Goal: Task Accomplishment & Management: Manage account settings

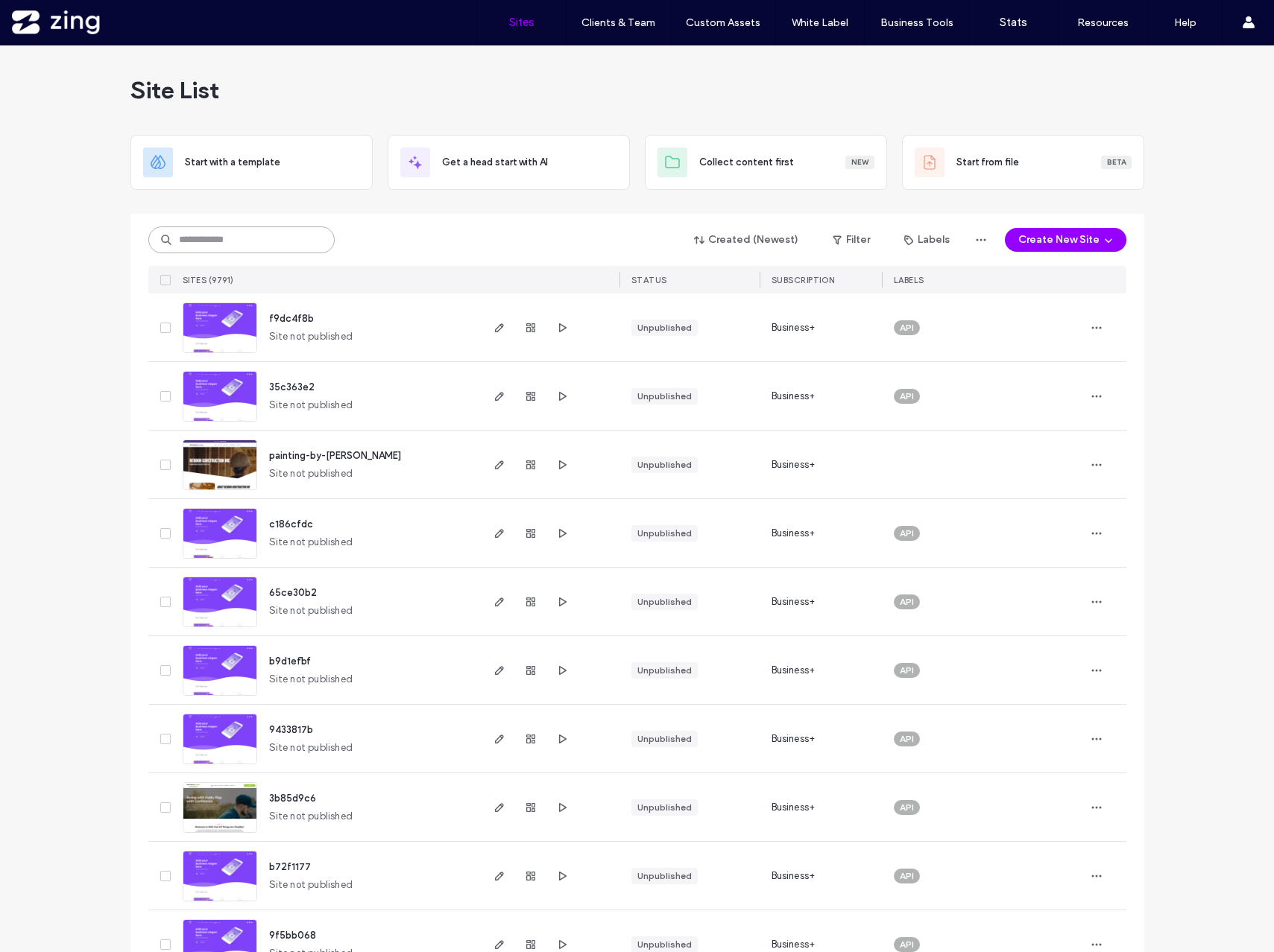
click at [240, 243] on input at bounding box center [241, 240] width 186 height 26
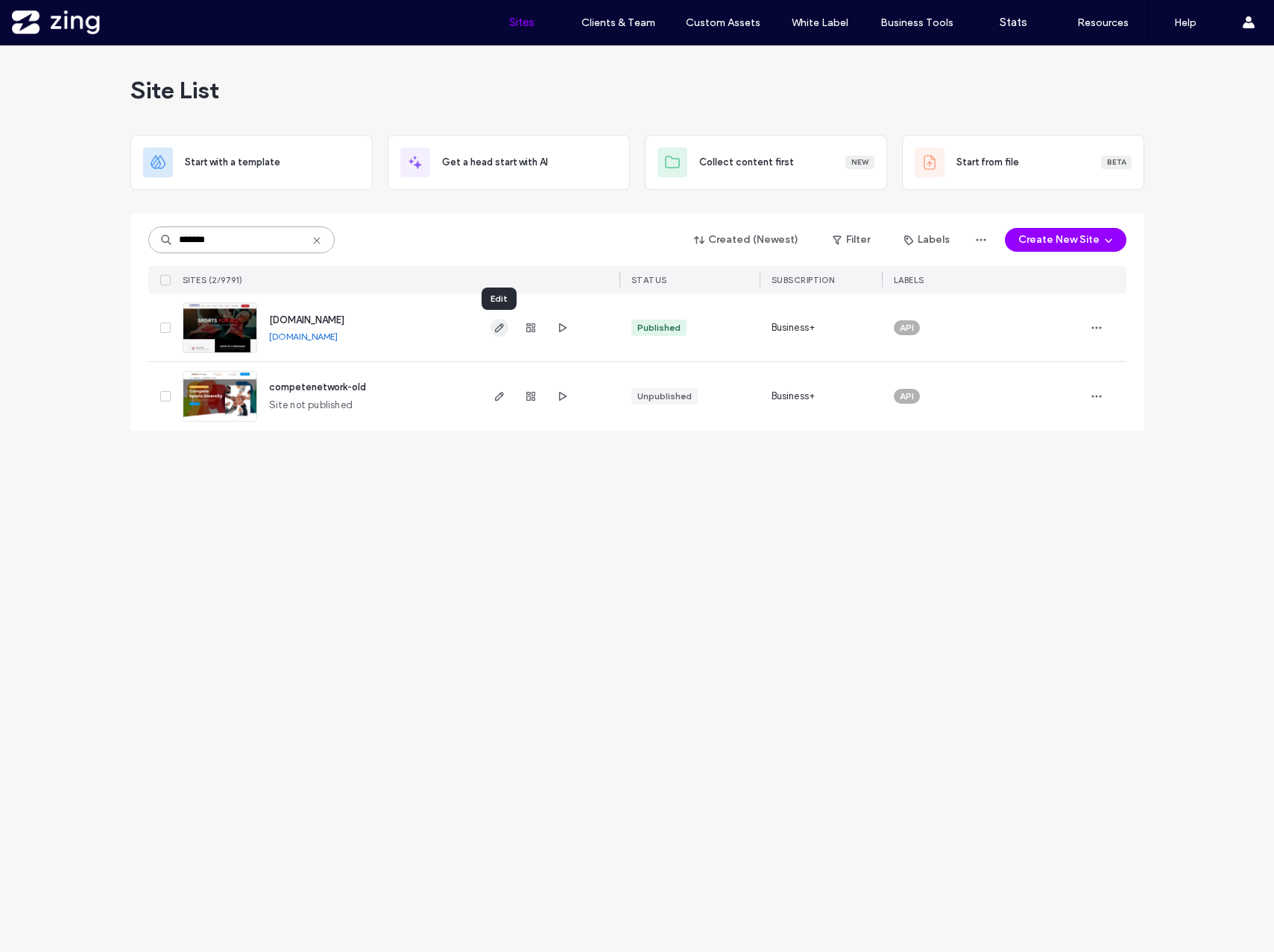
type input "*******"
click at [496, 329] on icon "button" at bounding box center [500, 328] width 12 height 12
drag, startPoint x: 236, startPoint y: 239, endPoint x: 130, endPoint y: 239, distance: 106.0
click at [130, 239] on div "******* Created (Newest) Filter Labels Create New Site SITES (2/9791) STATUS SU…" at bounding box center [637, 323] width 1014 height 217
type input "****"
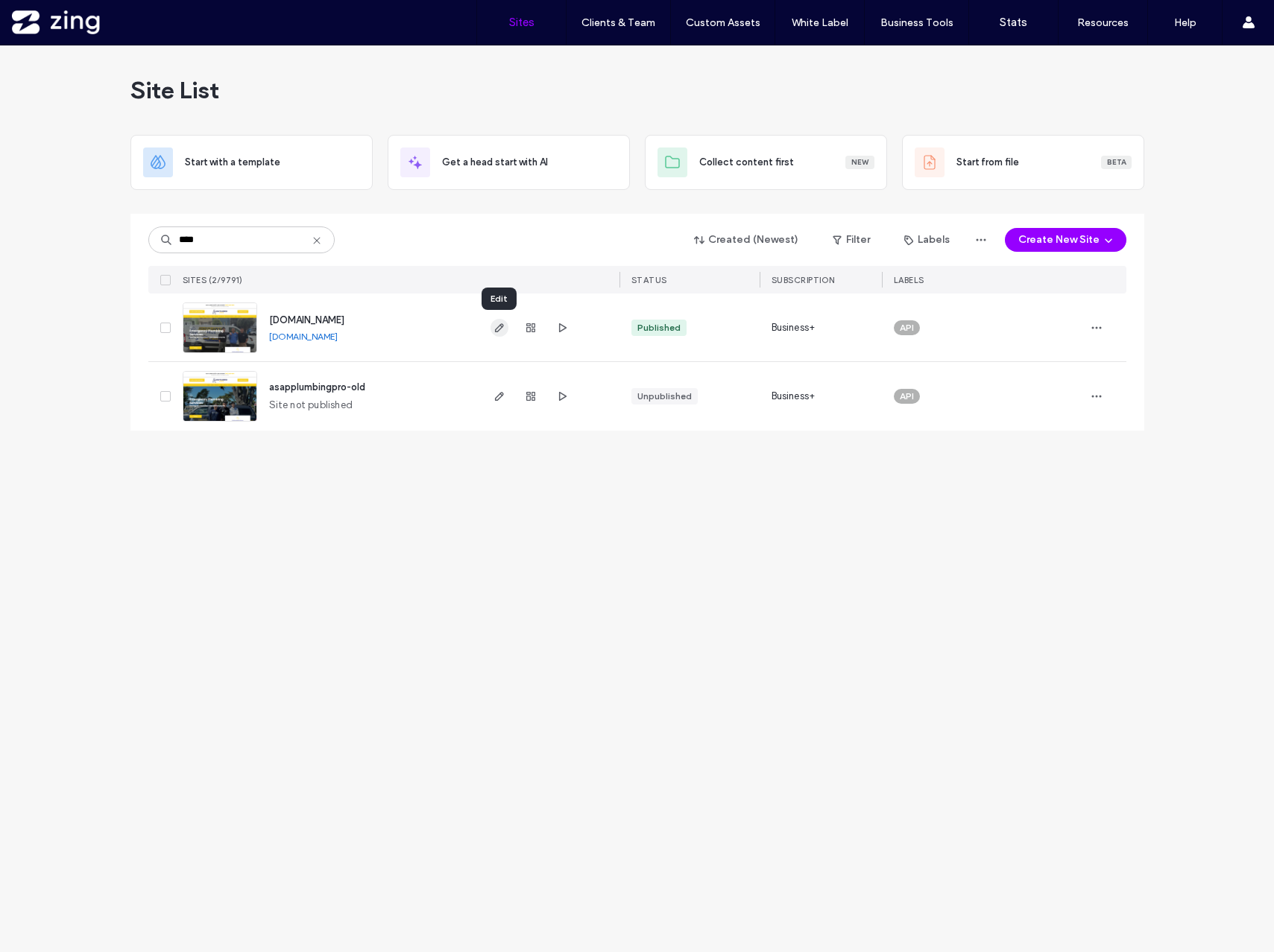
click at [499, 326] on icon "button" at bounding box center [500, 328] width 12 height 12
drag, startPoint x: 227, startPoint y: 246, endPoint x: 118, endPoint y: 227, distance: 110.6
click at [116, 232] on div "Site List Start with a template Get a head start with AI Collect content first …" at bounding box center [637, 499] width 1274 height 907
type input "*******"
click at [528, 331] on use "button" at bounding box center [531, 328] width 9 height 9
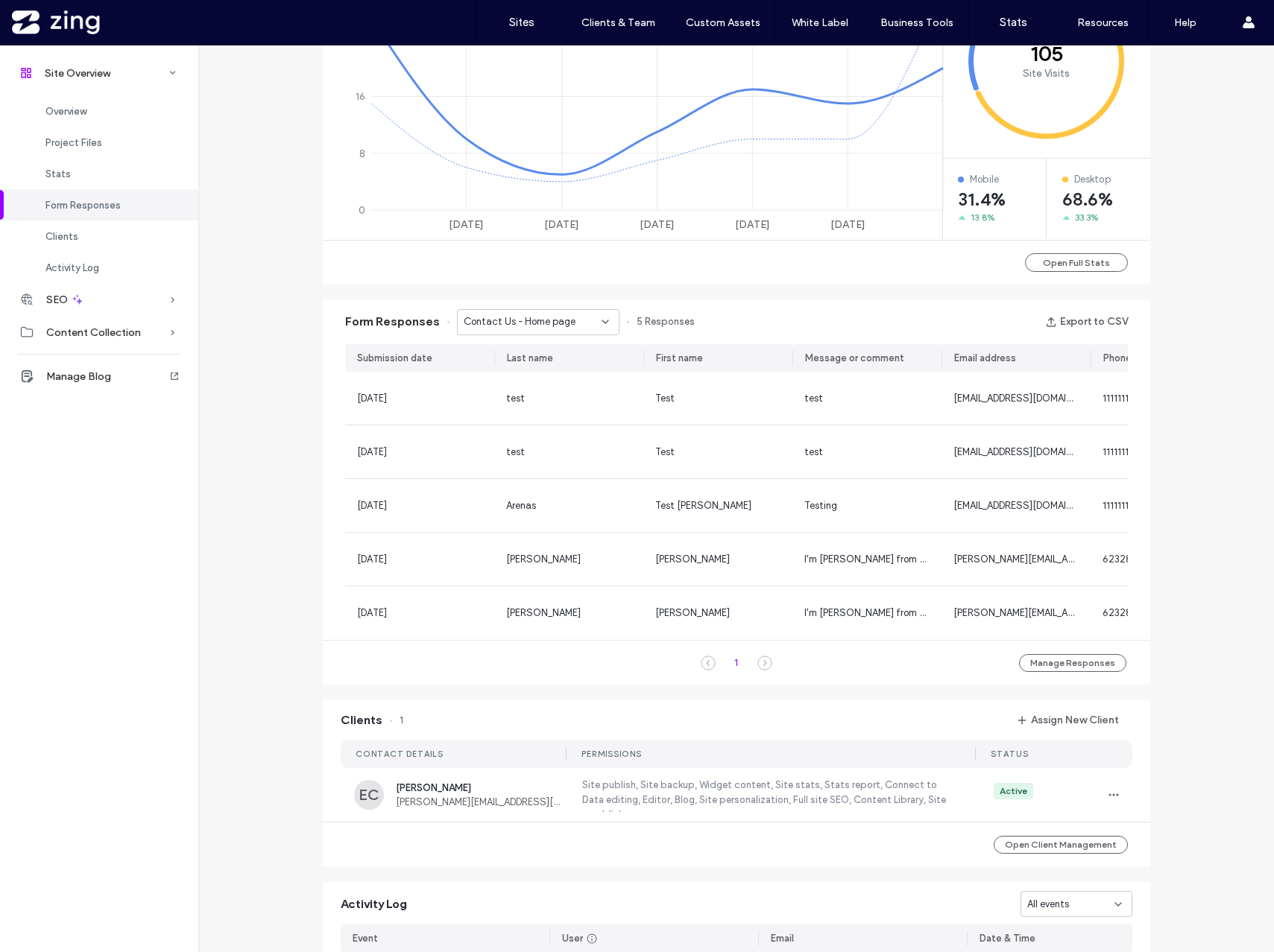
scroll to position [727, 0]
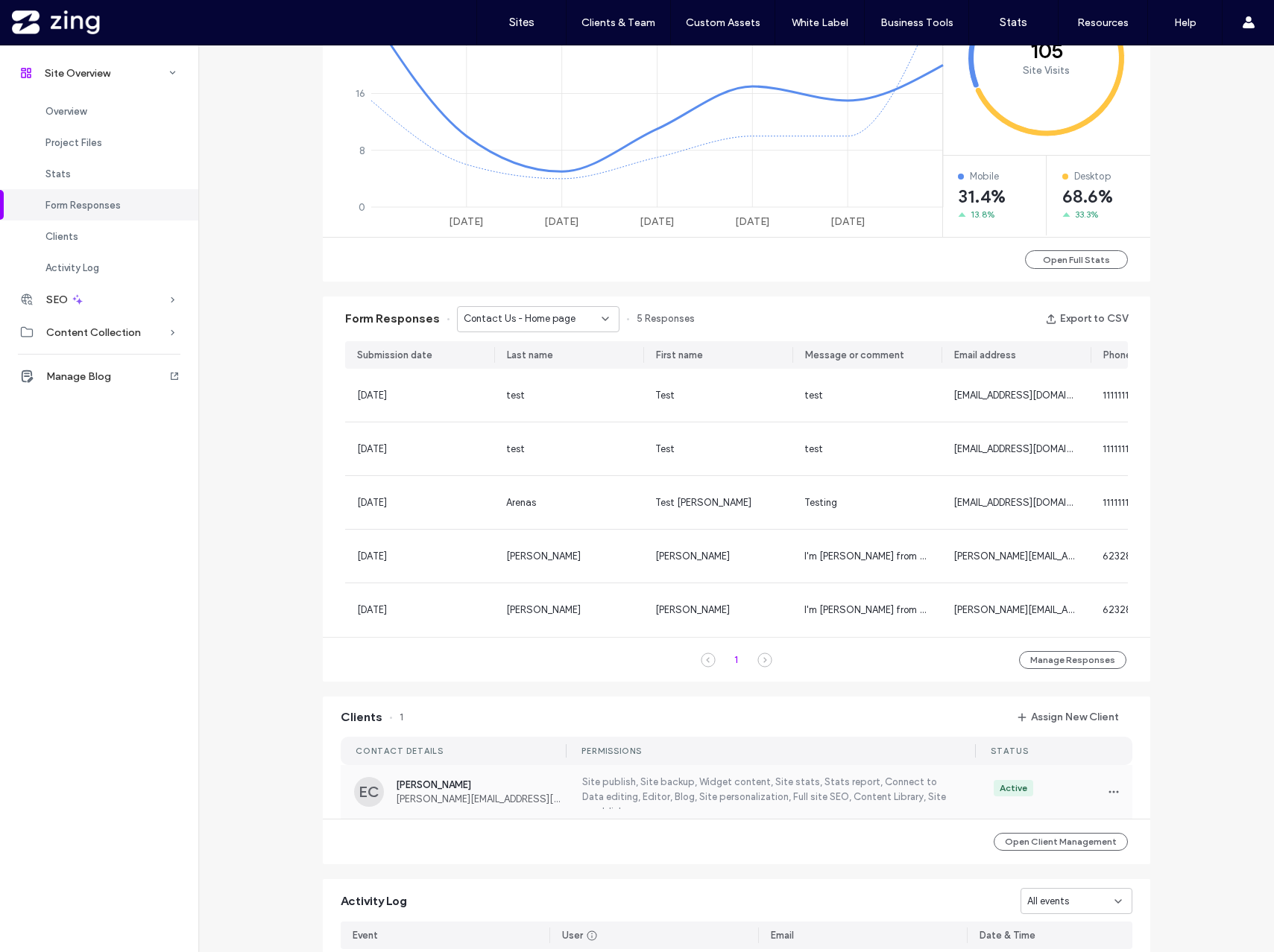
click at [699, 789] on label "Site publish, Site backup, Widget content, Site stats, Stats report, Connect to…" at bounding box center [769, 792] width 378 height 34
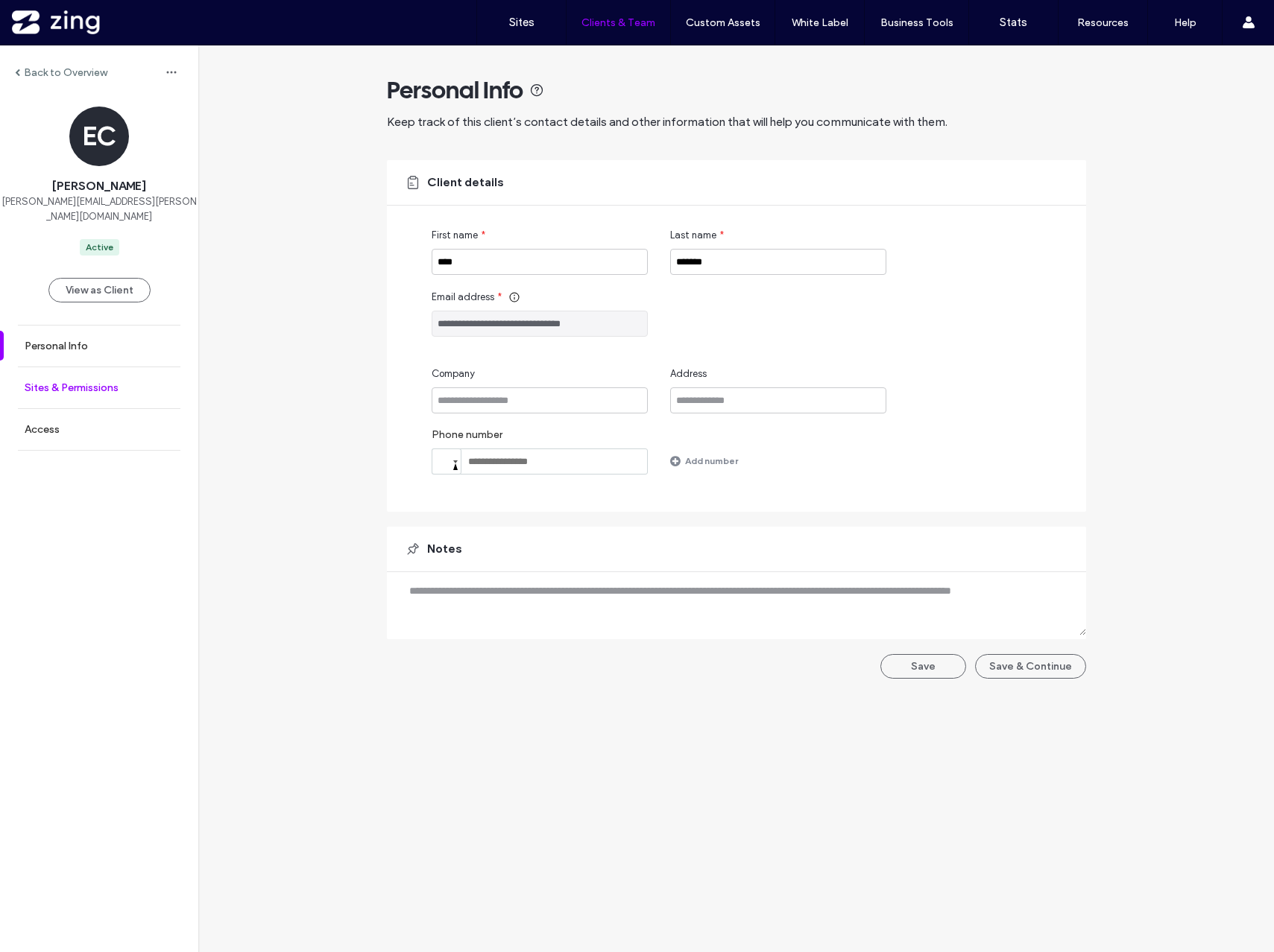
click at [113, 382] on label "Sites & Permissions" at bounding box center [71, 388] width 94 height 12
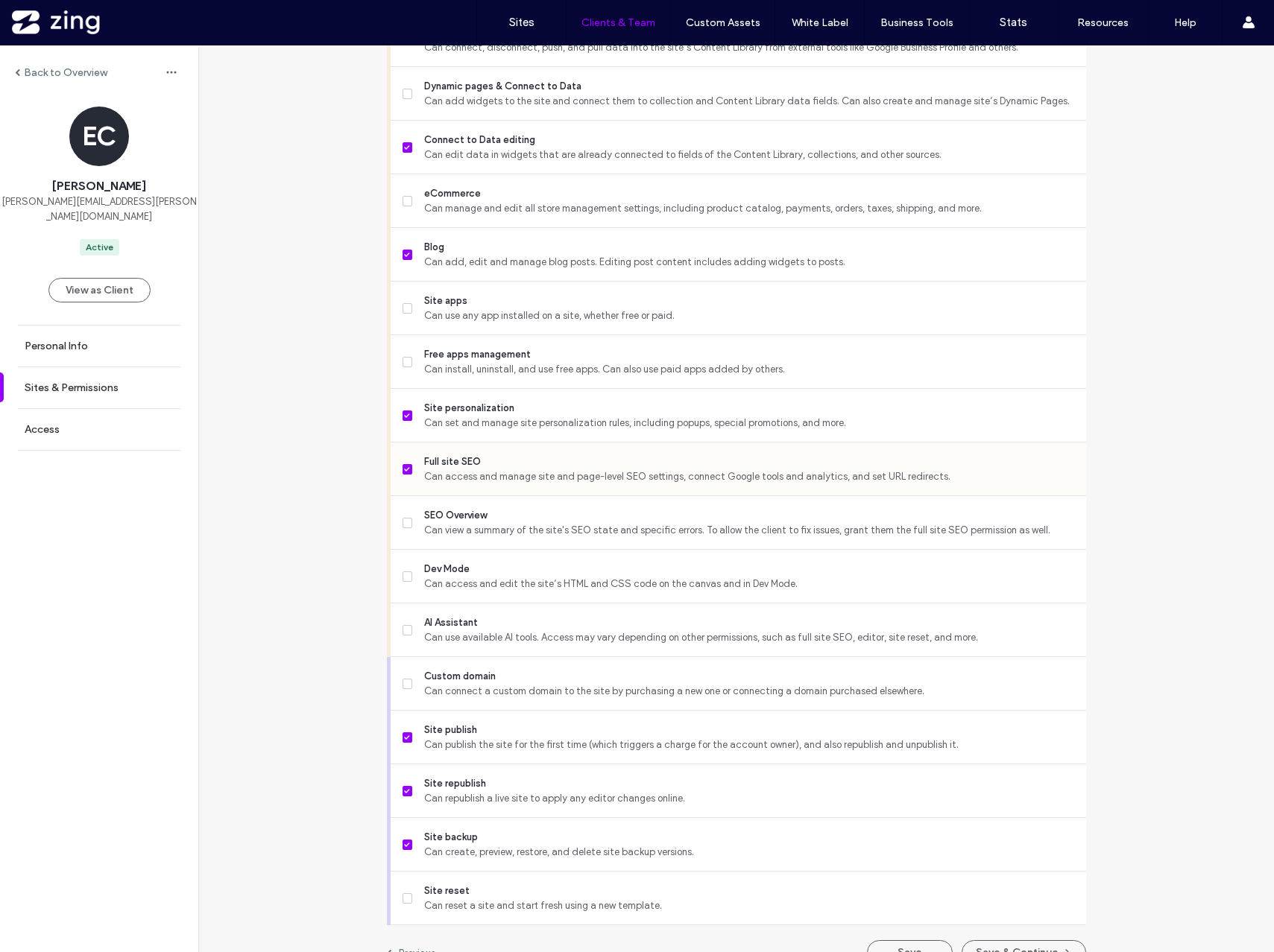
scroll to position [936, 0]
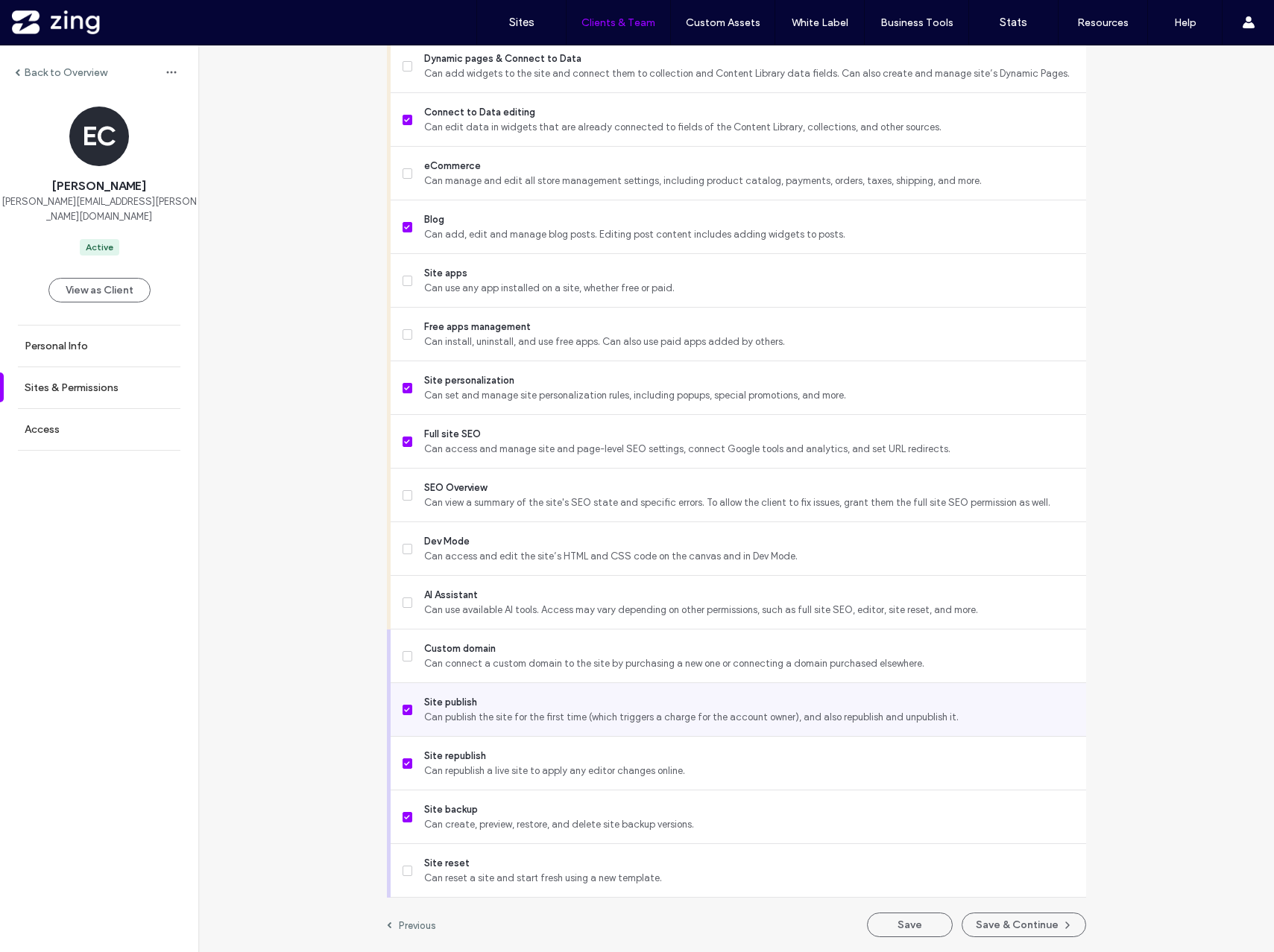
click at [429, 698] on span "Site publish" at bounding box center [749, 703] width 649 height 15
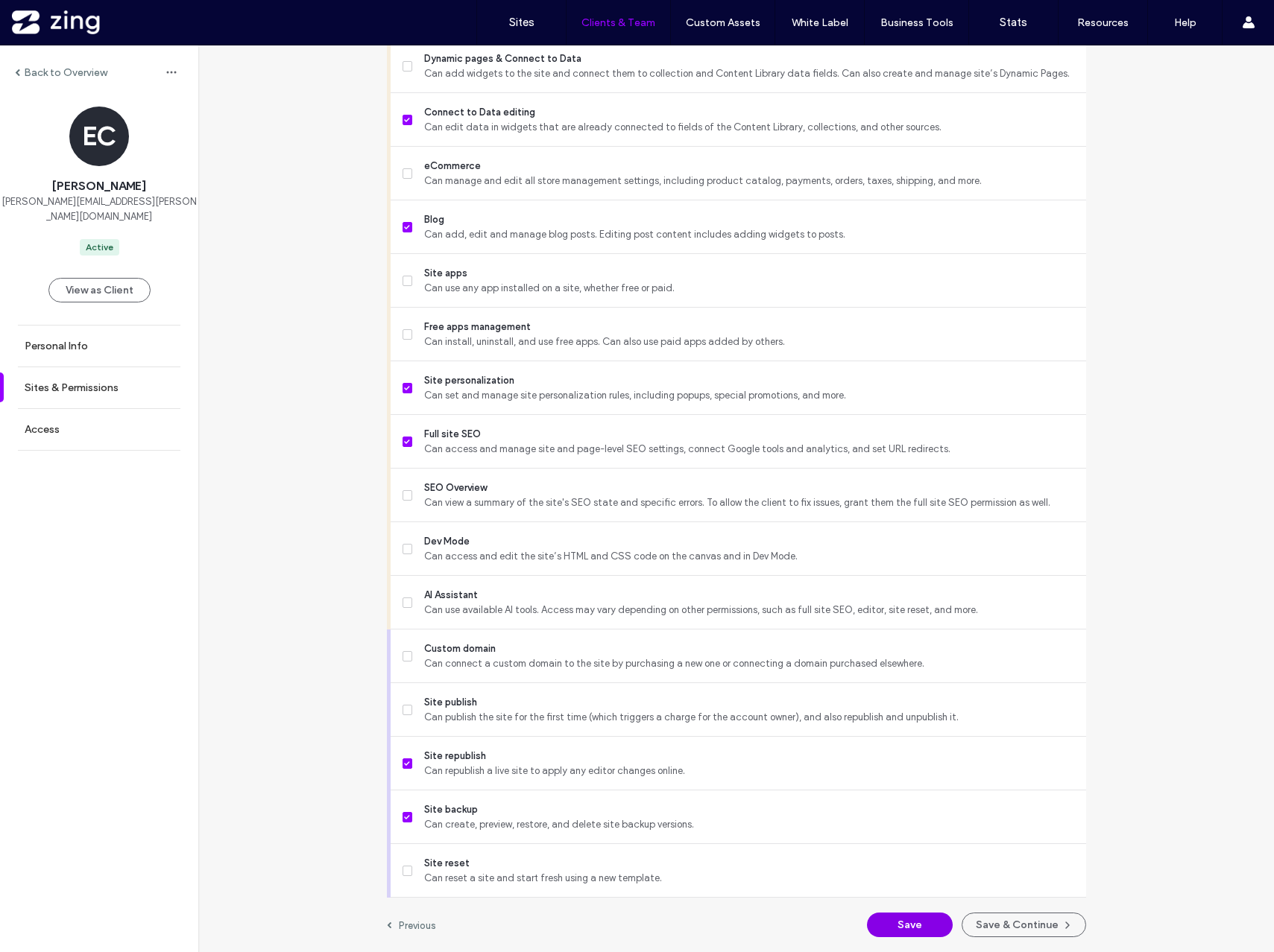
click at [919, 919] on button "Save" at bounding box center [909, 926] width 86 height 25
click at [905, 928] on button "Save" at bounding box center [909, 926] width 86 height 25
click at [85, 76] on label "Back to Overview" at bounding box center [65, 72] width 84 height 12
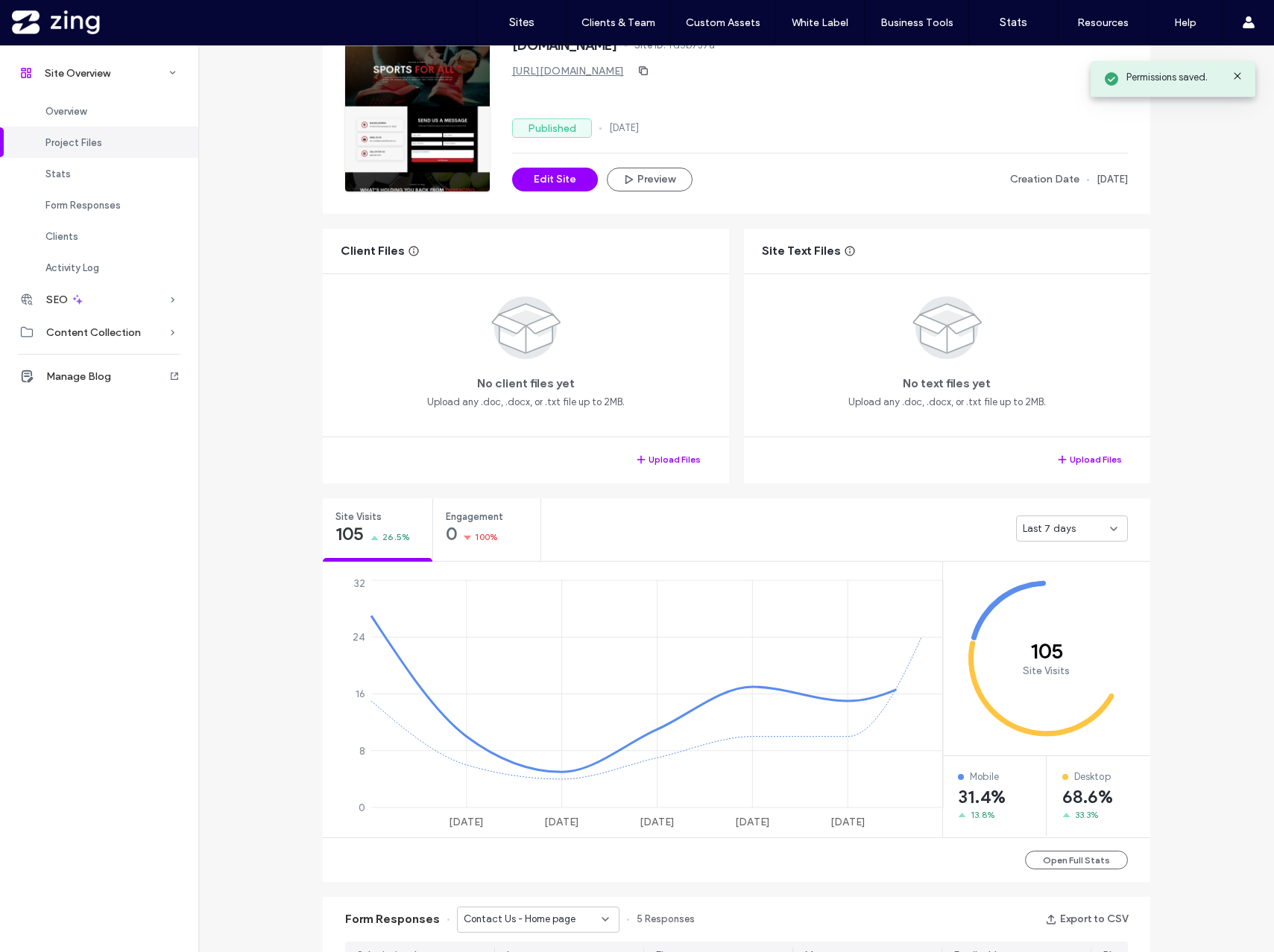
scroll to position [132, 0]
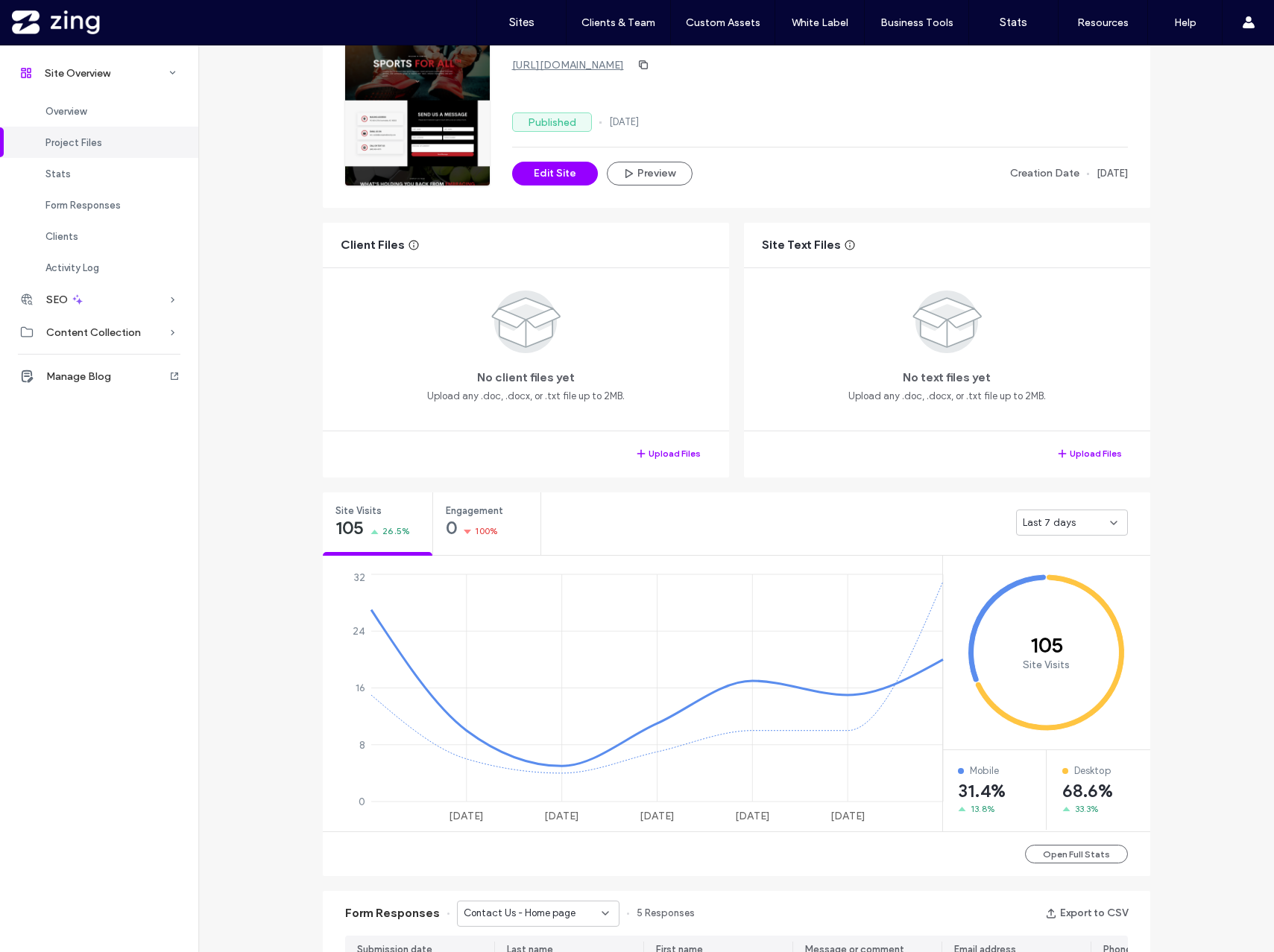
click at [1038, 531] on div "Last 7 days" at bounding box center [1071, 523] width 112 height 26
click at [1054, 605] on span "Last 30 days" at bounding box center [1047, 601] width 60 height 15
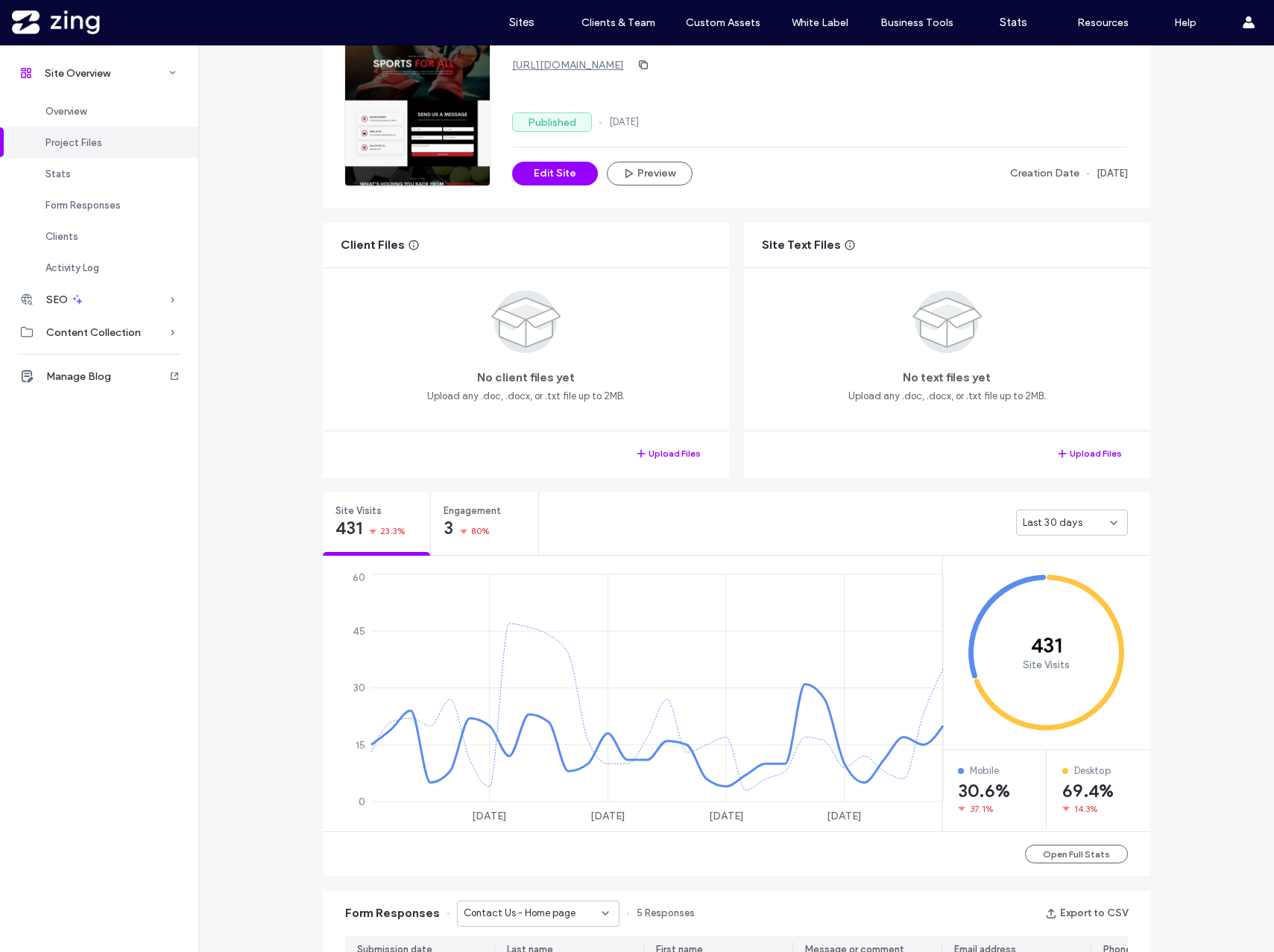
click at [1069, 520] on span "Last 30 days" at bounding box center [1053, 523] width 60 height 15
click at [1051, 566] on div "Last 7 days" at bounding box center [1066, 575] width 110 height 26
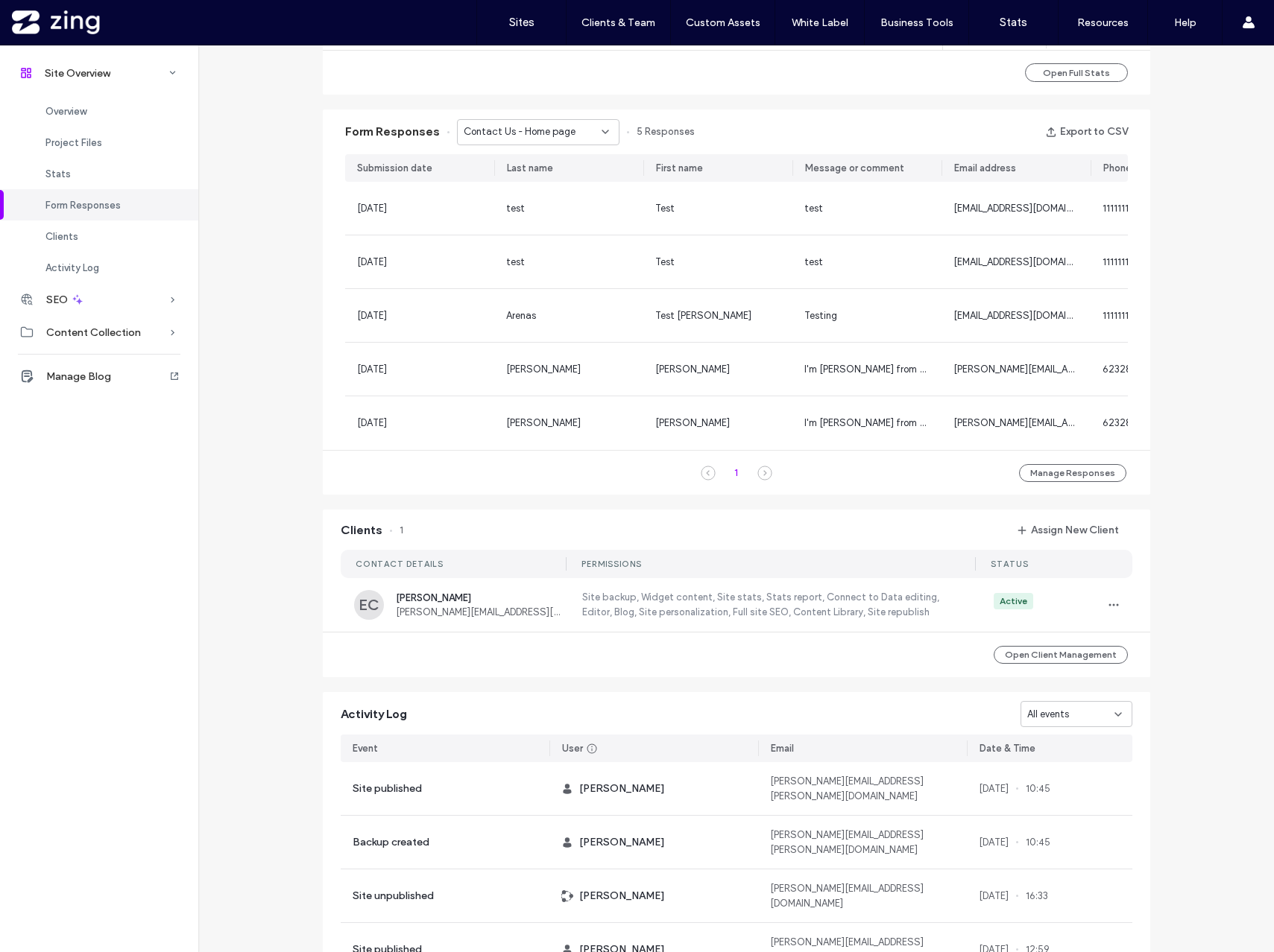
scroll to position [915, 0]
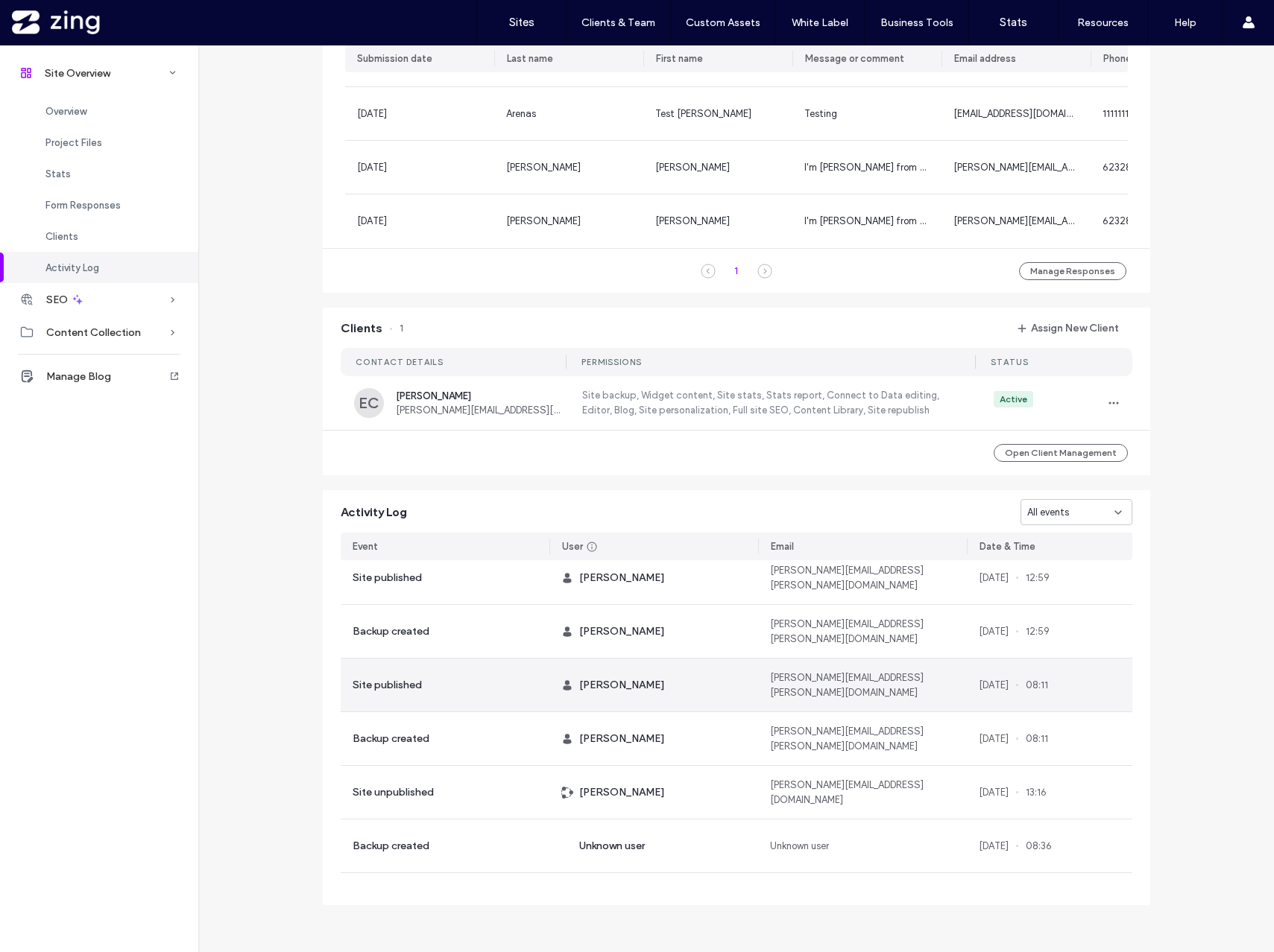
scroll to position [161, 0]
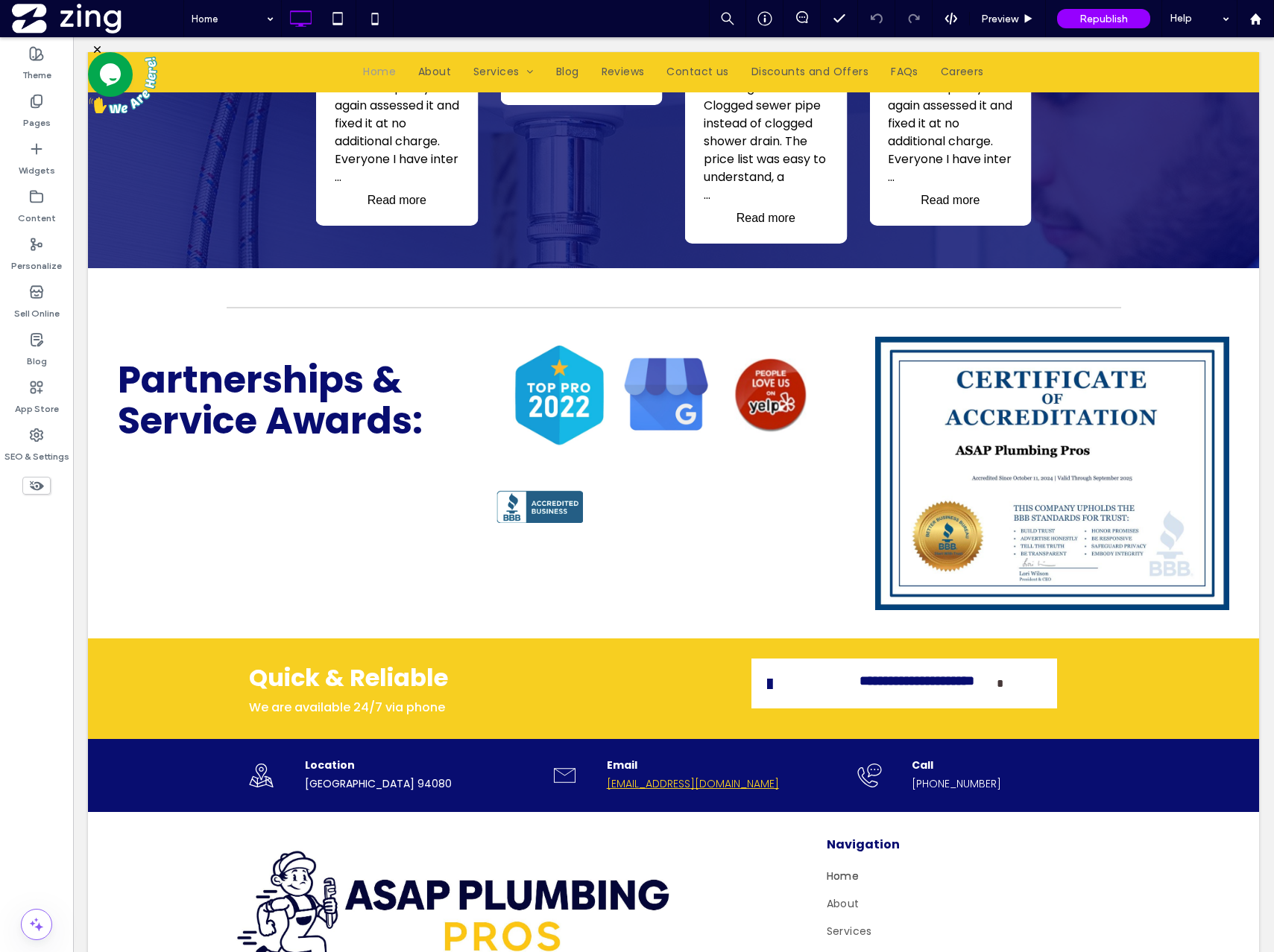
scroll to position [5574, 0]
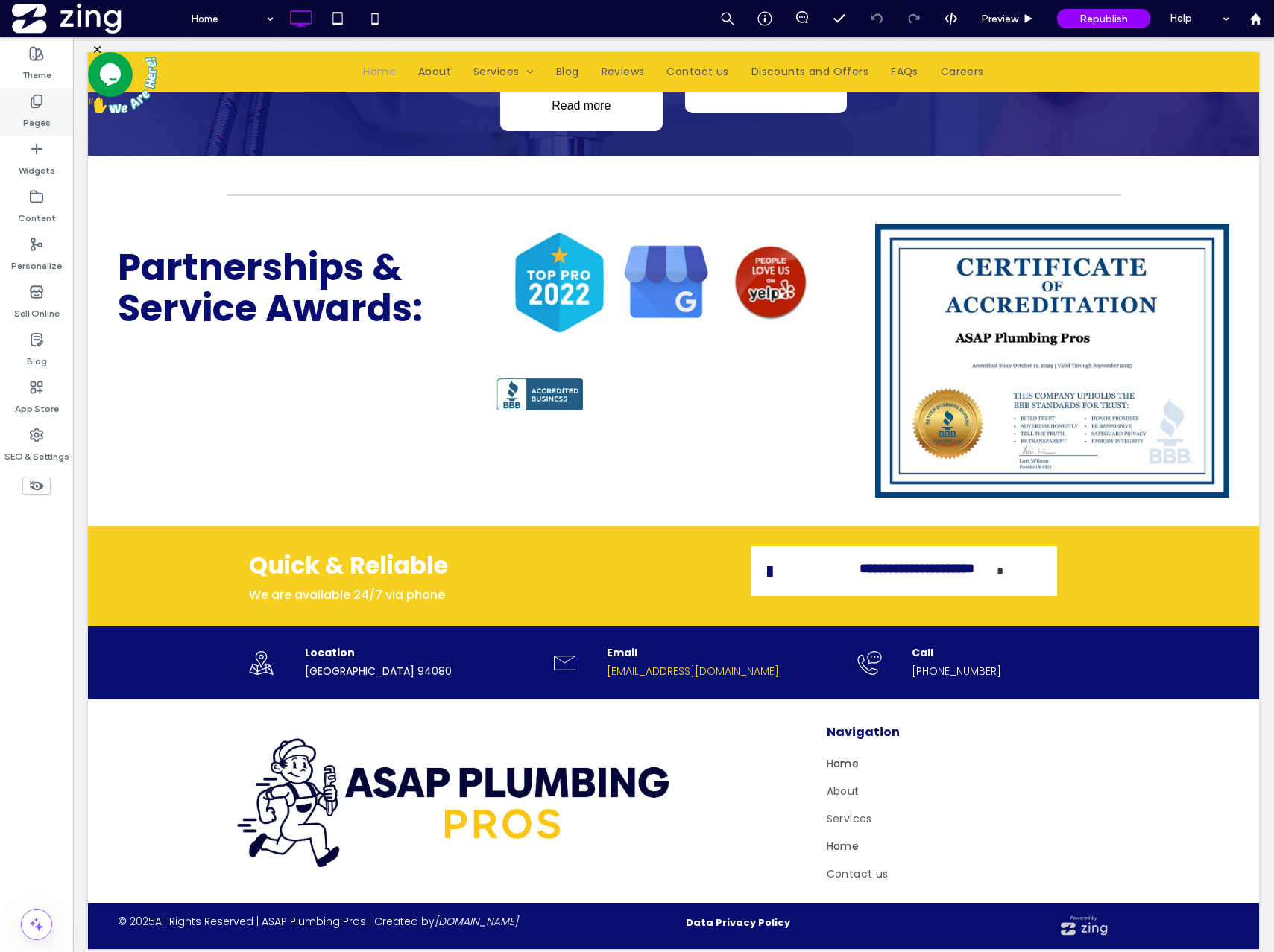
click at [34, 98] on icon at bounding box center [36, 101] width 15 height 15
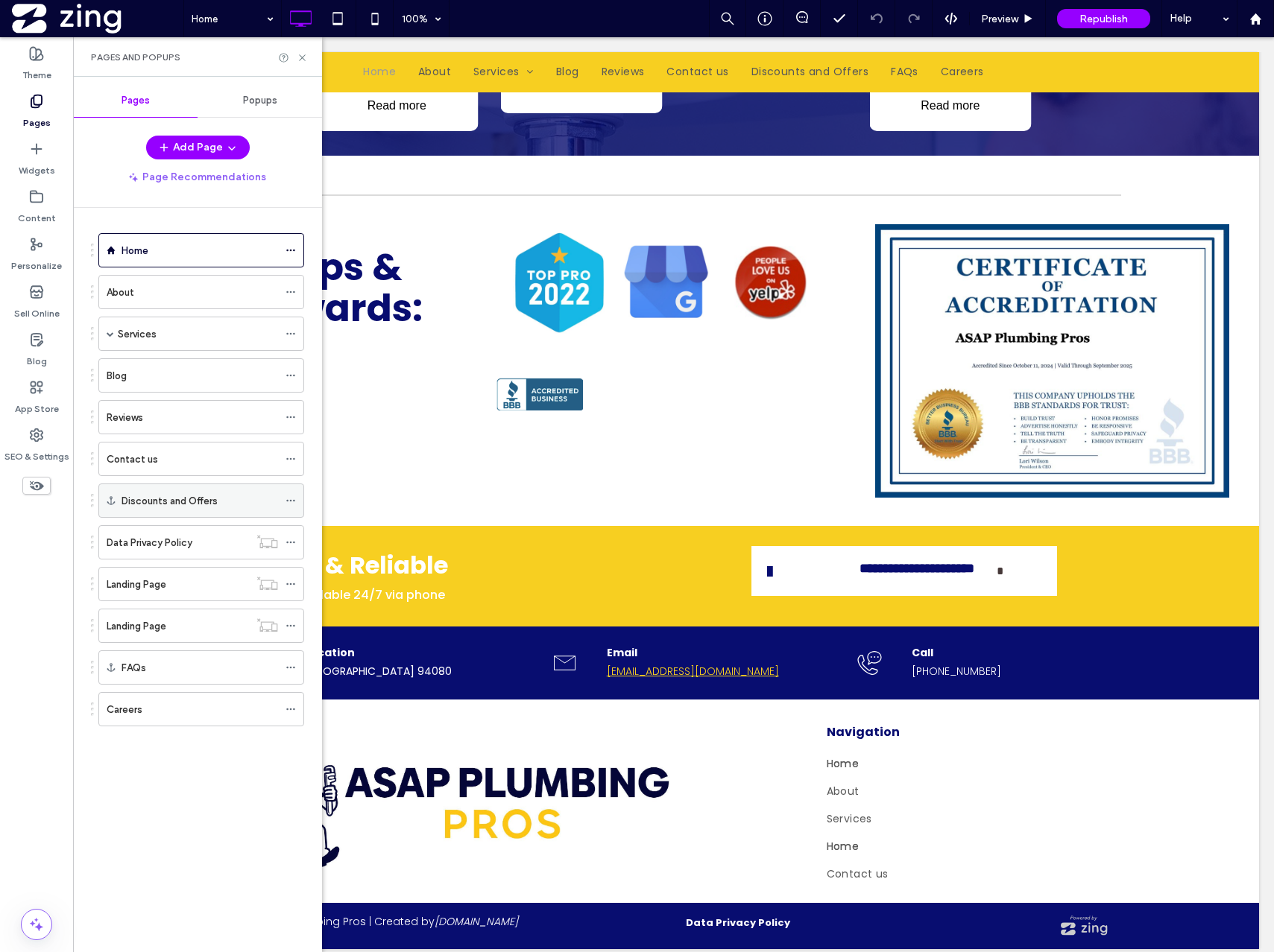
click at [220, 497] on div "Discounts and Offers" at bounding box center [200, 502] width 157 height 16
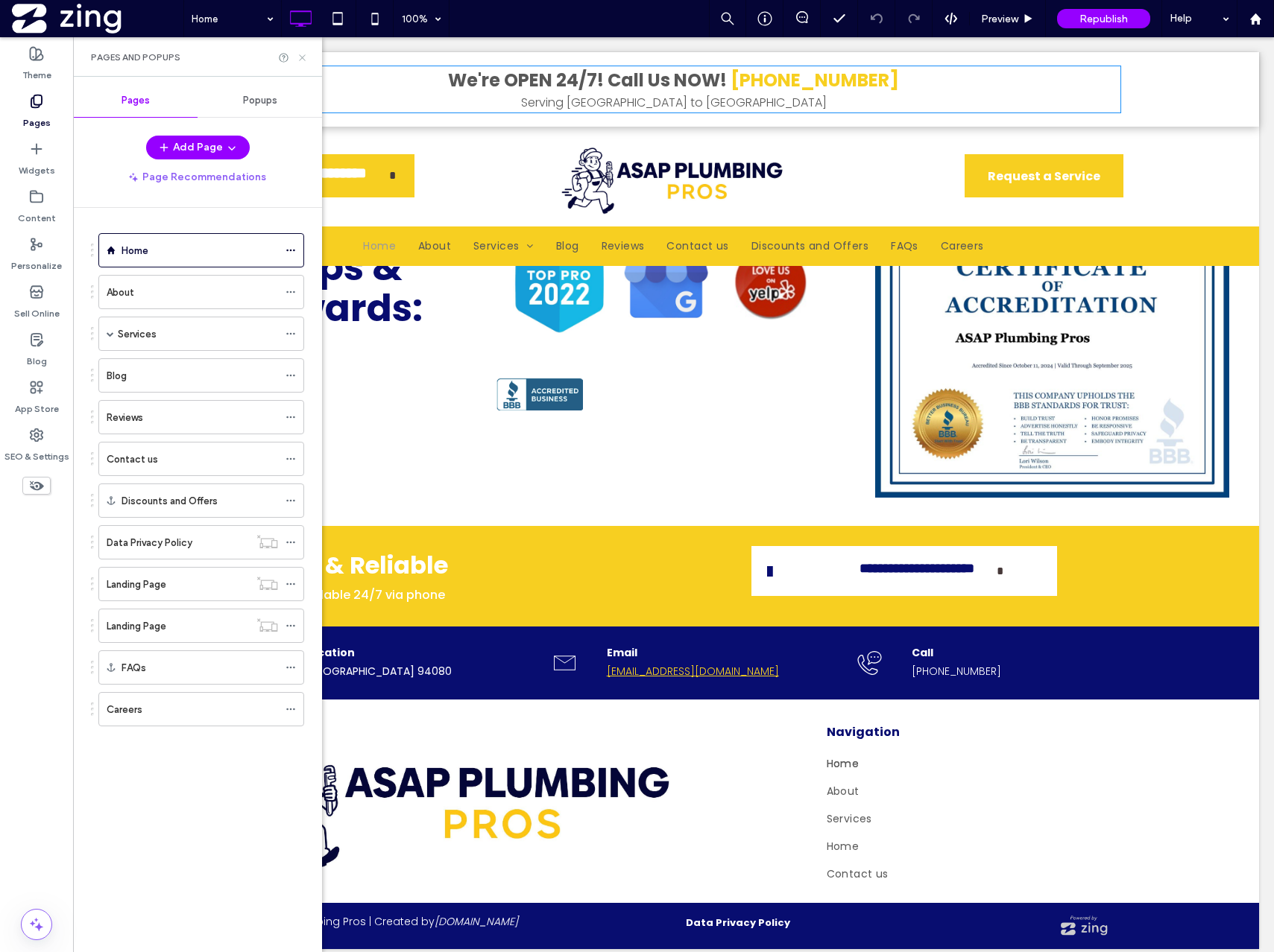
click at [303, 57] on icon at bounding box center [302, 57] width 11 height 11
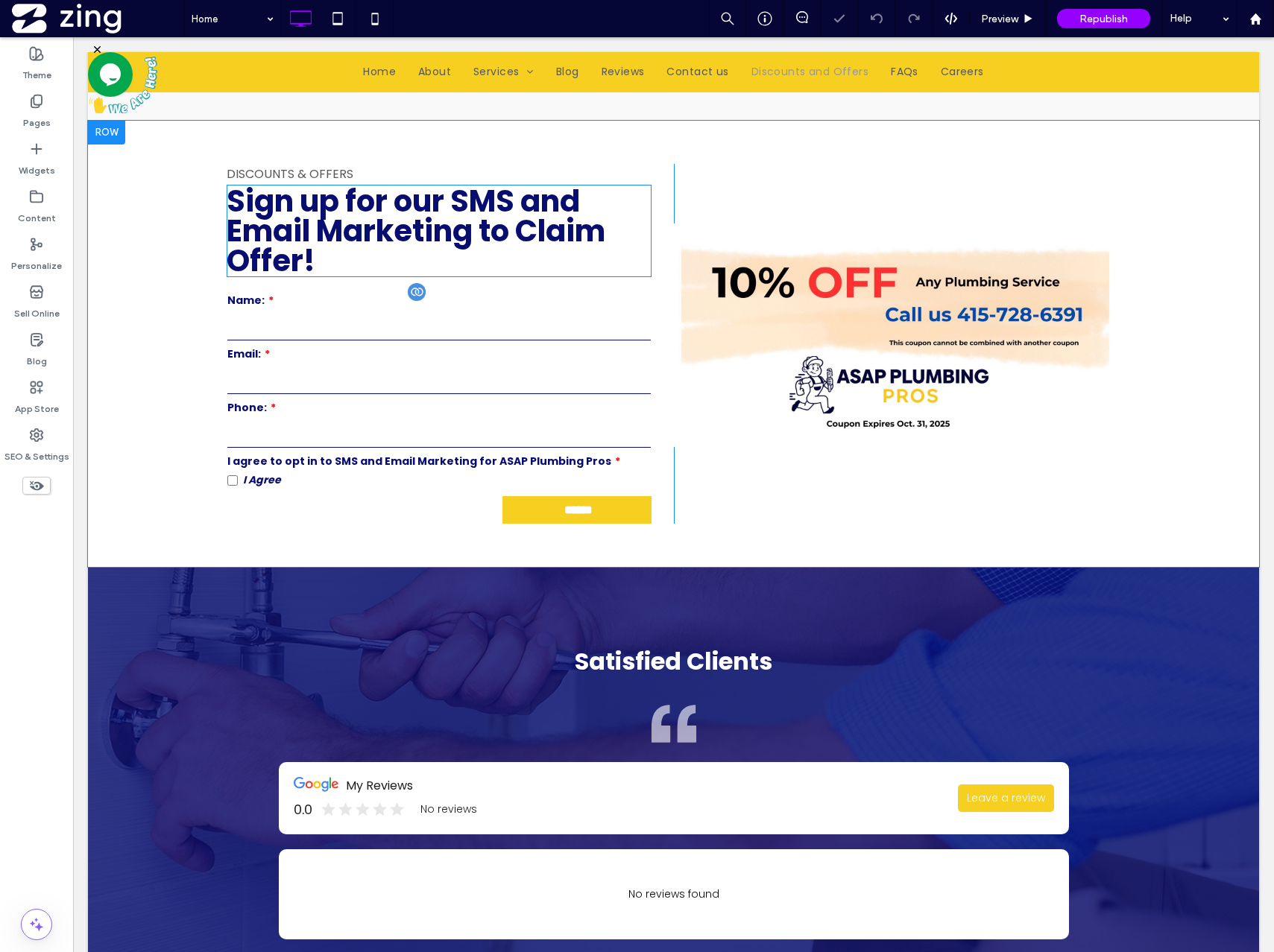
scroll to position [0, 0]
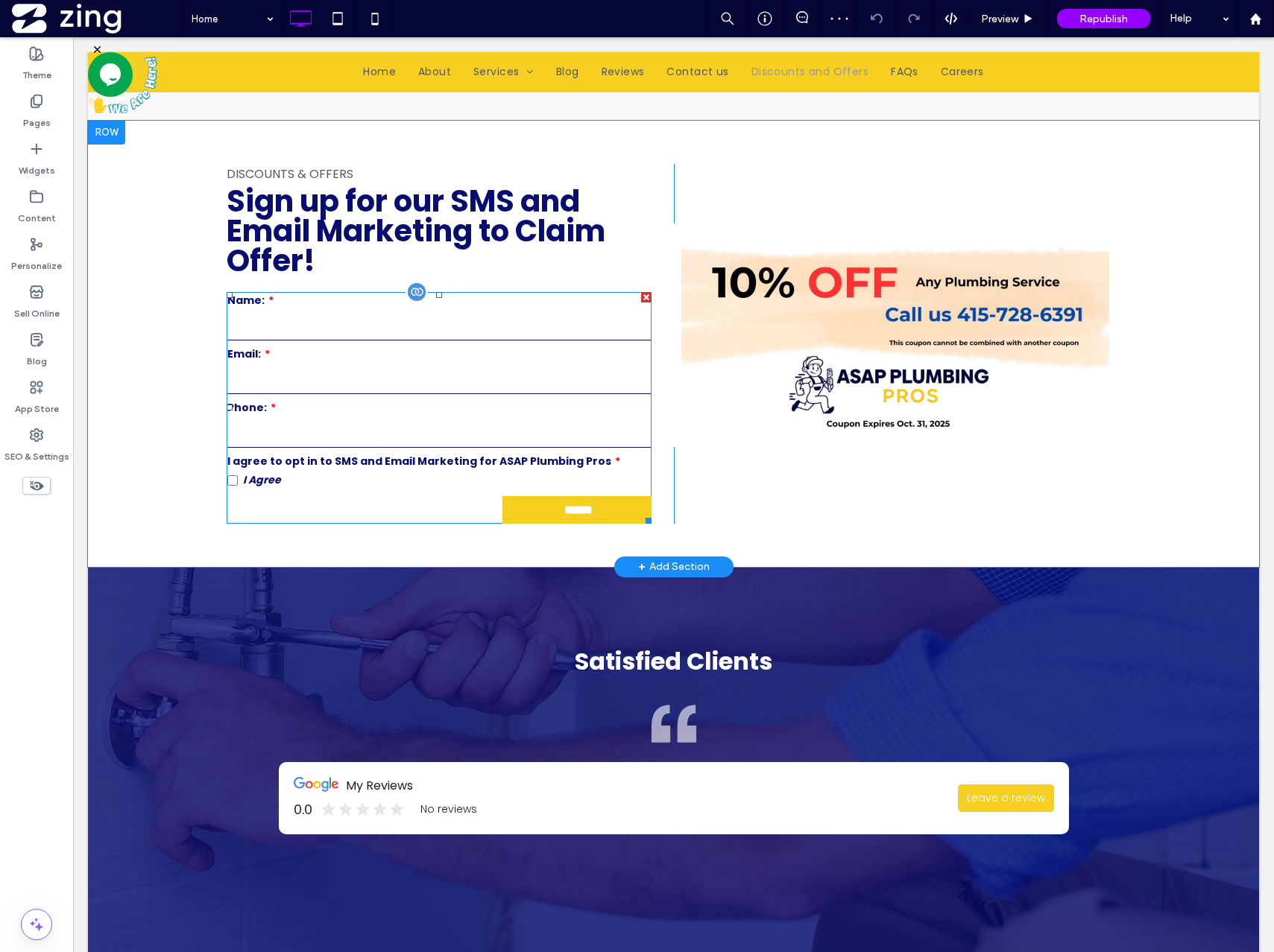
click at [506, 418] on input "tel" at bounding box center [439, 433] width 423 height 30
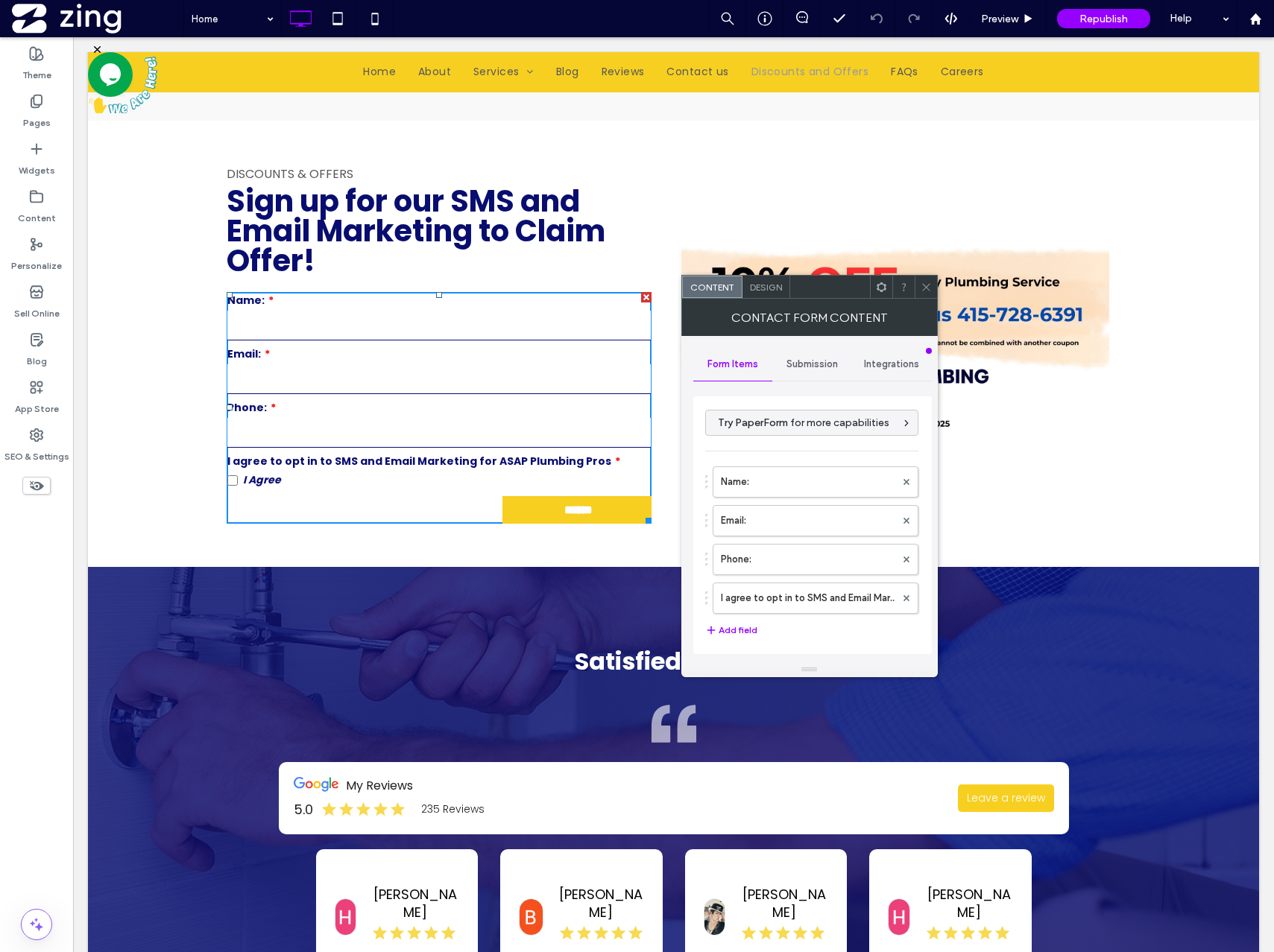
click at [827, 364] on span "Submission" at bounding box center [812, 365] width 51 height 12
click at [854, 436] on label "New submission notification" at bounding box center [813, 435] width 199 height 30
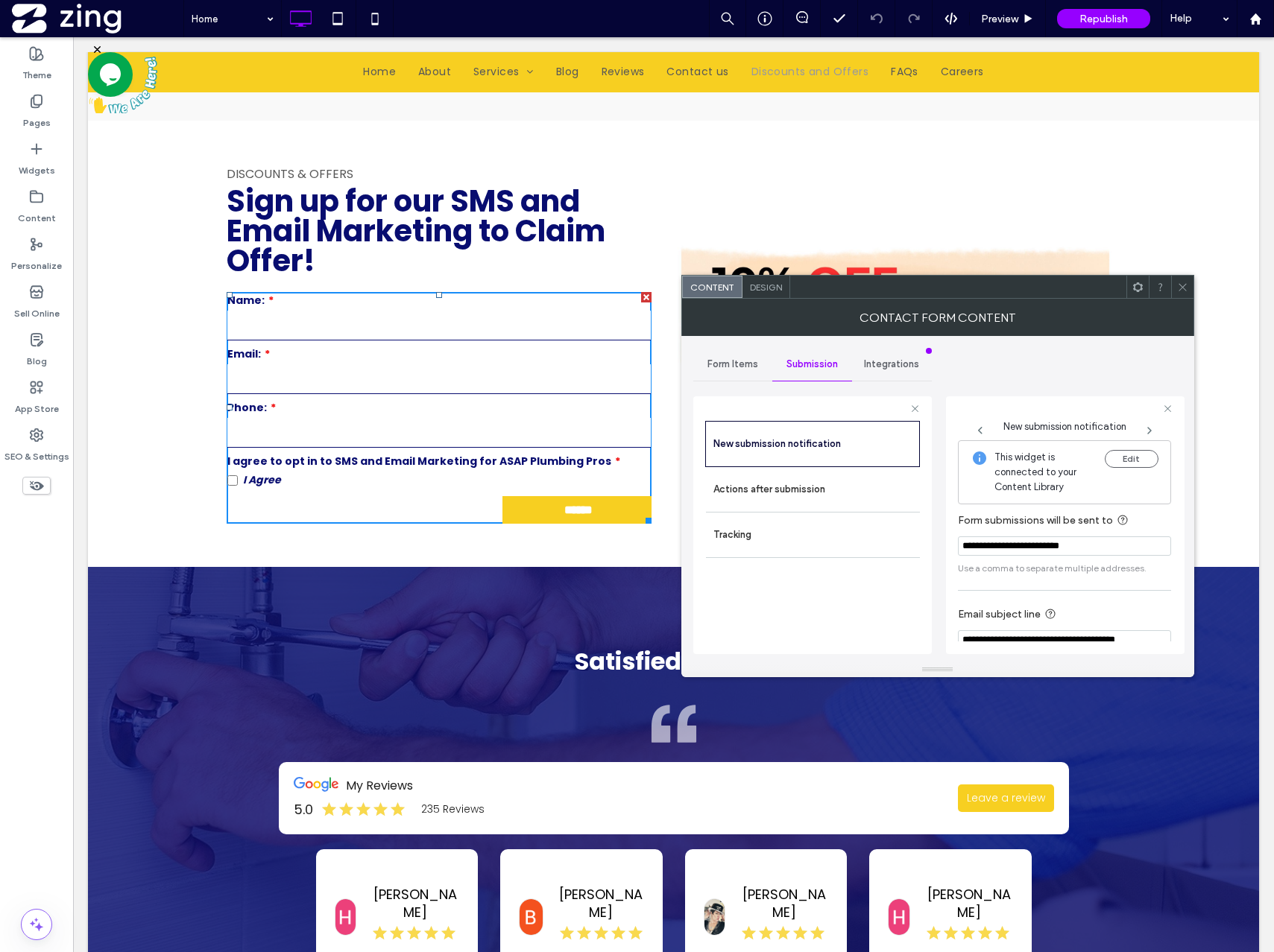
click at [728, 370] on div "Form Items" at bounding box center [733, 364] width 79 height 33
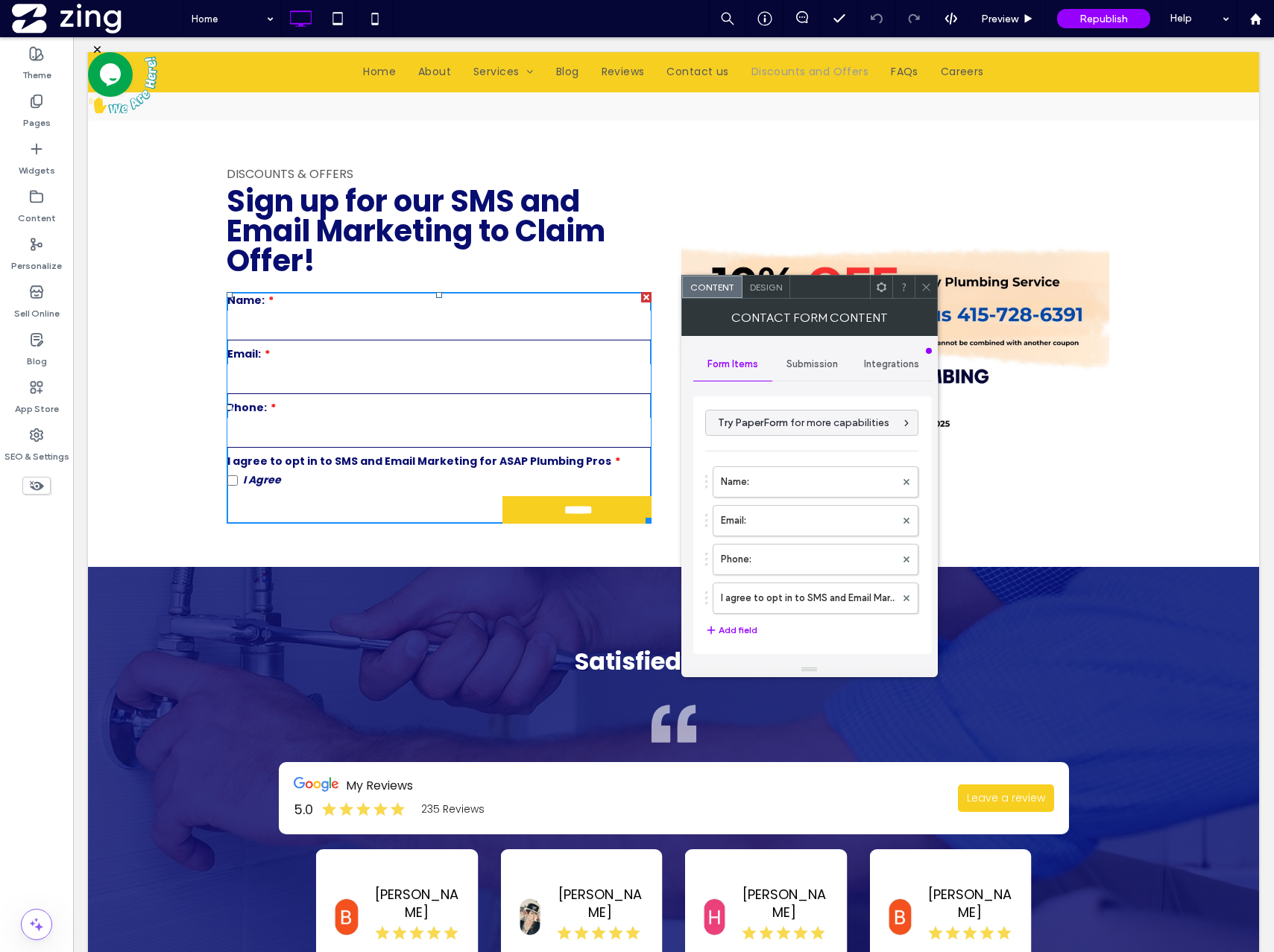
click at [924, 282] on icon at bounding box center [926, 287] width 11 height 11
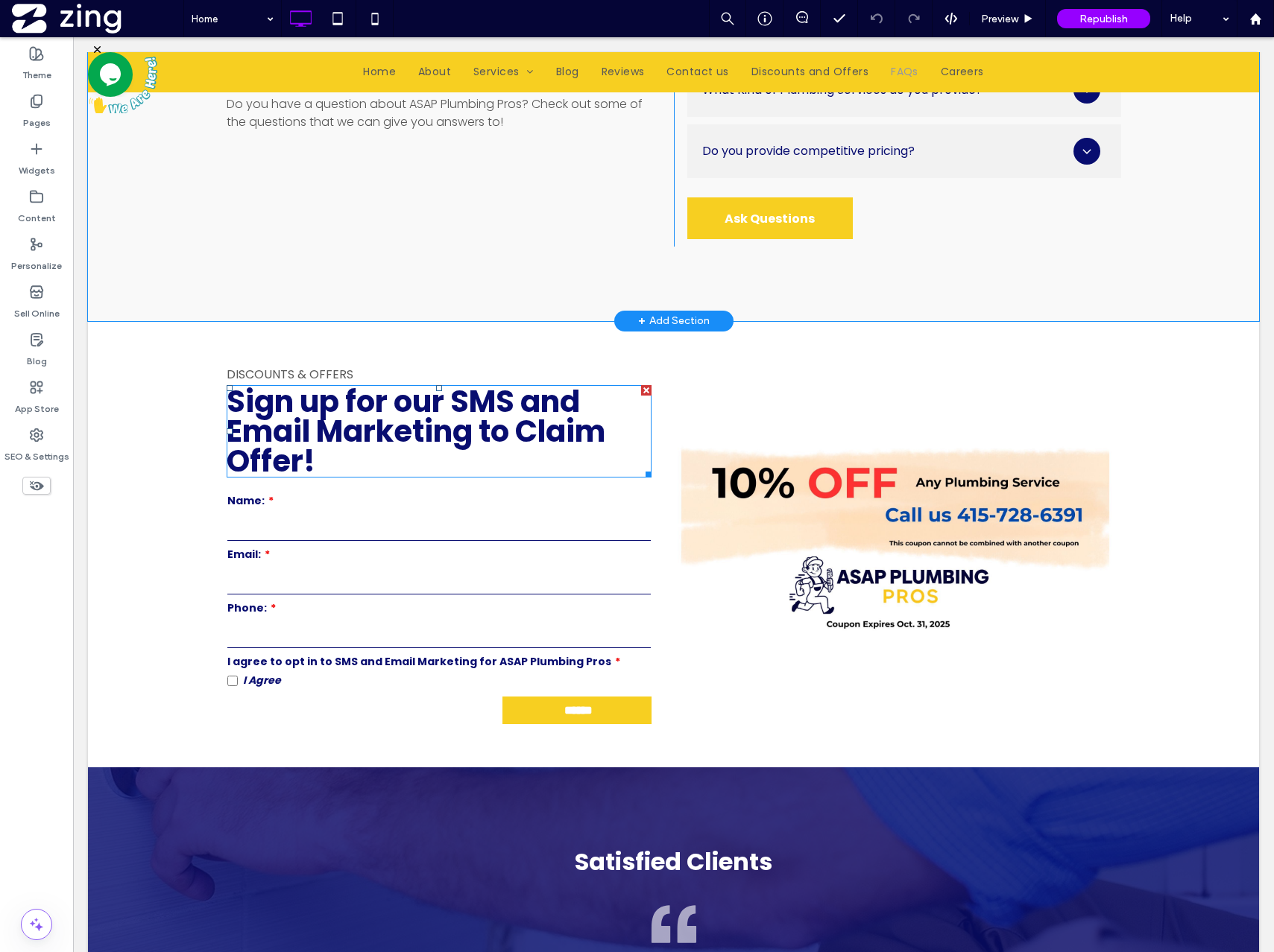
scroll to position [4201, 0]
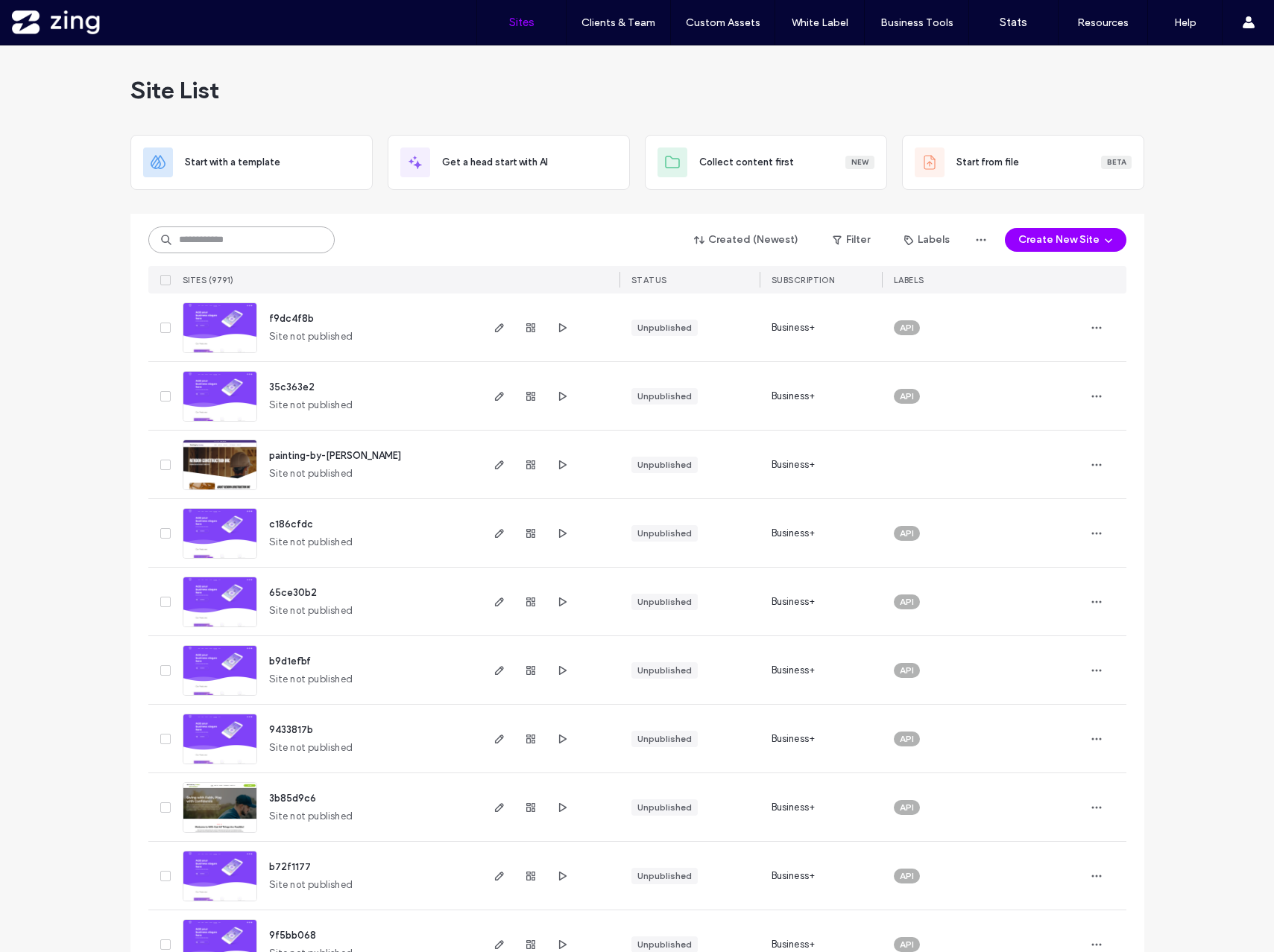
click at [244, 242] on input at bounding box center [241, 240] width 186 height 26
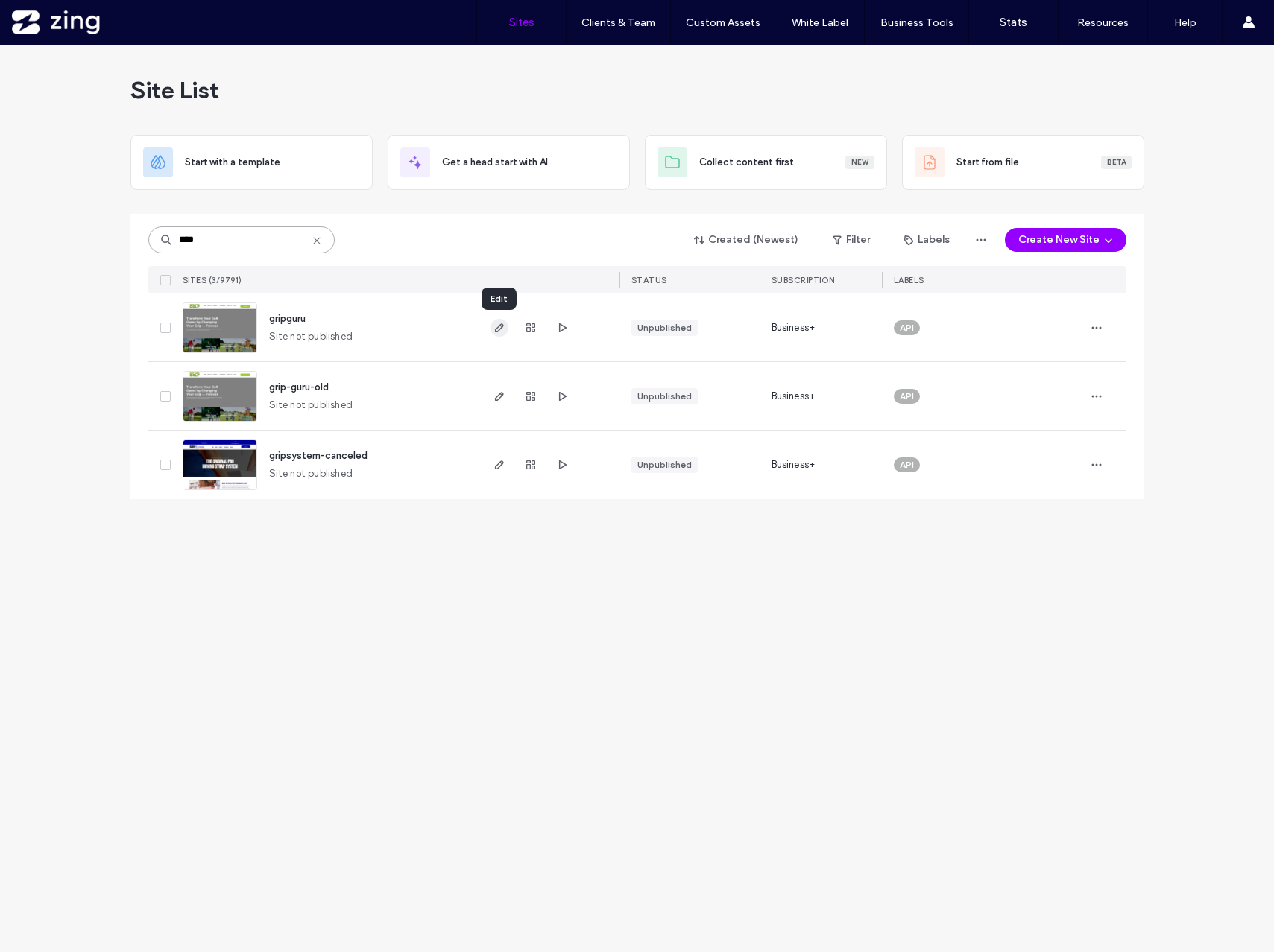
type input "****"
click at [499, 323] on icon "button" at bounding box center [500, 328] width 12 height 12
click at [530, 326] on icon "button" at bounding box center [531, 328] width 12 height 12
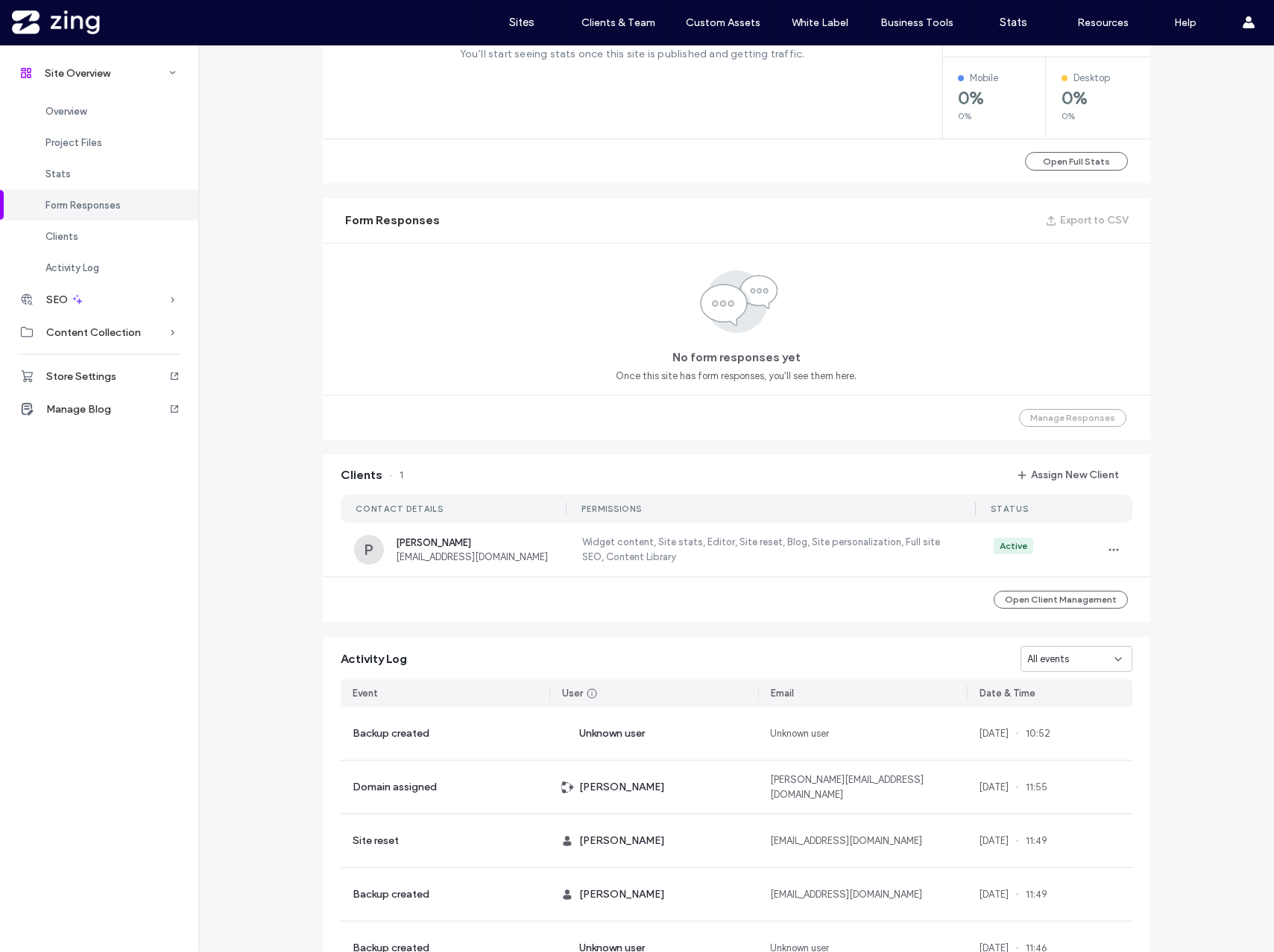
scroll to position [837, 0]
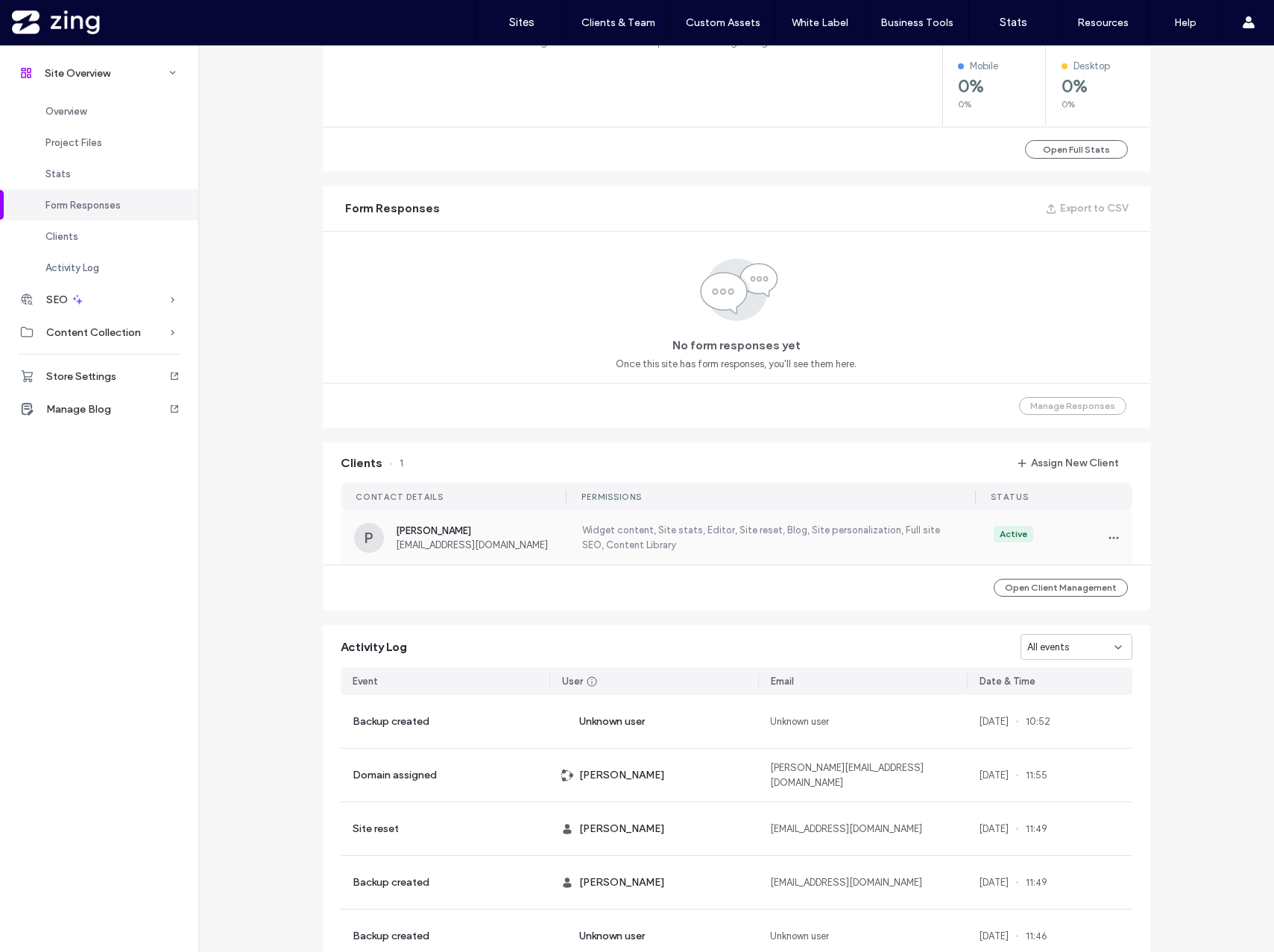
click at [630, 547] on label "Widget content, Site stats, Editor, Site reset, Blog, Site personalization, Ful…" at bounding box center [769, 538] width 378 height 30
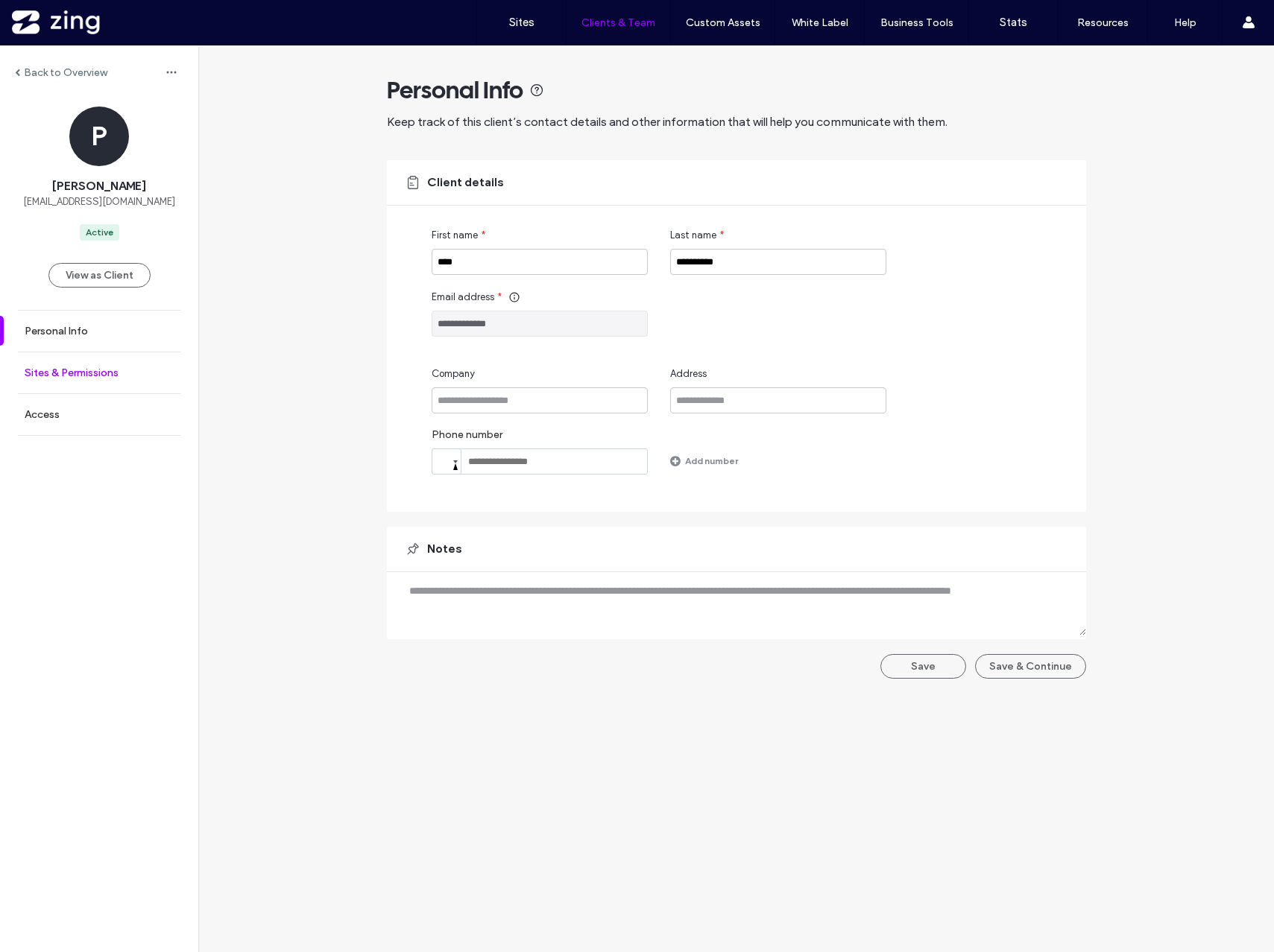
click at [105, 354] on link "Sites & Permissions" at bounding box center [99, 373] width 198 height 41
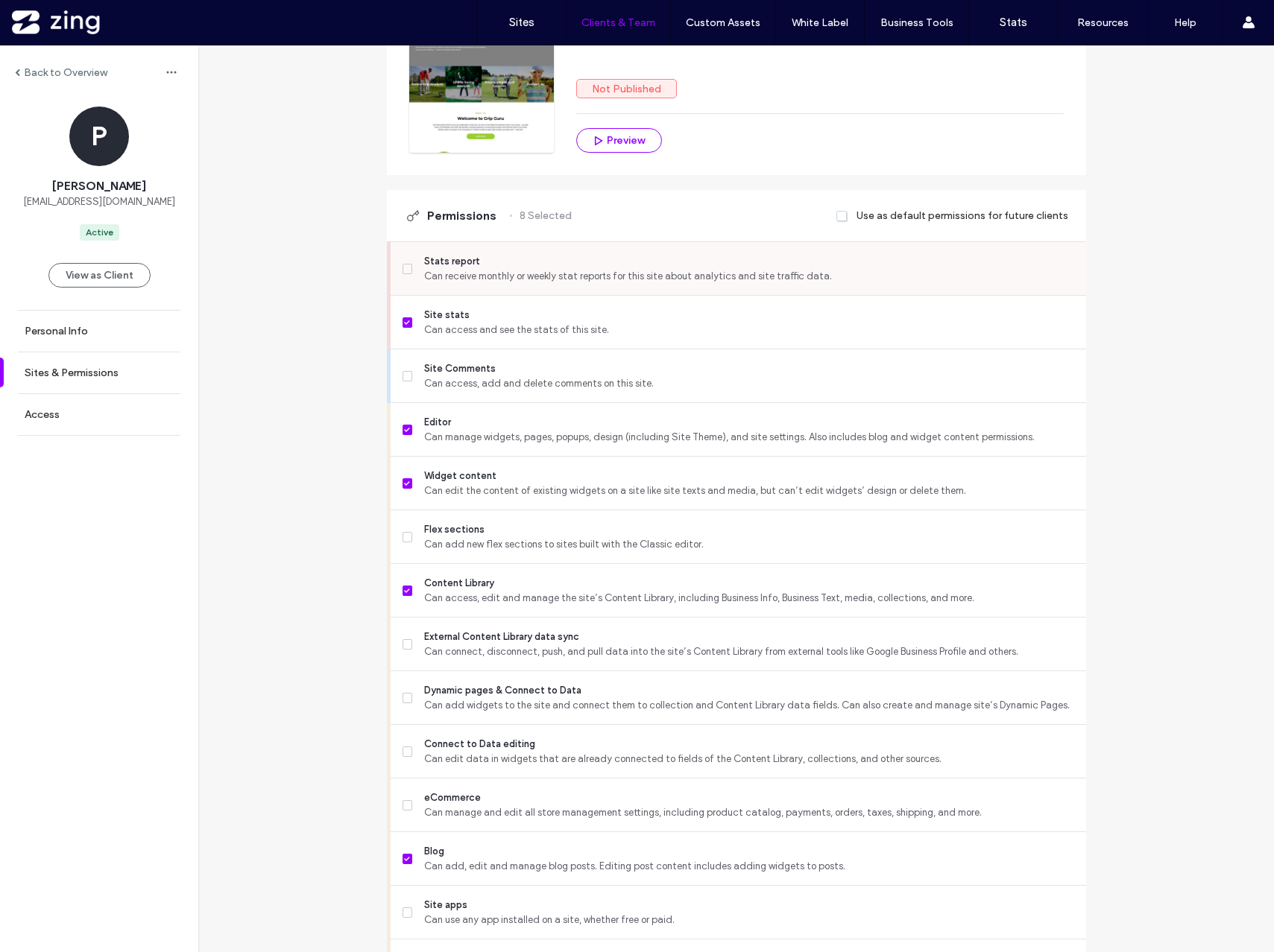
scroll to position [291, 0]
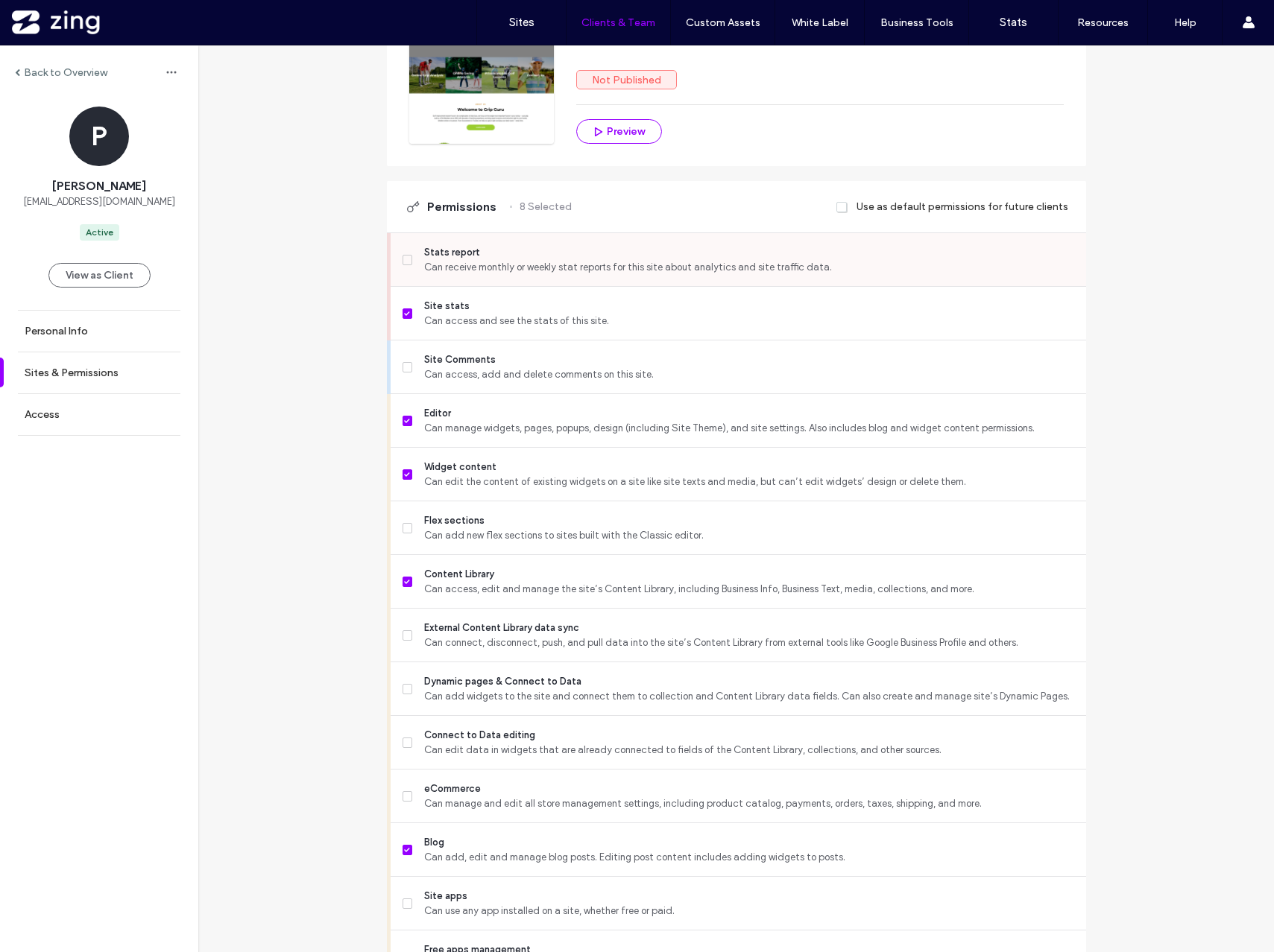
click at [512, 278] on div "Stats report Can receive monthly or weekly stat reports for this site about ana…" at bounding box center [744, 260] width 683 height 53
click at [507, 260] on span "Can receive monthly or weekly stat reports for this site about analytics and si…" at bounding box center [749, 267] width 649 height 15
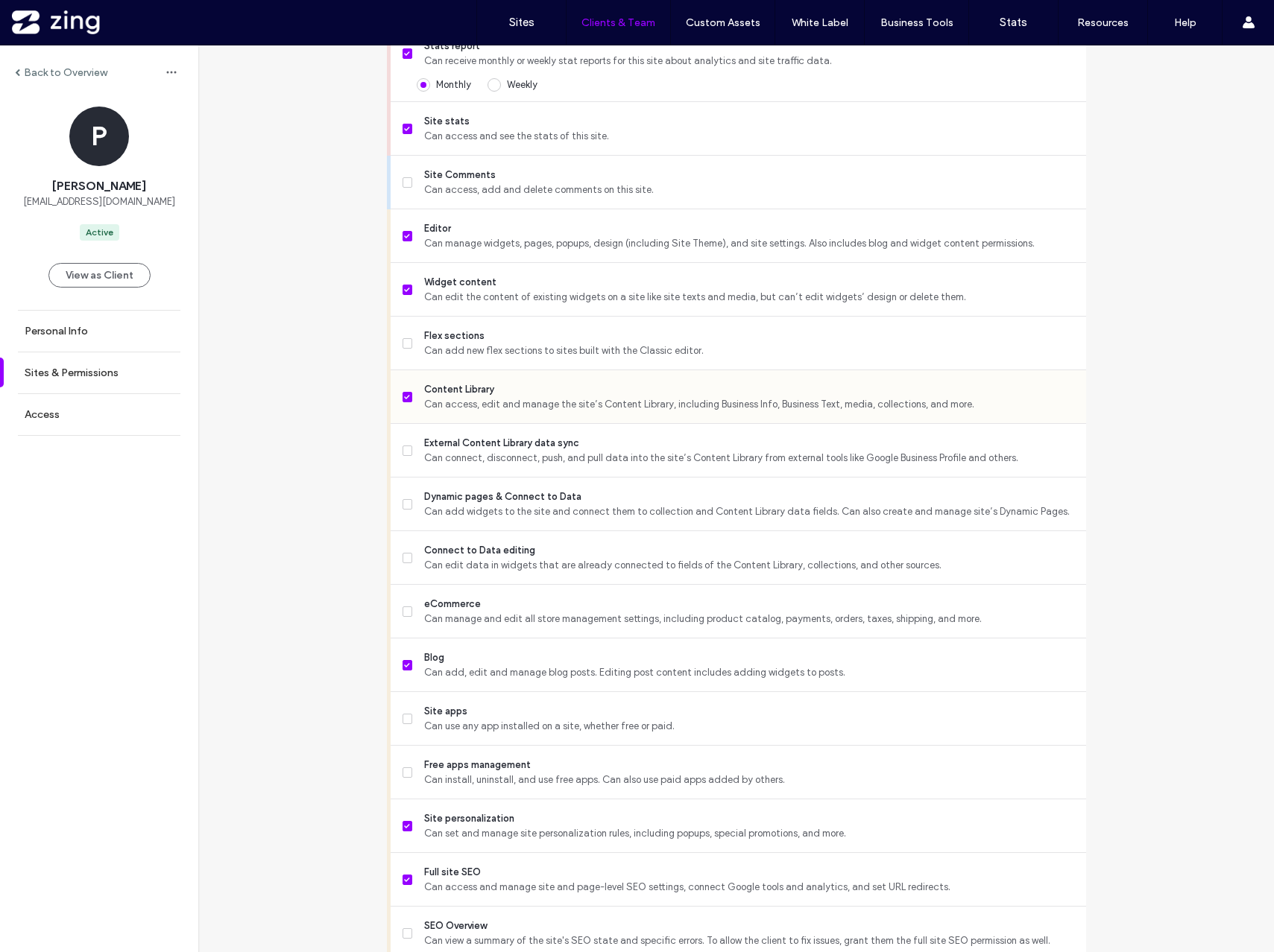
scroll to position [510, 0]
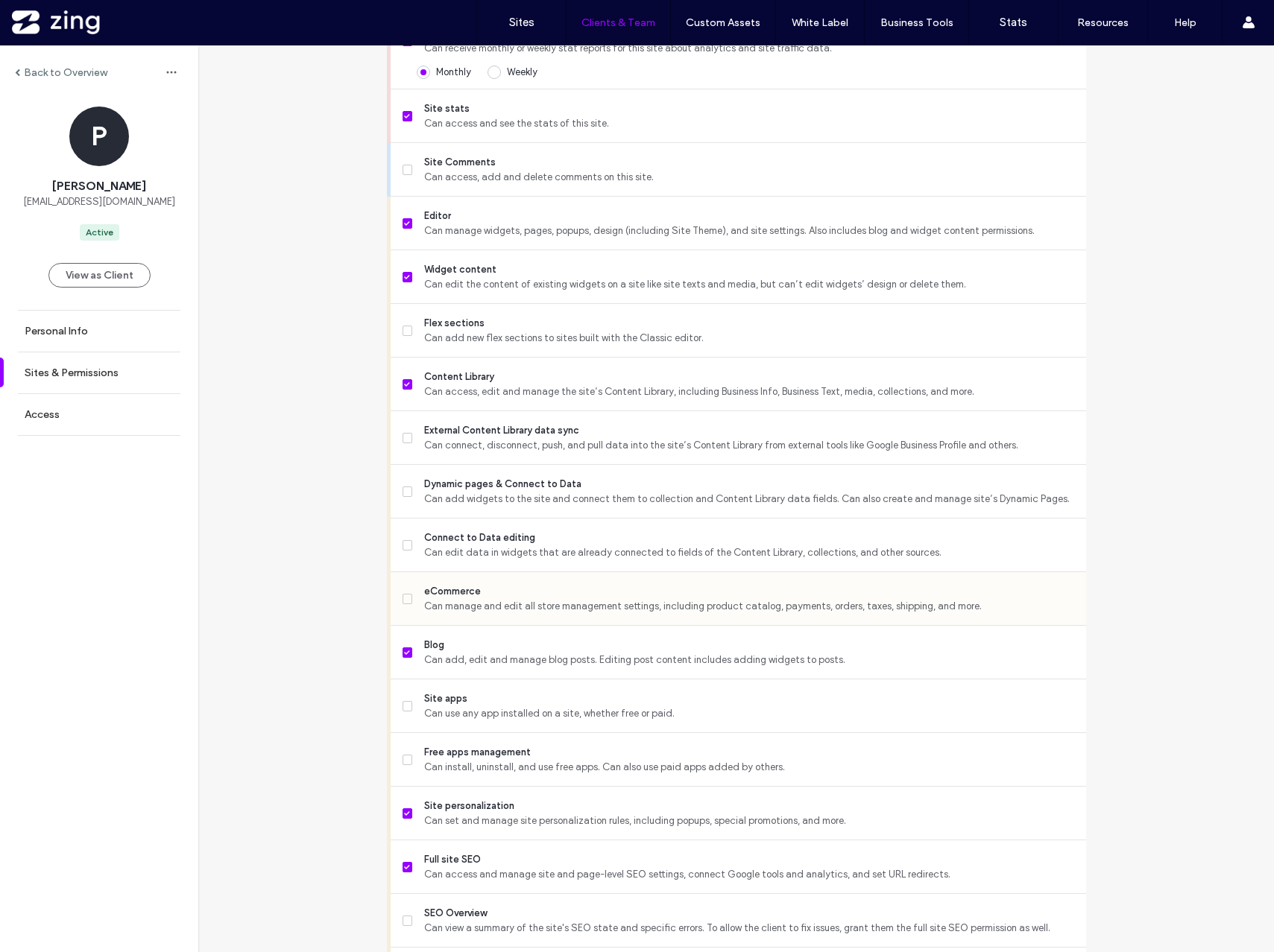
click at [585, 587] on span "eCommerce" at bounding box center [749, 591] width 649 height 15
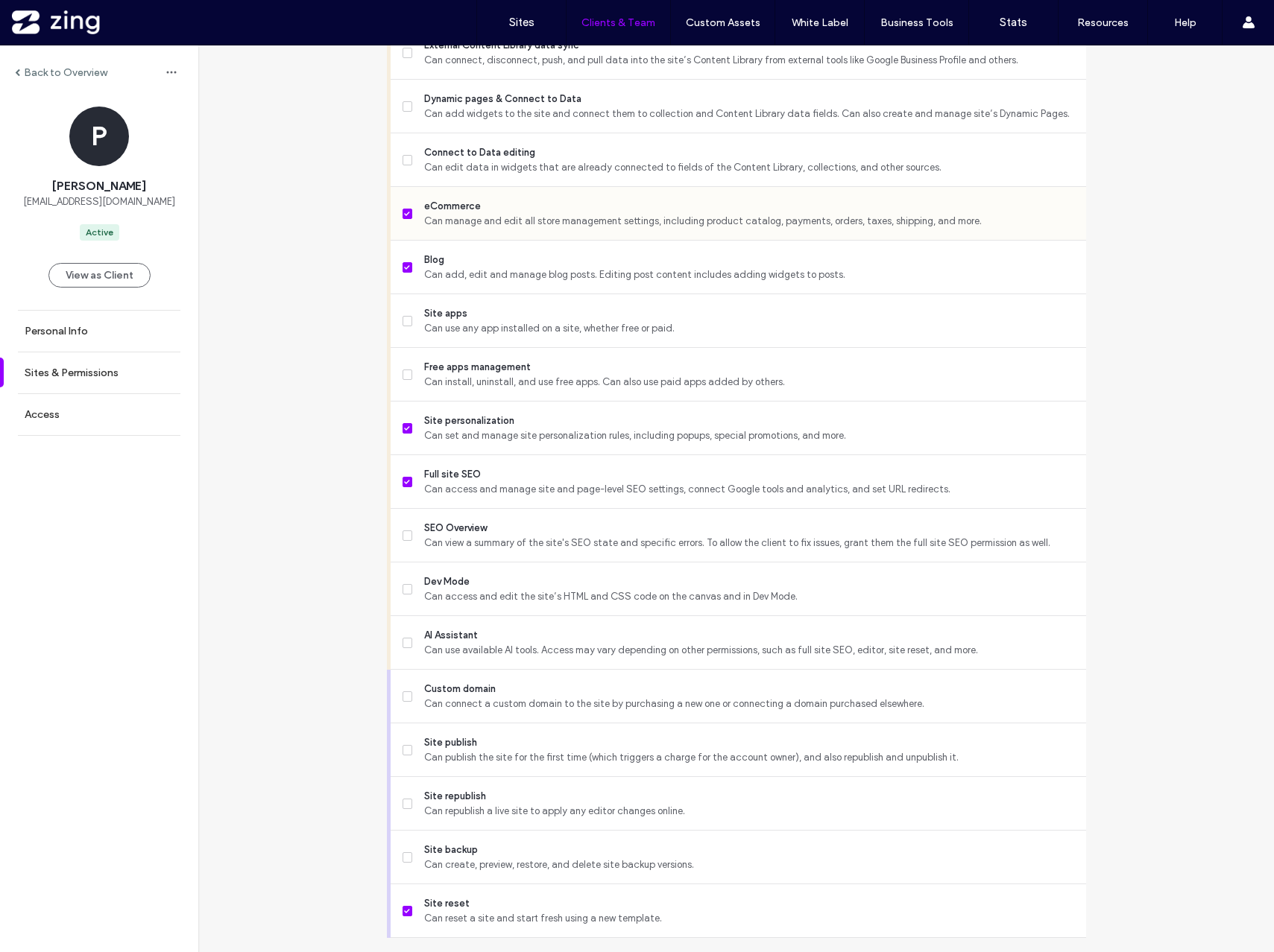
scroll to position [936, 0]
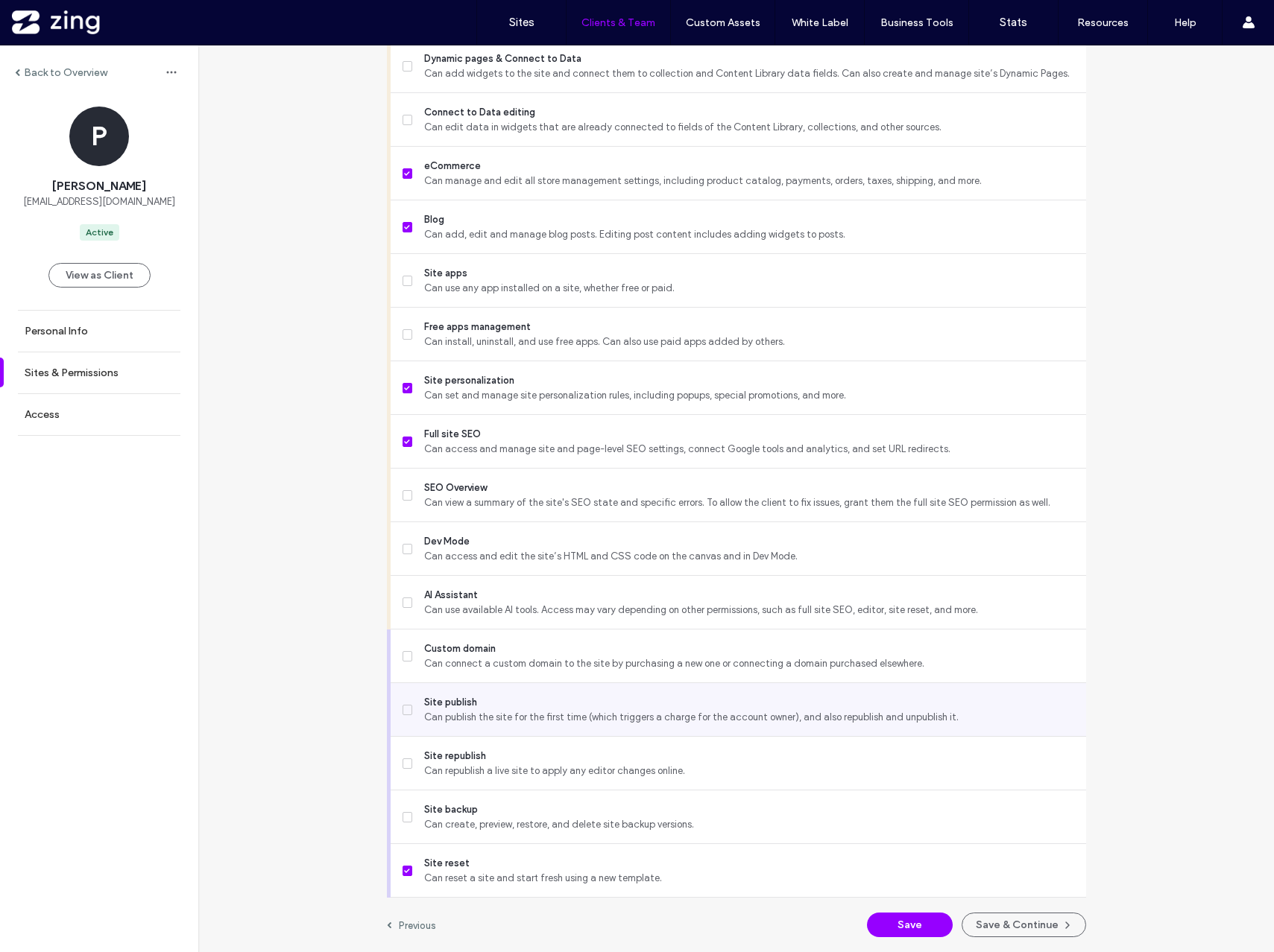
click at [594, 706] on span "Site publish" at bounding box center [749, 703] width 649 height 15
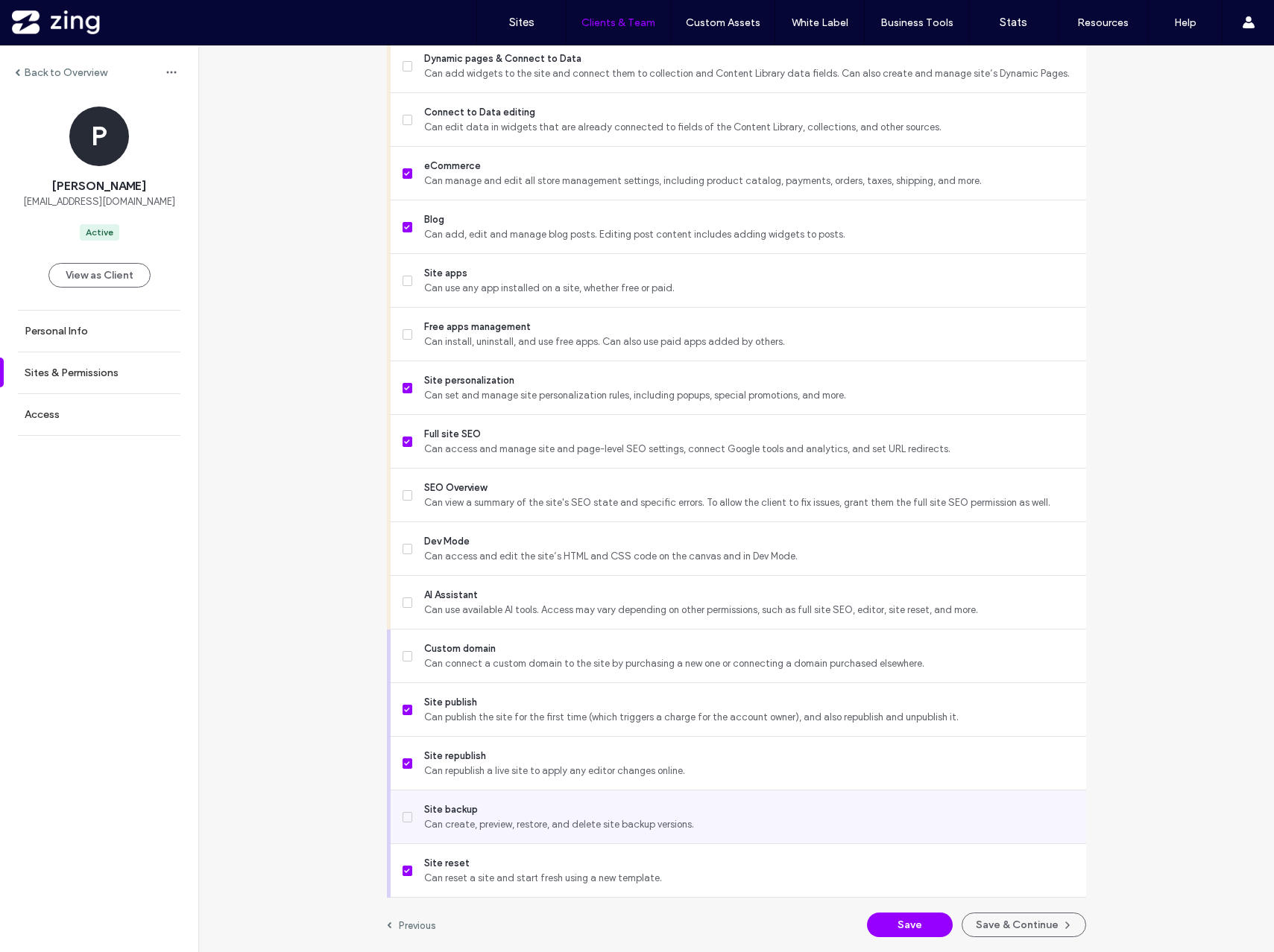
drag, startPoint x: 578, startPoint y: 711, endPoint x: 562, endPoint y: 812, distance: 102.3
click at [577, 714] on span "Can publish the site for the first time (which triggers a charge for the accoun…" at bounding box center [749, 718] width 649 height 15
click at [561, 830] on span "Can create, preview, restore, and delete site backup versions." at bounding box center [749, 824] width 649 height 15
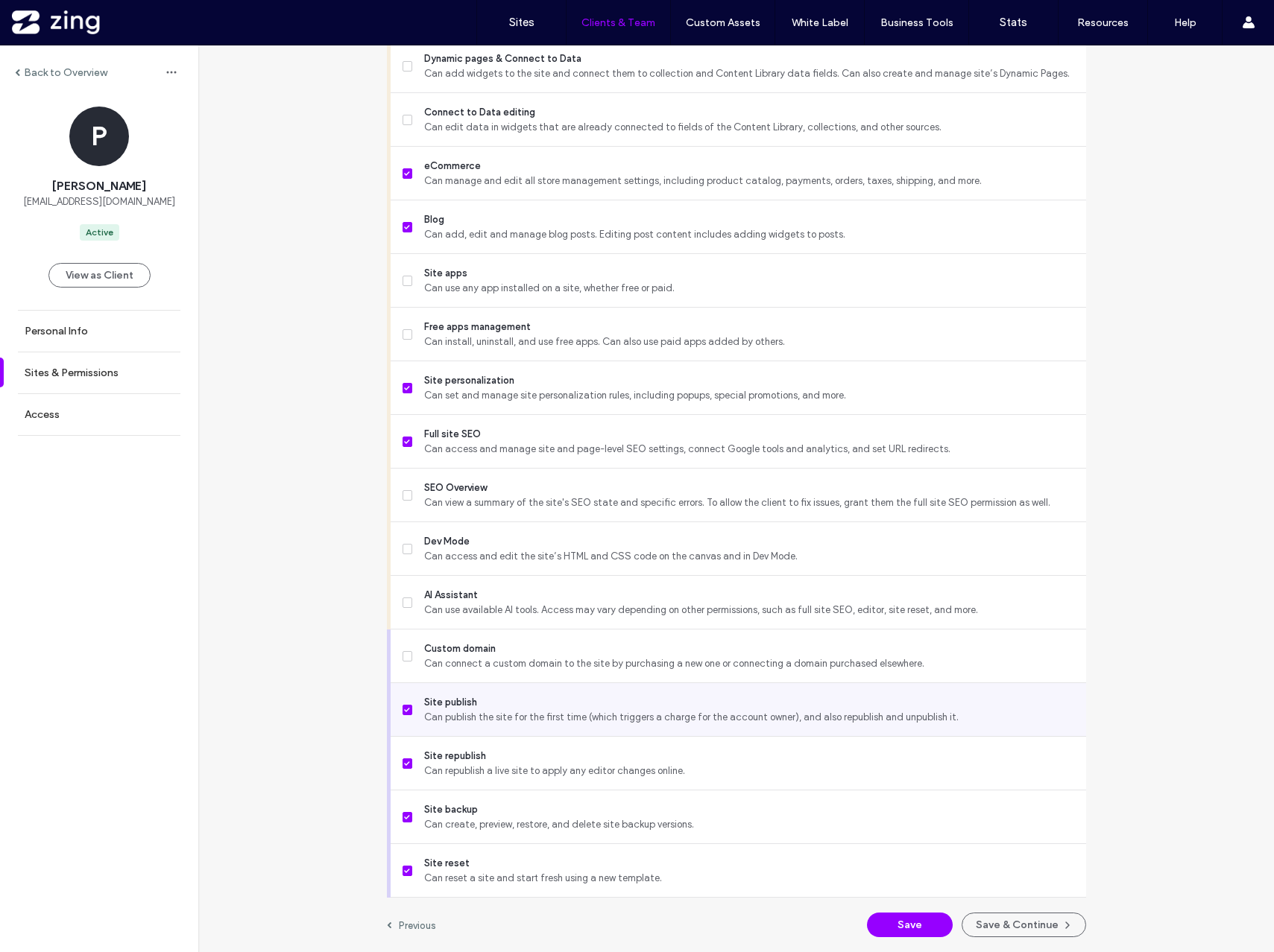
click at [548, 725] on div "Site publish Can publish the site for the first time (which triggers a charge f…" at bounding box center [744, 710] width 683 height 53
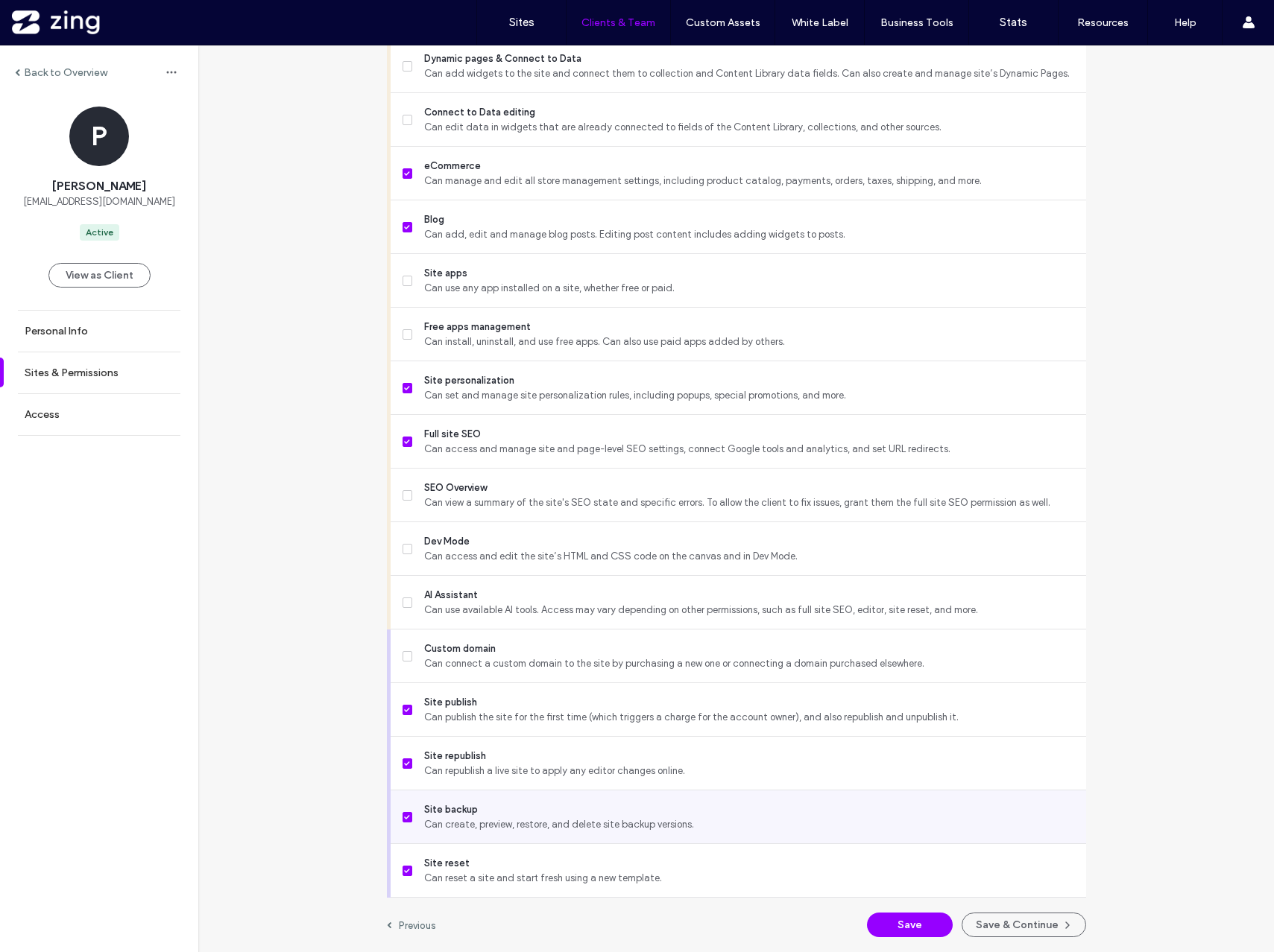
drag, startPoint x: 560, startPoint y: 881, endPoint x: 418, endPoint y: 792, distance: 167.6
click at [559, 881] on span "Can reset a site and start fresh using a new template." at bounding box center [749, 878] width 649 height 15
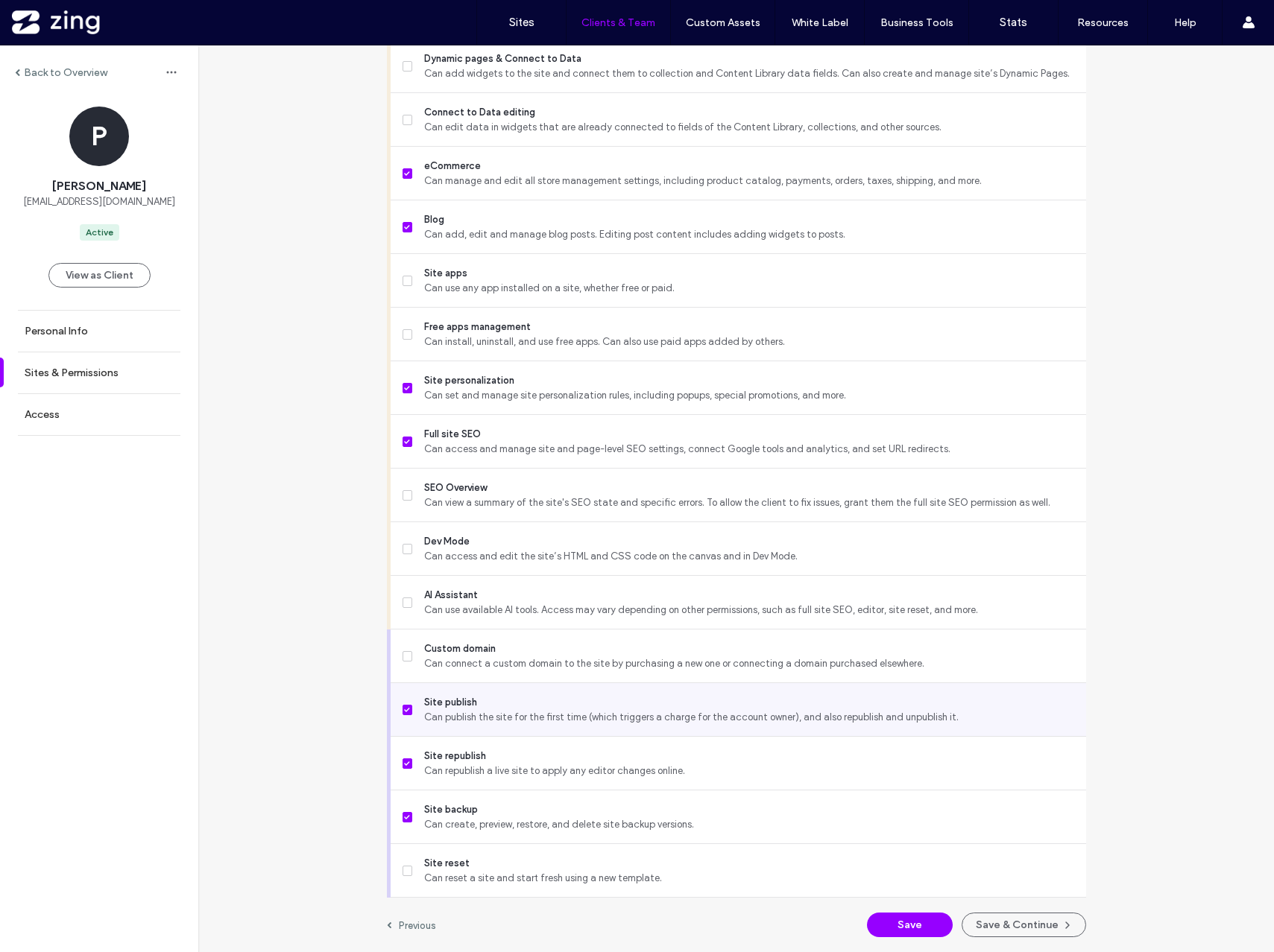
click at [404, 710] on icon at bounding box center [406, 710] width 6 height 4
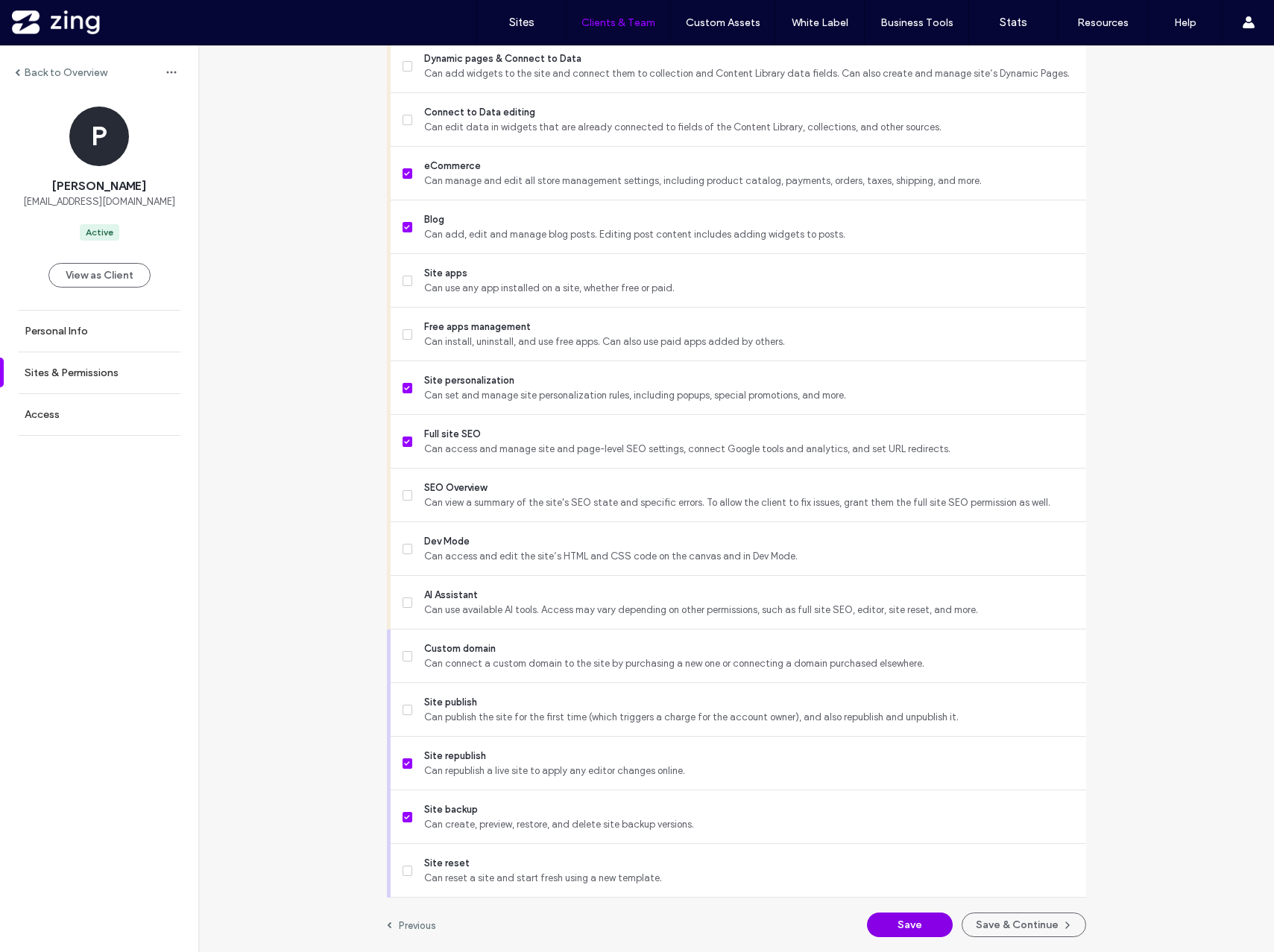
click at [915, 923] on button "Save" at bounding box center [909, 926] width 86 height 25
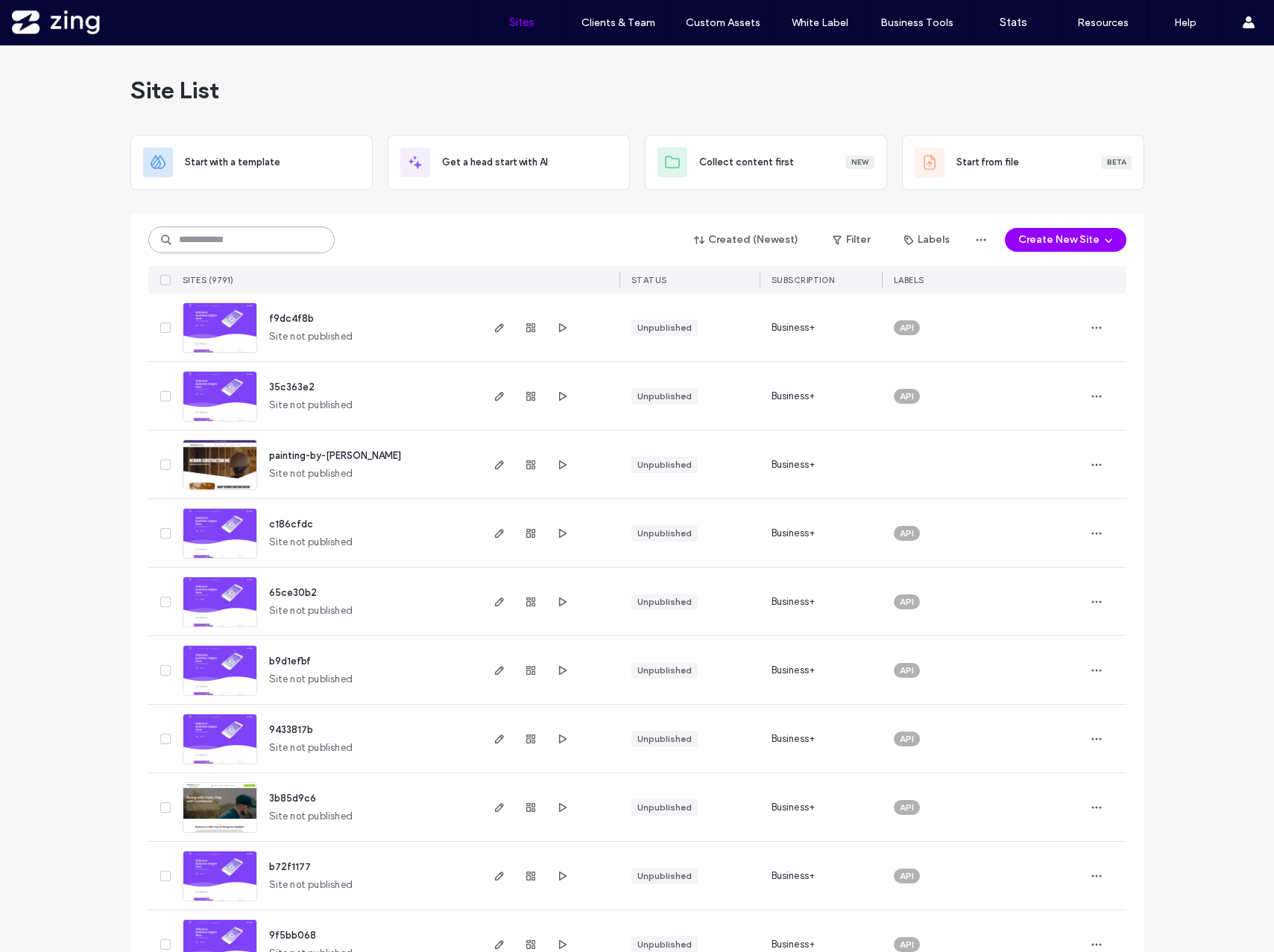
click at [234, 237] on input at bounding box center [241, 240] width 186 height 26
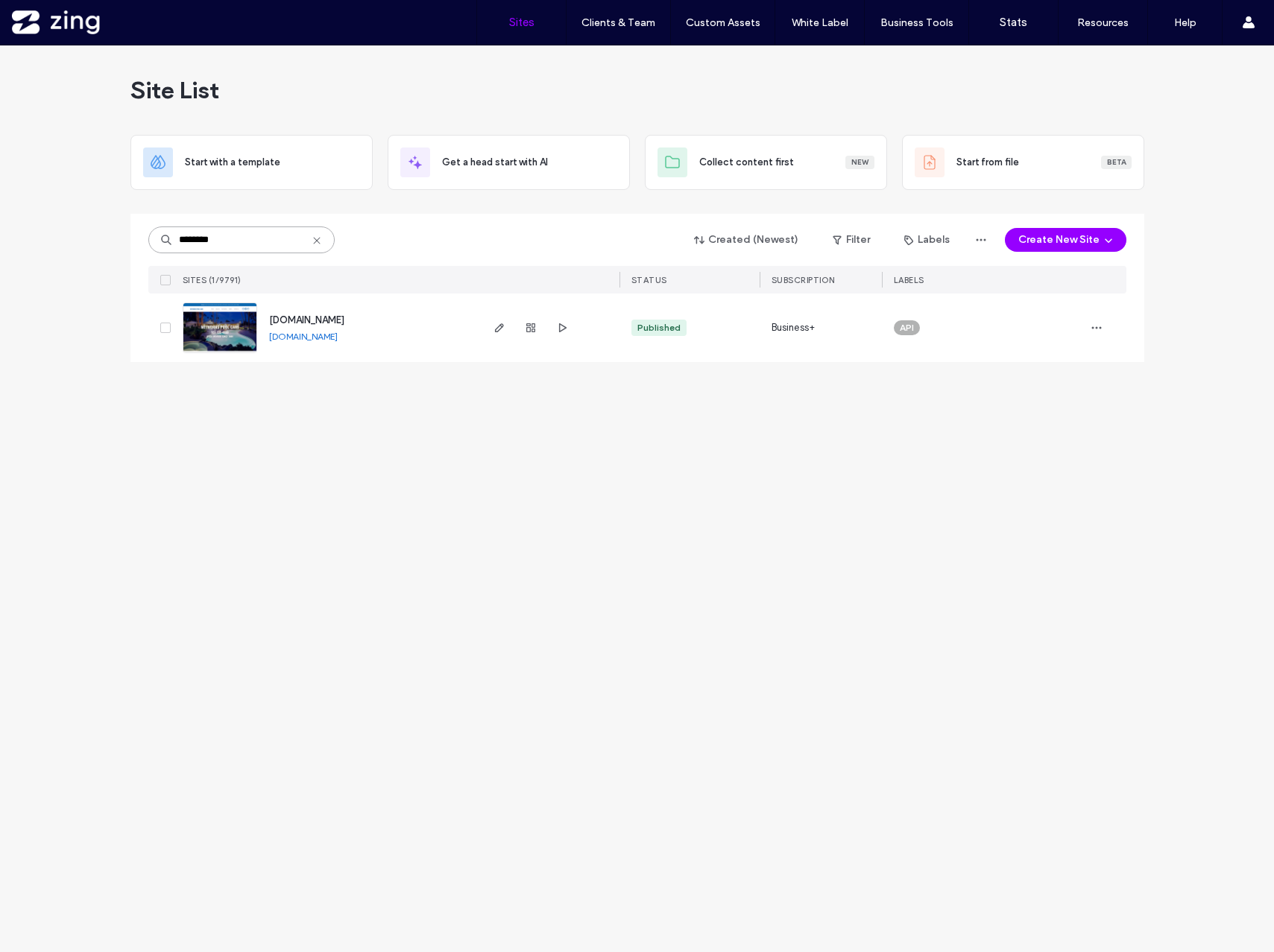
type input "********"
click at [315, 239] on use at bounding box center [317, 241] width 7 height 7
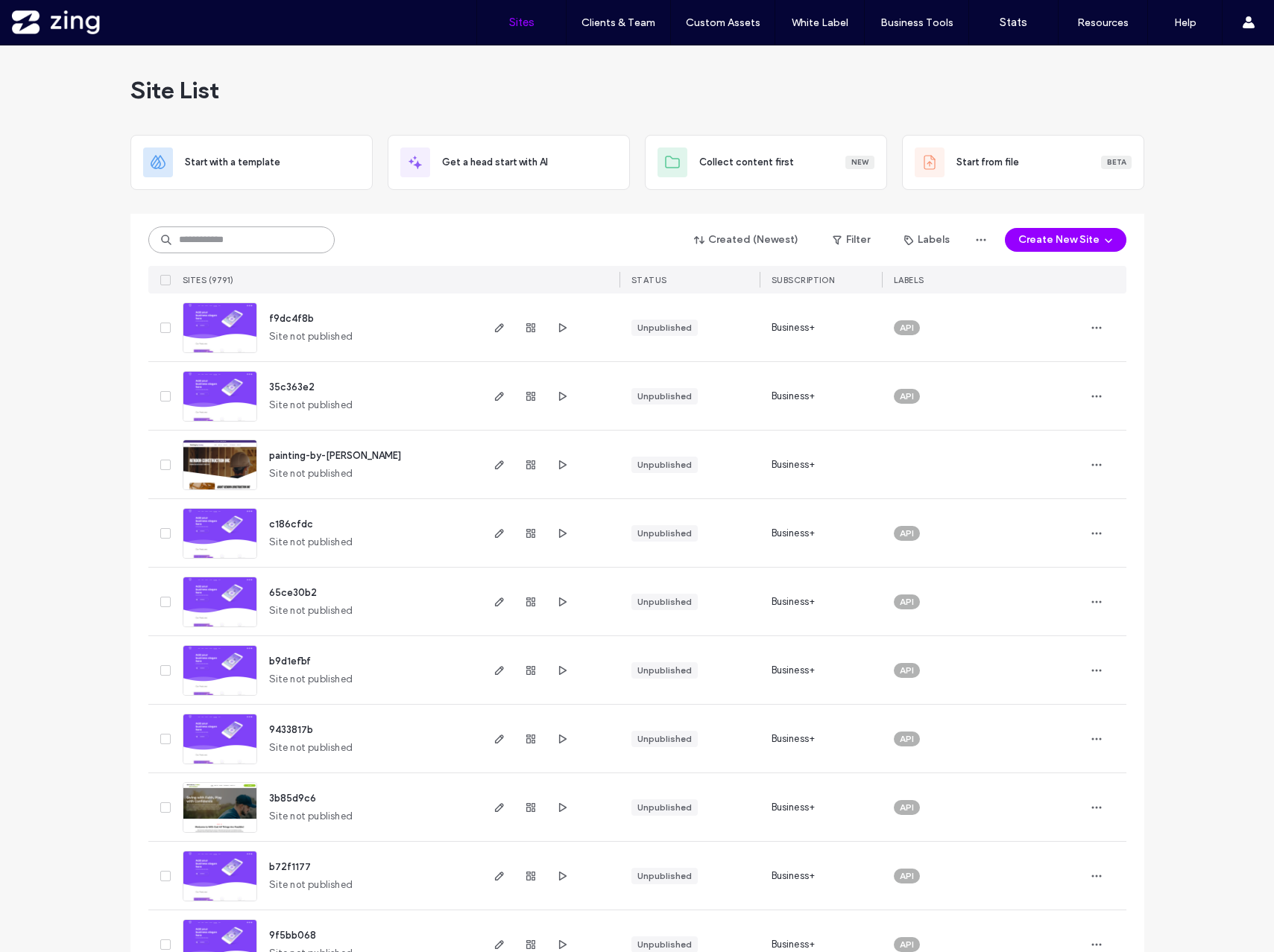
click at [195, 242] on input at bounding box center [241, 240] width 186 height 26
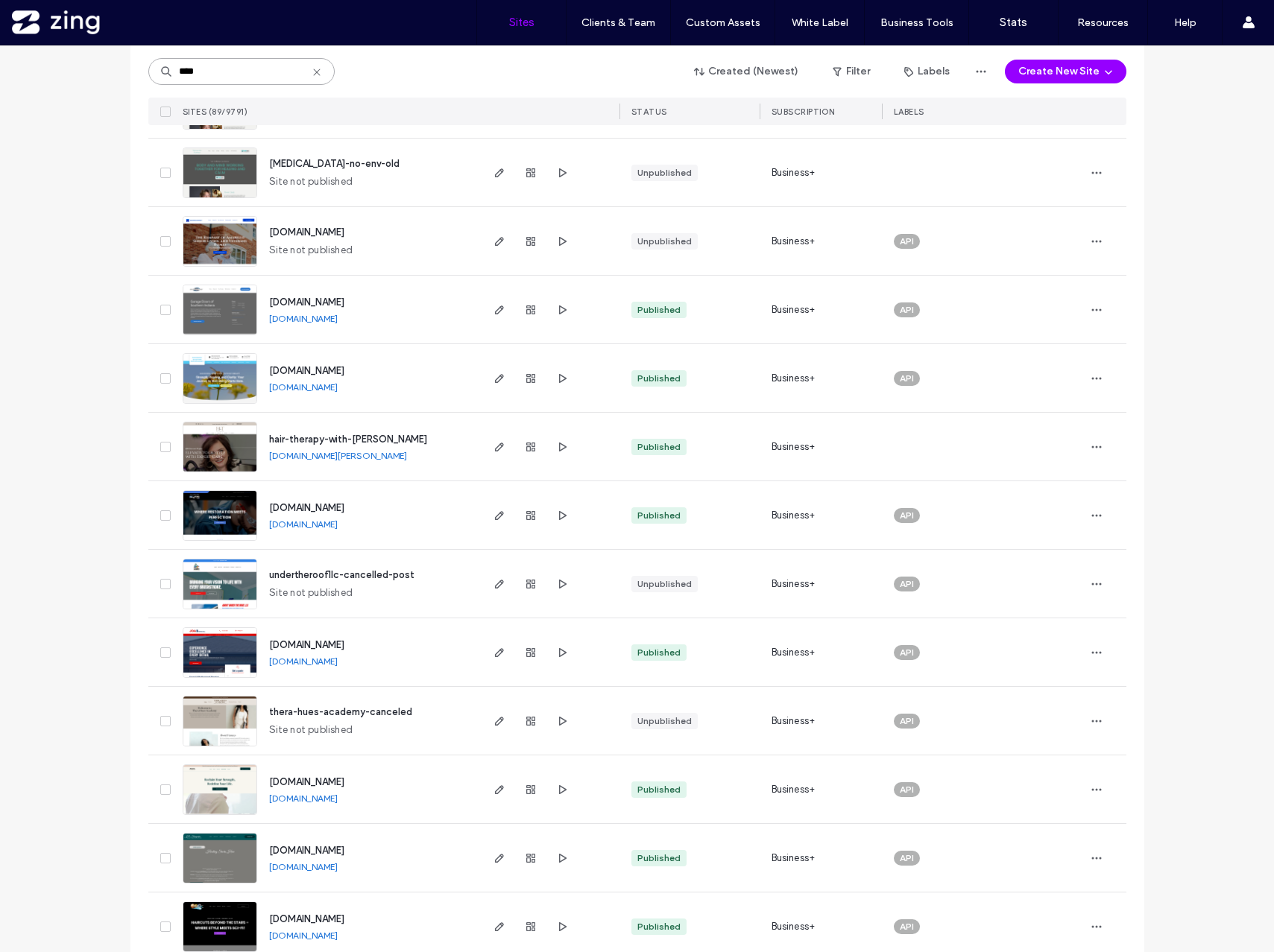
scroll to position [629, 0]
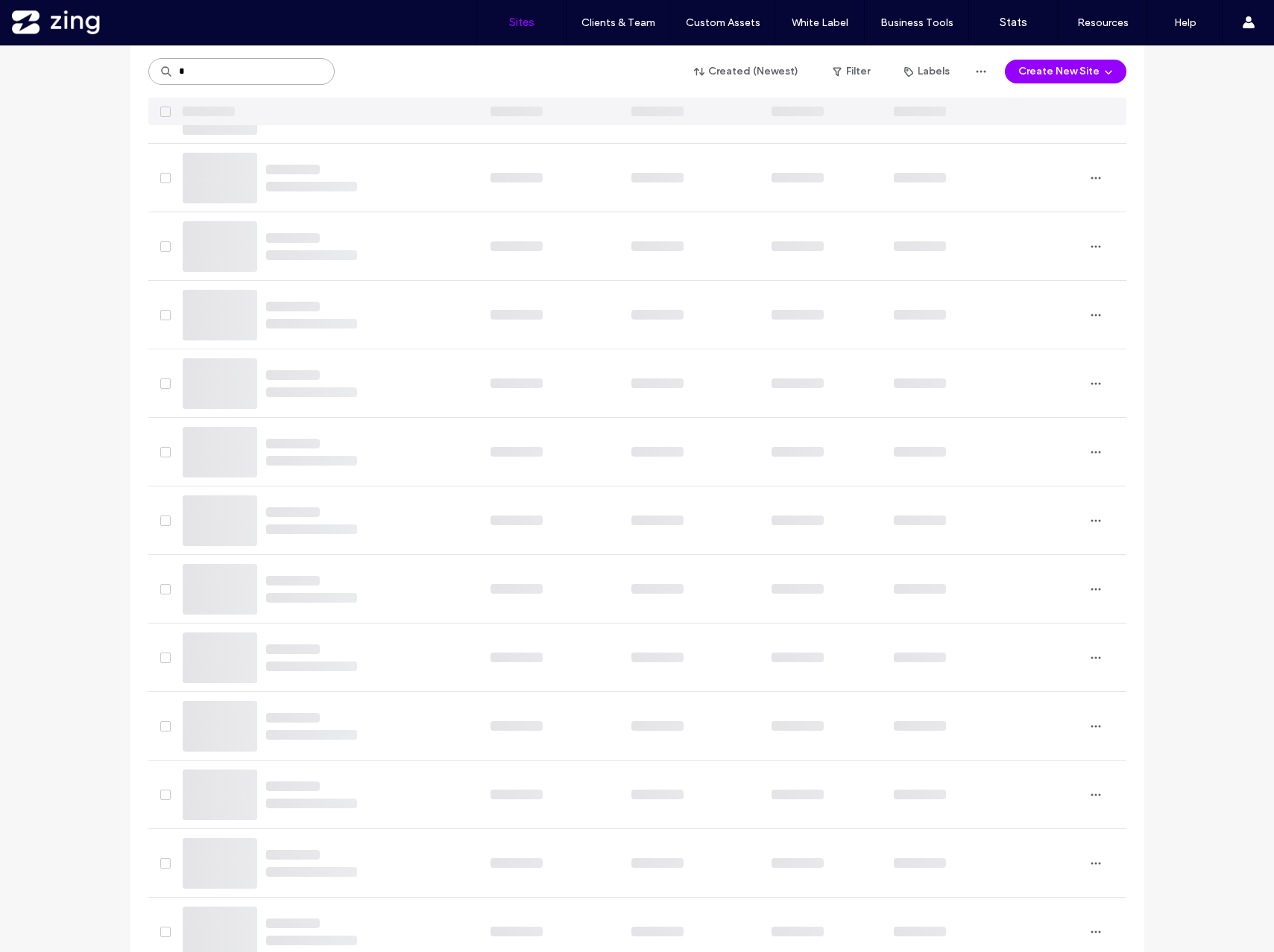
type input "*"
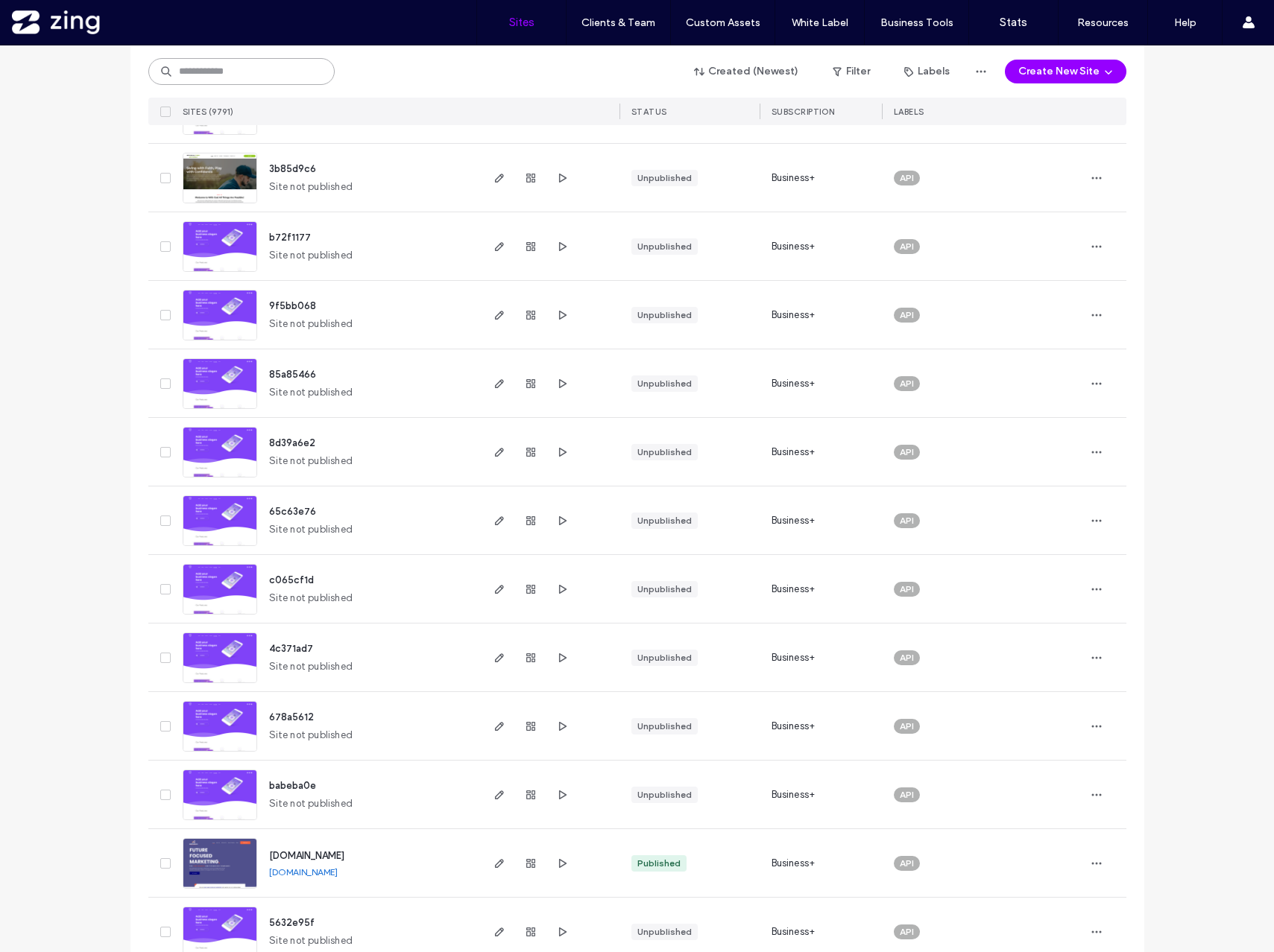
click at [214, 67] on input at bounding box center [241, 71] width 186 height 26
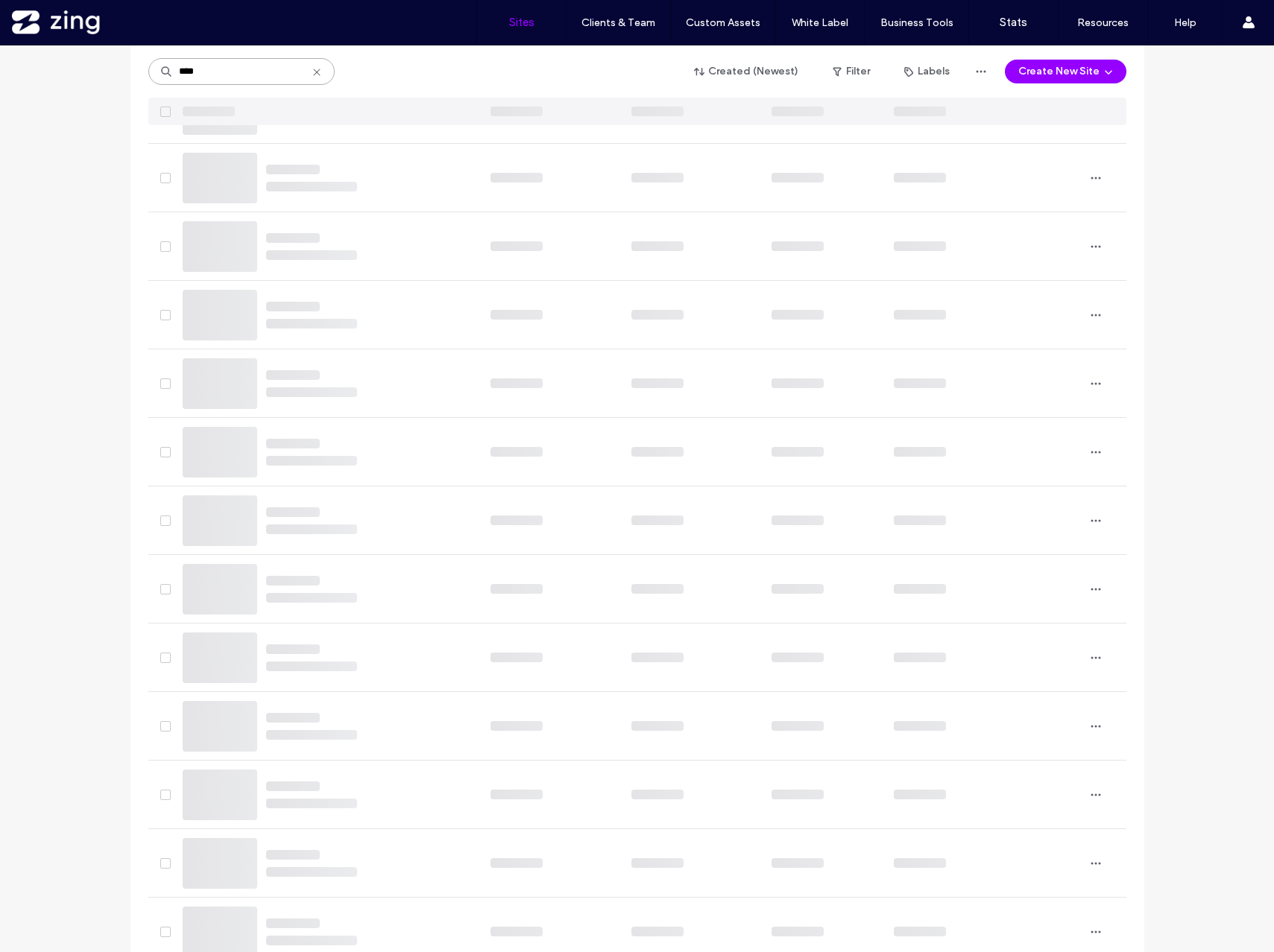
scroll to position [0, 0]
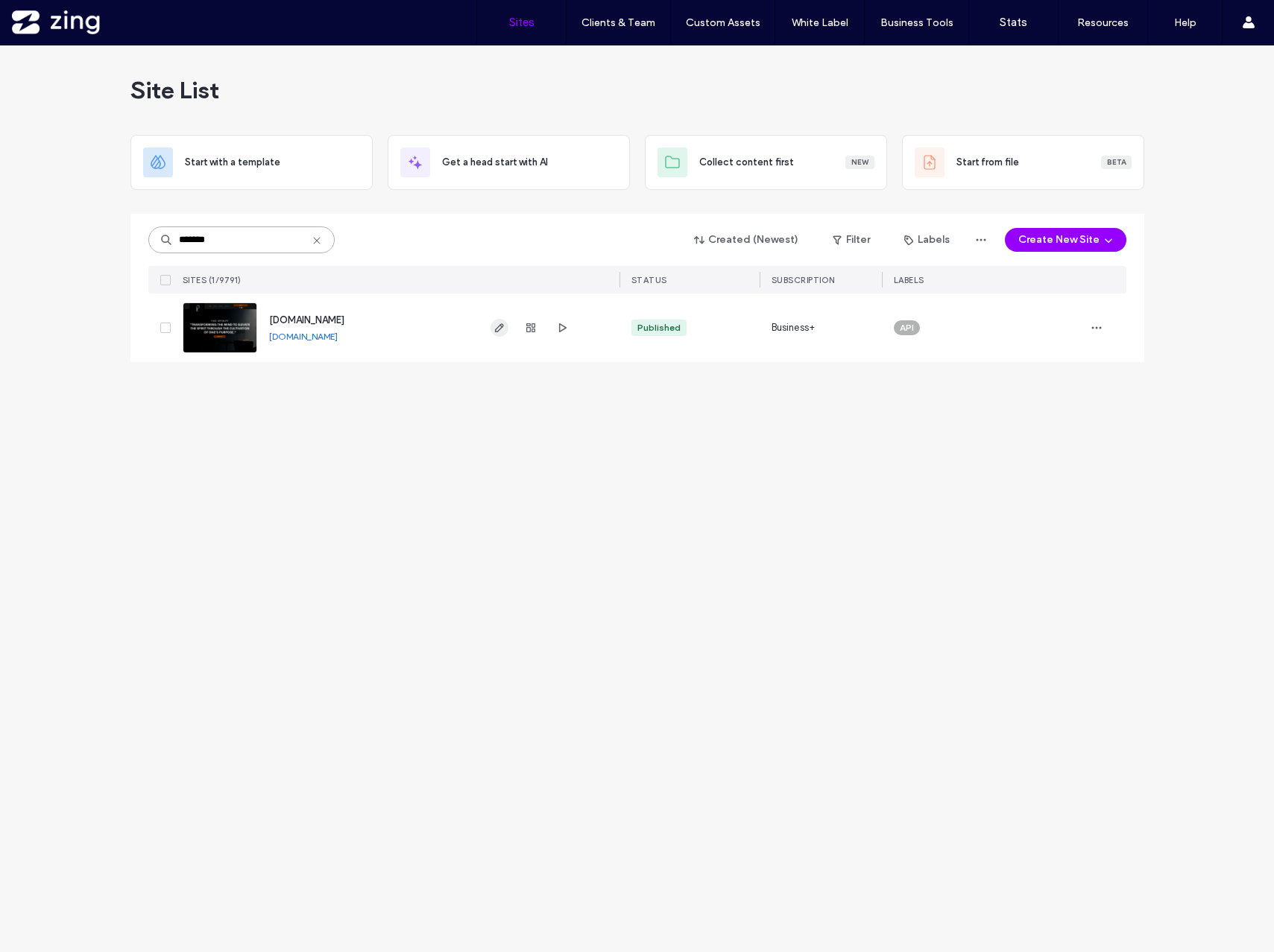
type input "*******"
click at [498, 326] on use "button" at bounding box center [499, 328] width 9 height 9
drag, startPoint x: 232, startPoint y: 239, endPoint x: 141, endPoint y: 237, distance: 91.0
click at [141, 237] on div "******* Created (Newest) Filter Labels Create New Site SITES (1/9791) STATUS SU…" at bounding box center [637, 288] width 1014 height 148
type input "****"
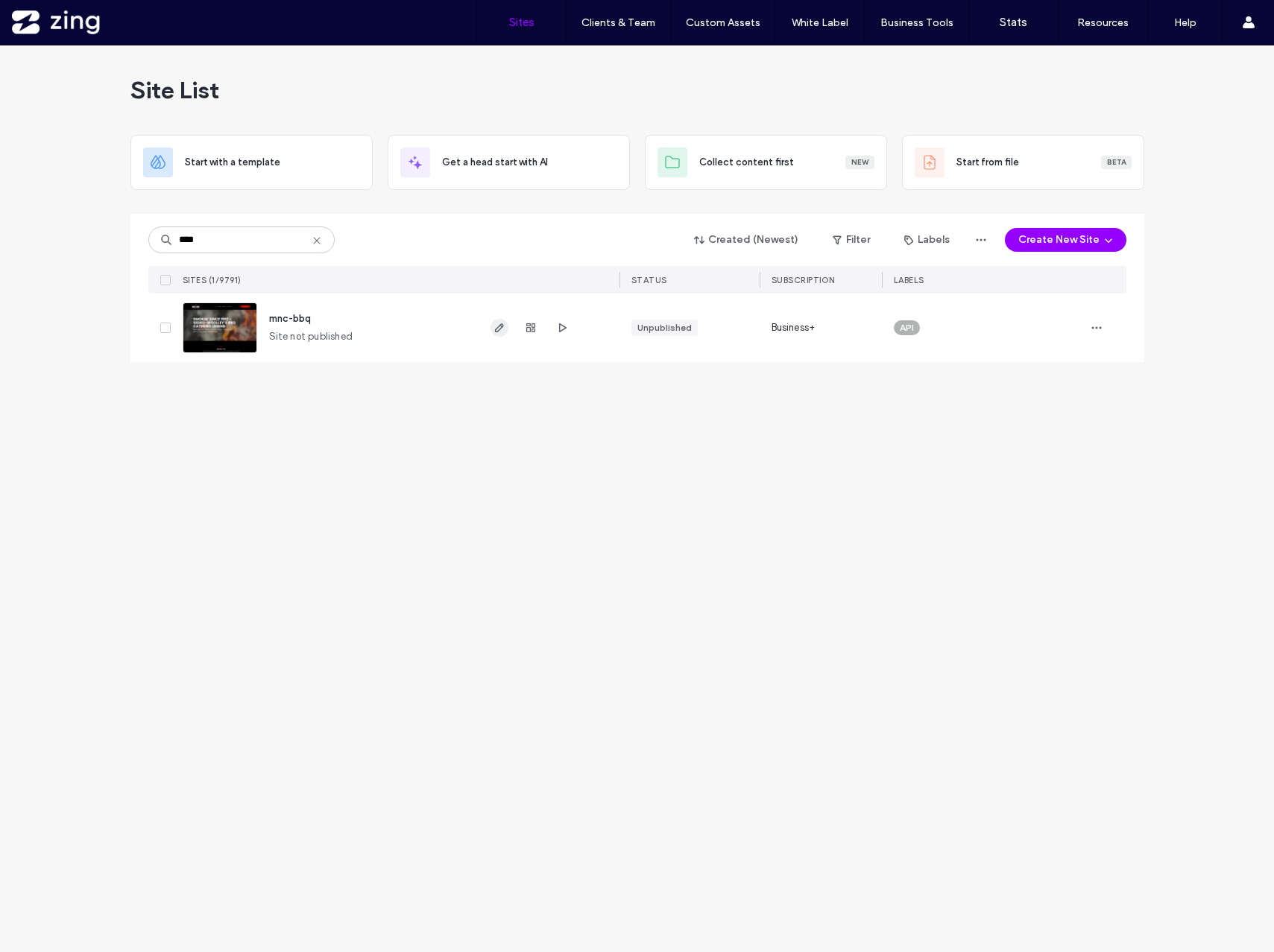
click at [503, 328] on icon "button" at bounding box center [500, 328] width 12 height 12
drag, startPoint x: 218, startPoint y: 237, endPoint x: 157, endPoint y: 237, distance: 61.0
click at [157, 237] on input "****" at bounding box center [241, 240] width 186 height 26
drag, startPoint x: 235, startPoint y: 237, endPoint x: 86, endPoint y: 229, distance: 149.2
click at [86, 231] on div "Site List Start with a template Get a head start with AI Collect content first …" at bounding box center [637, 499] width 1274 height 907
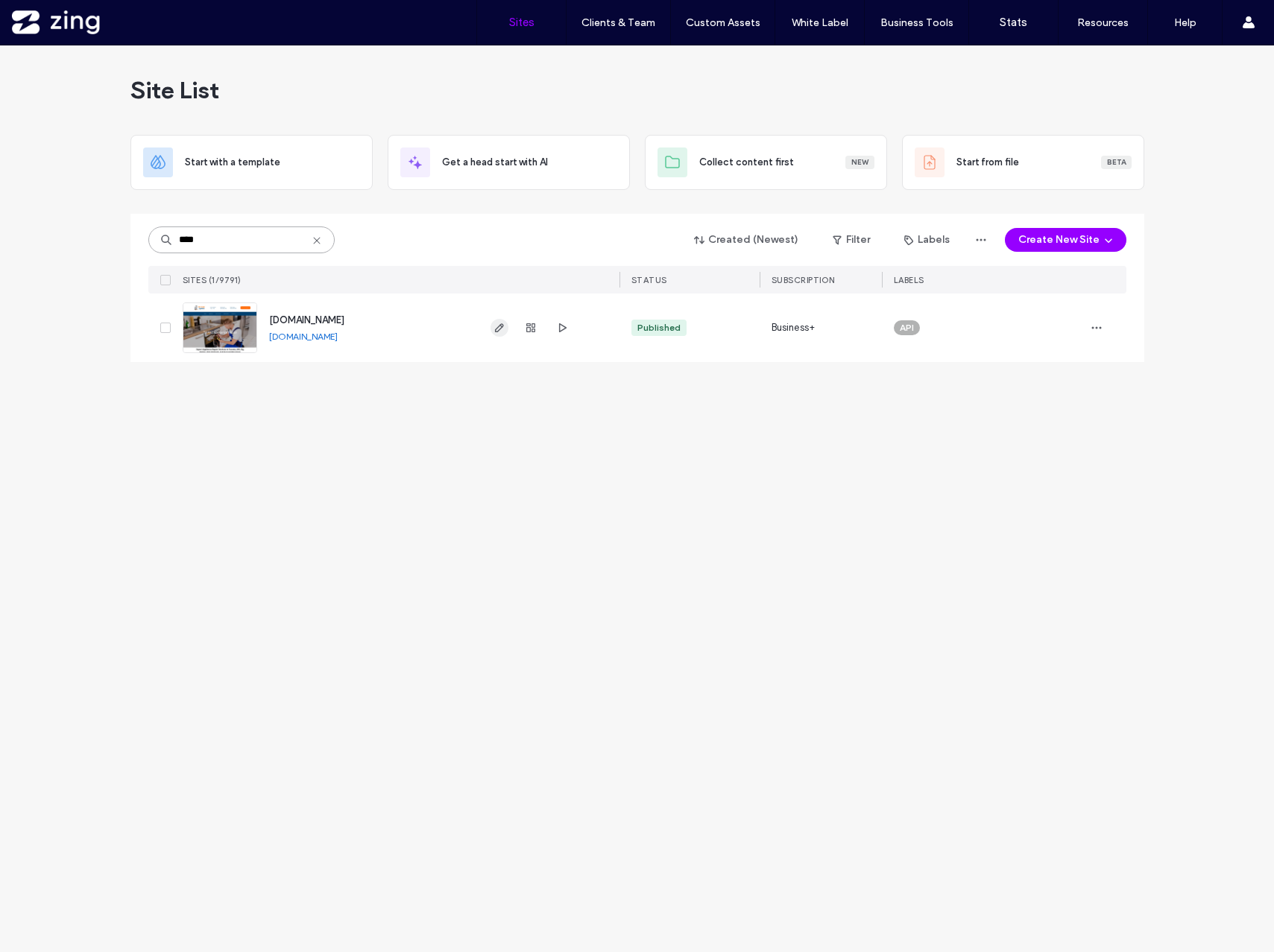
type input "****"
click at [498, 326] on use "button" at bounding box center [499, 328] width 9 height 9
drag, startPoint x: 214, startPoint y: 242, endPoint x: 155, endPoint y: 241, distance: 59.0
click at [155, 241] on input "****" at bounding box center [241, 240] width 186 height 26
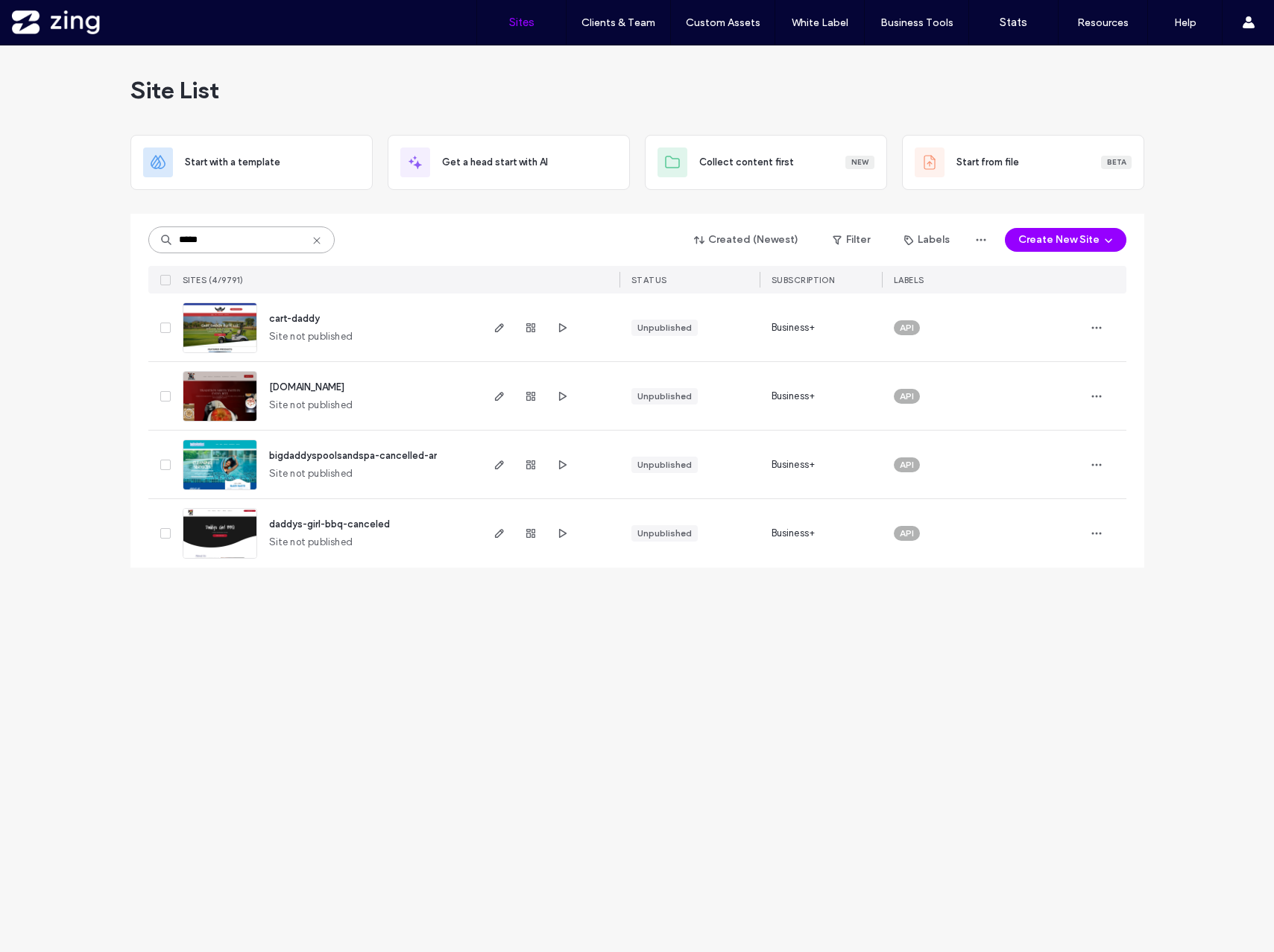
drag, startPoint x: 230, startPoint y: 239, endPoint x: 142, endPoint y: 239, distance: 88.0
click at [142, 239] on div "***** Created (Newest) Filter Labels Create New Site SITES (4/9791) STATUS SUBS…" at bounding box center [637, 391] width 1014 height 354
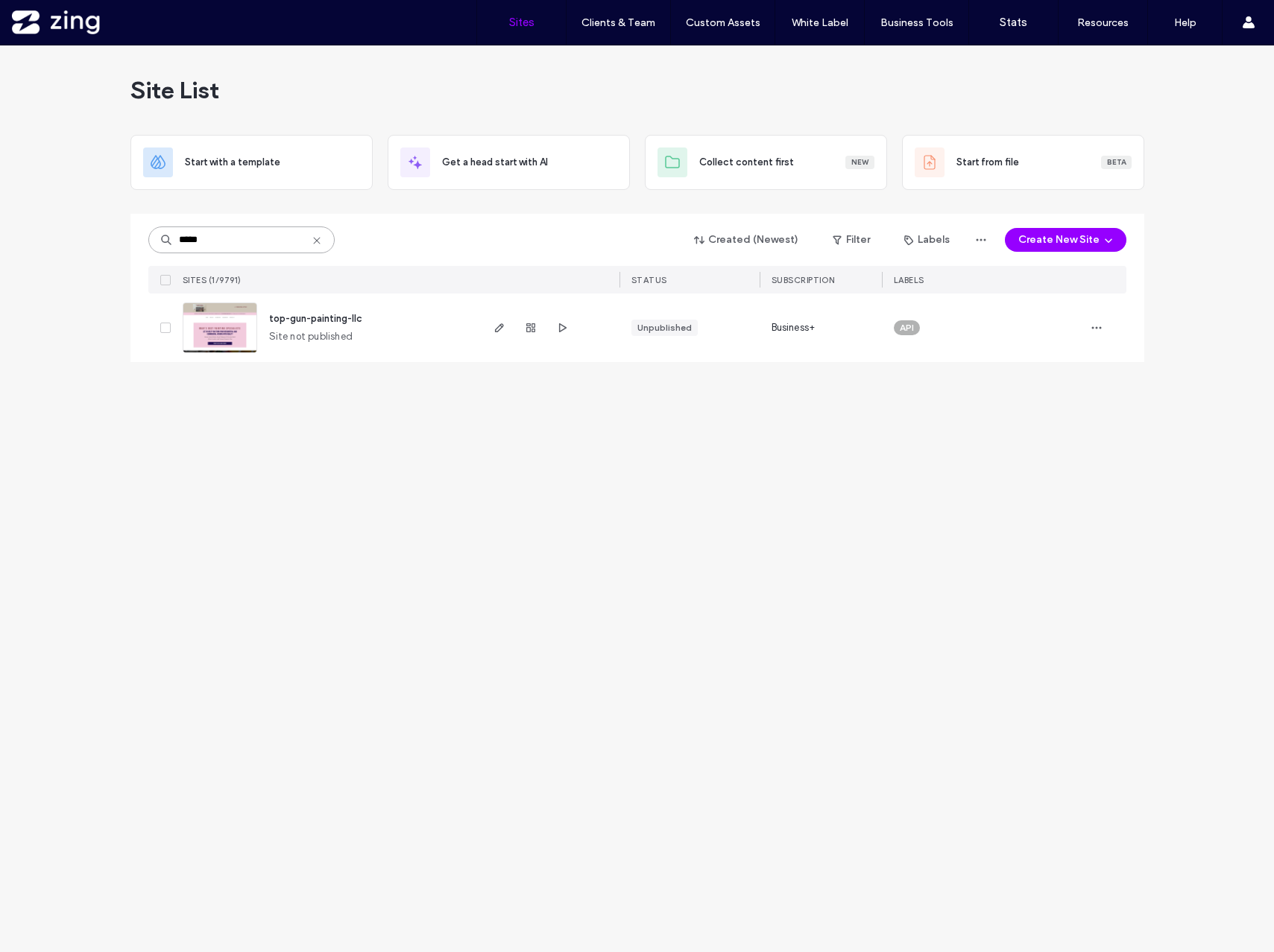
drag, startPoint x: 224, startPoint y: 242, endPoint x: 126, endPoint y: 242, distance: 98.0
click at [126, 242] on div "Site List Start with a template Get a head start with AI Collect content first …" at bounding box center [637, 499] width 1274 height 907
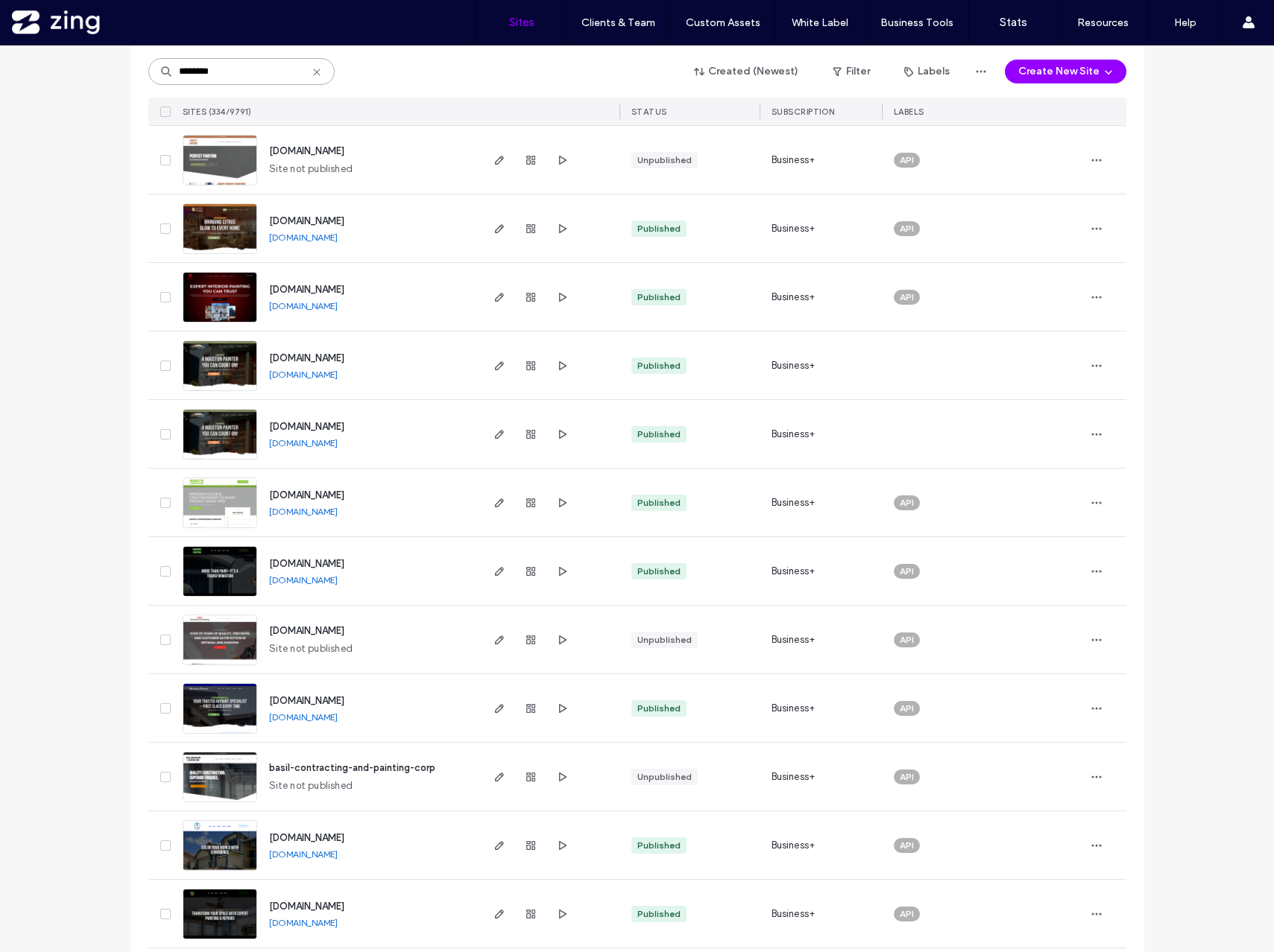
scroll to position [1352, 0]
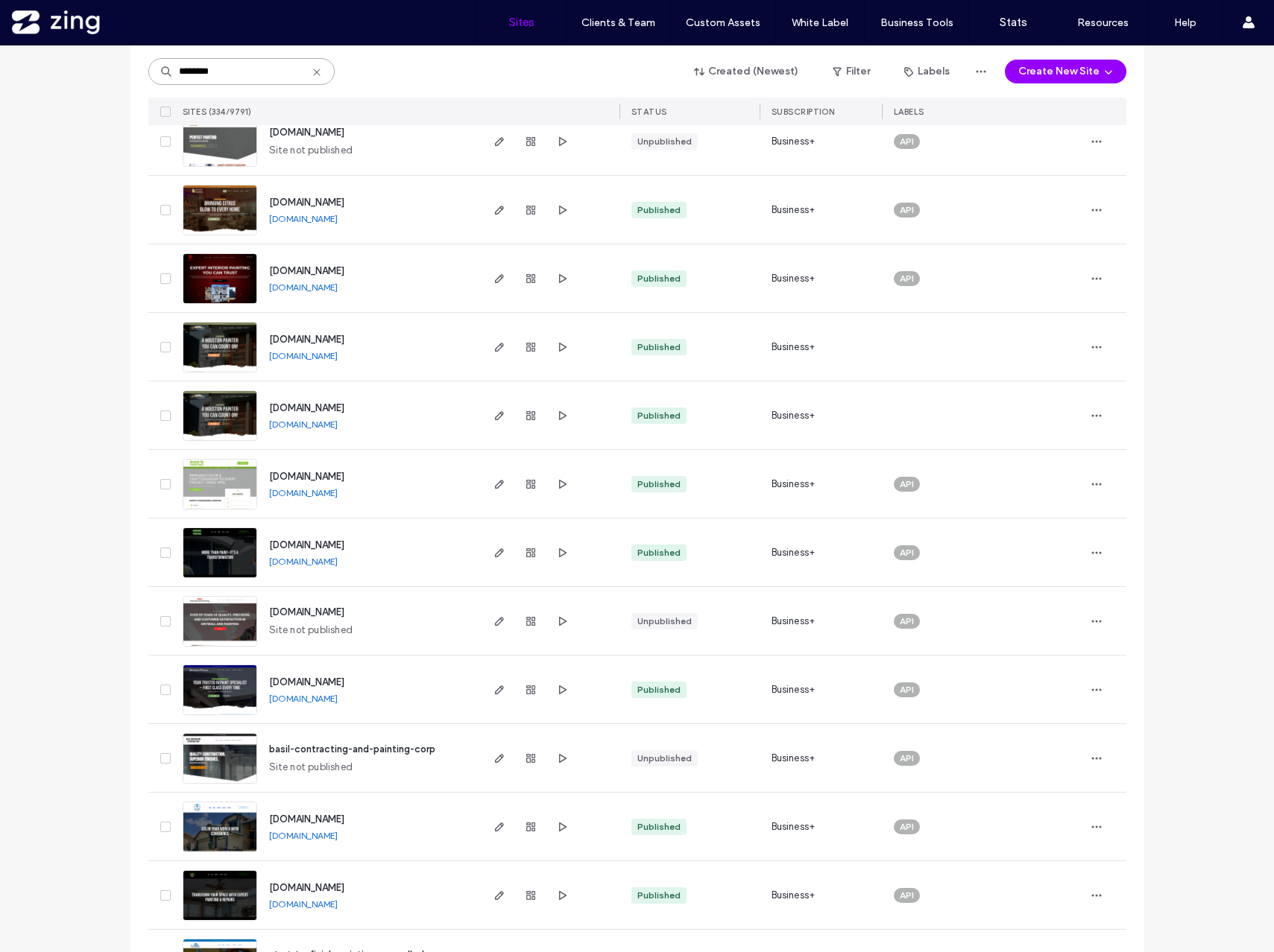
drag, startPoint x: 228, startPoint y: 77, endPoint x: 163, endPoint y: 72, distance: 65.2
click at [163, 72] on div "********" at bounding box center [241, 71] width 186 height 26
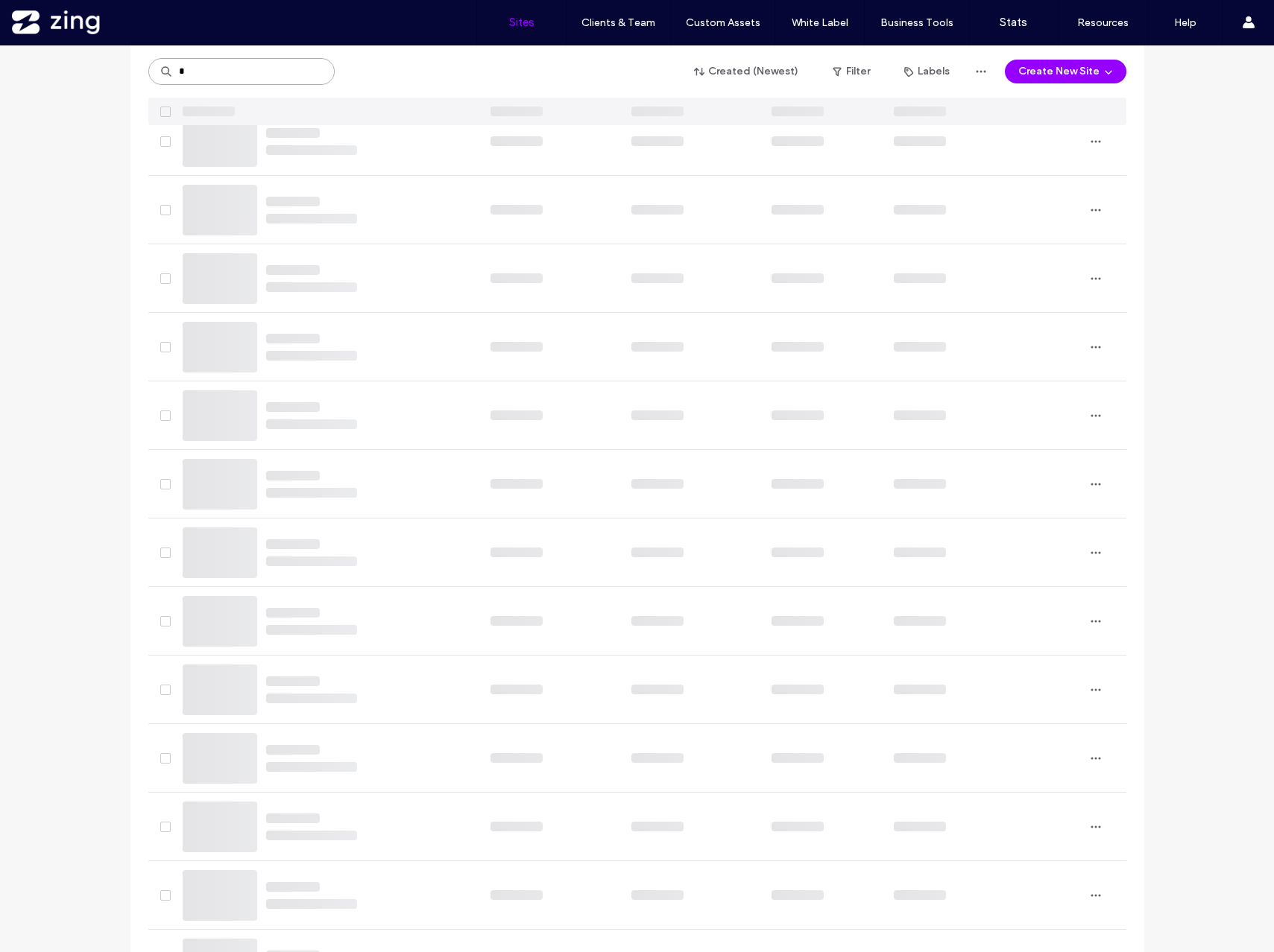
type input "*"
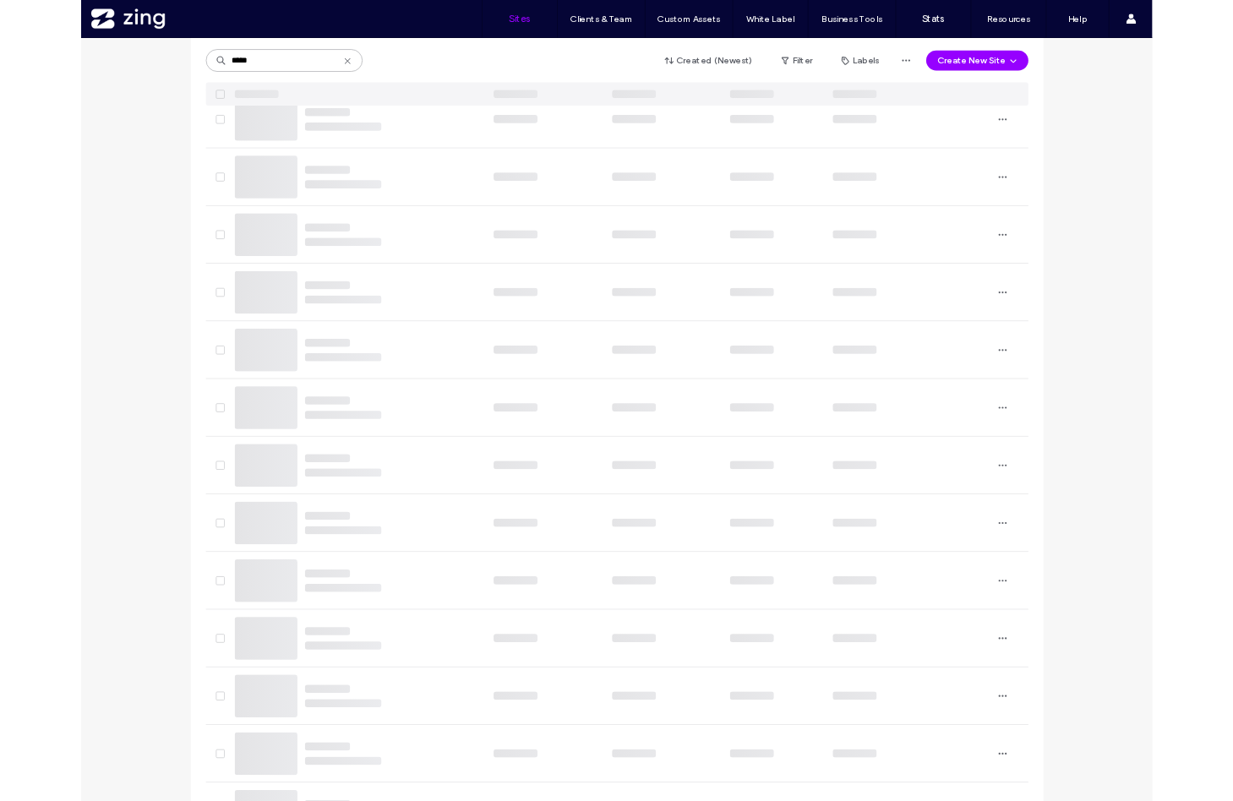
scroll to position [0, 0]
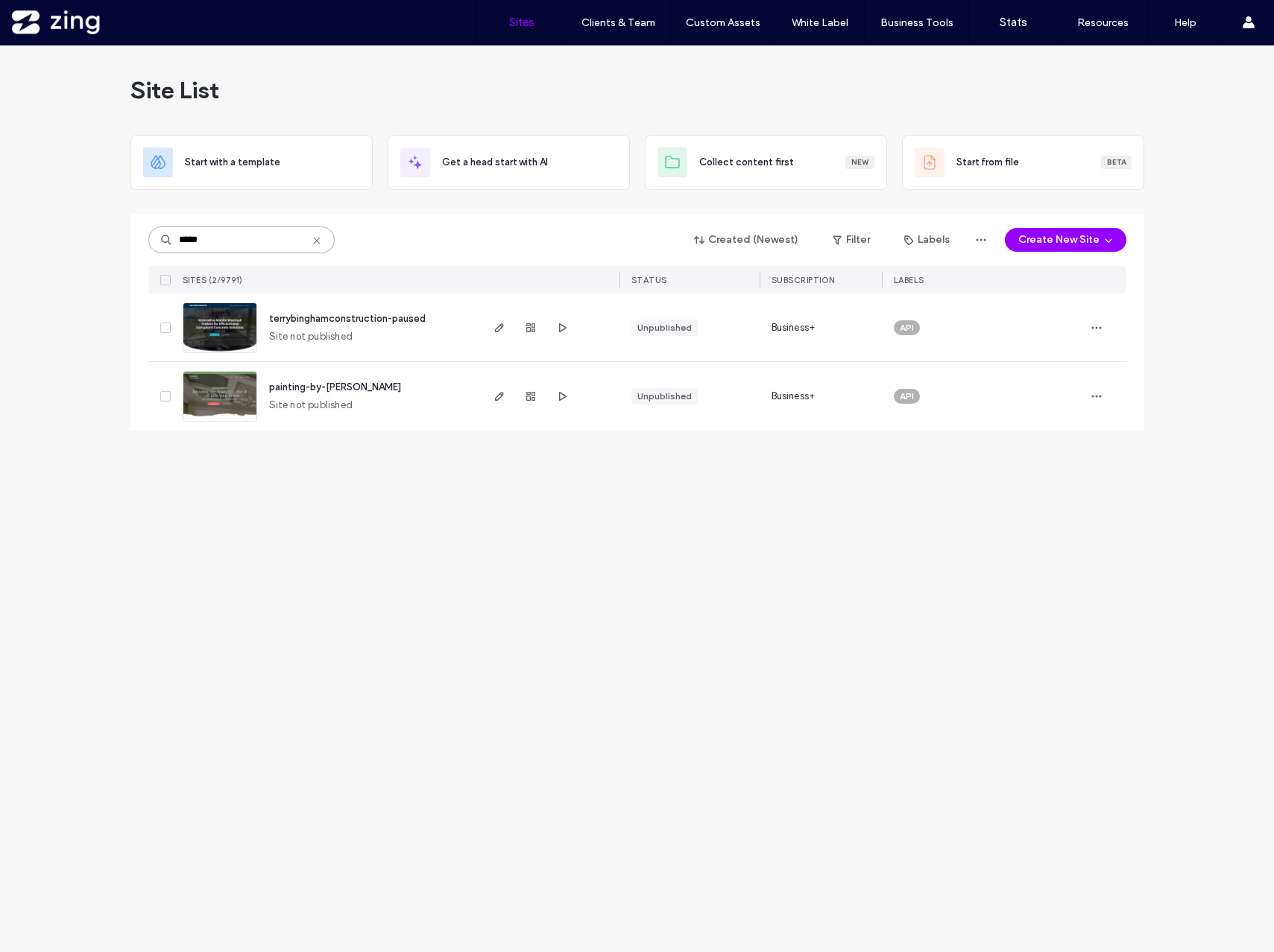
drag, startPoint x: 202, startPoint y: 236, endPoint x: 153, endPoint y: 236, distance: 49.0
click at [153, 236] on input "*****" at bounding box center [241, 240] width 186 height 26
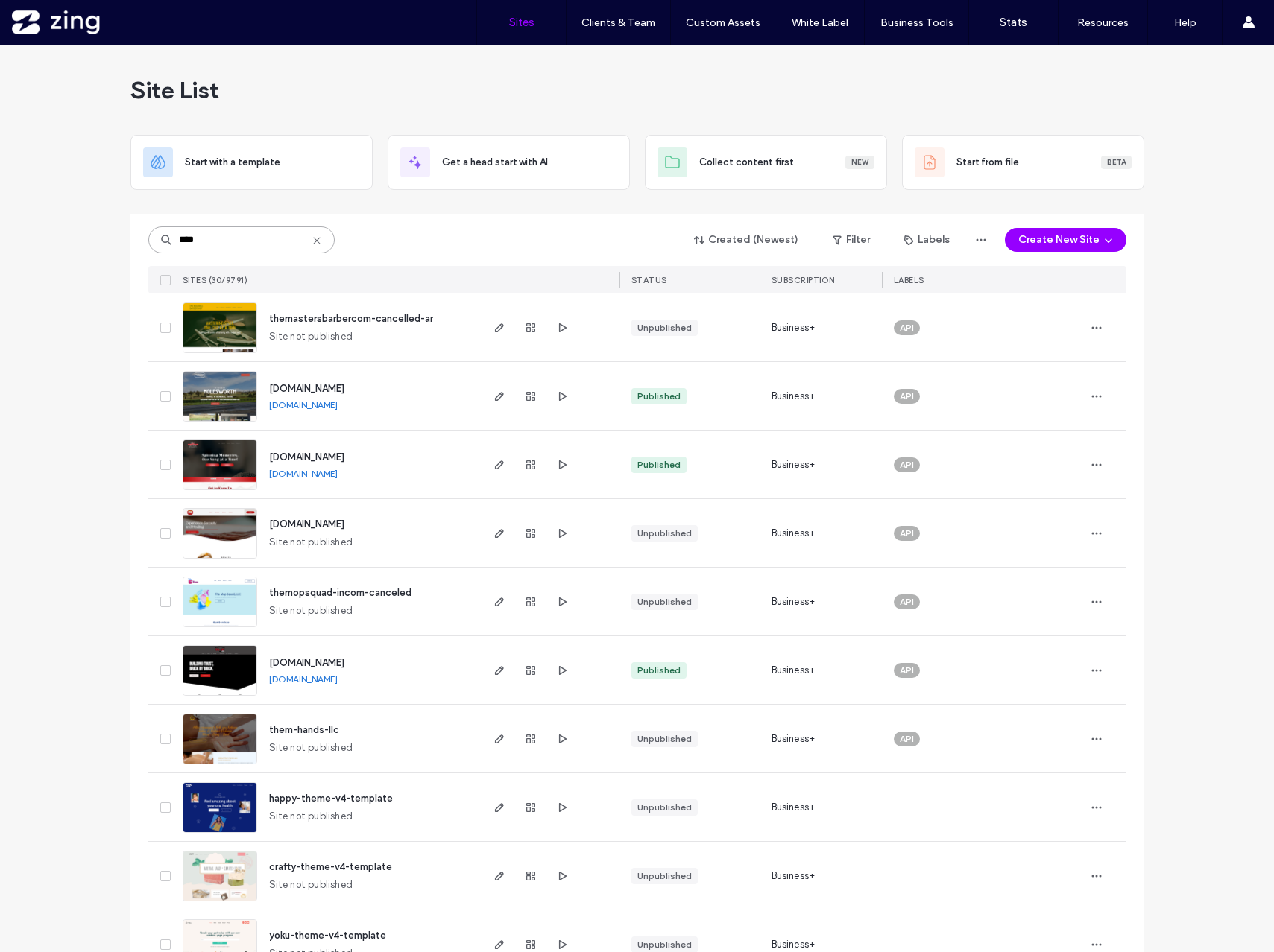
type input "****"
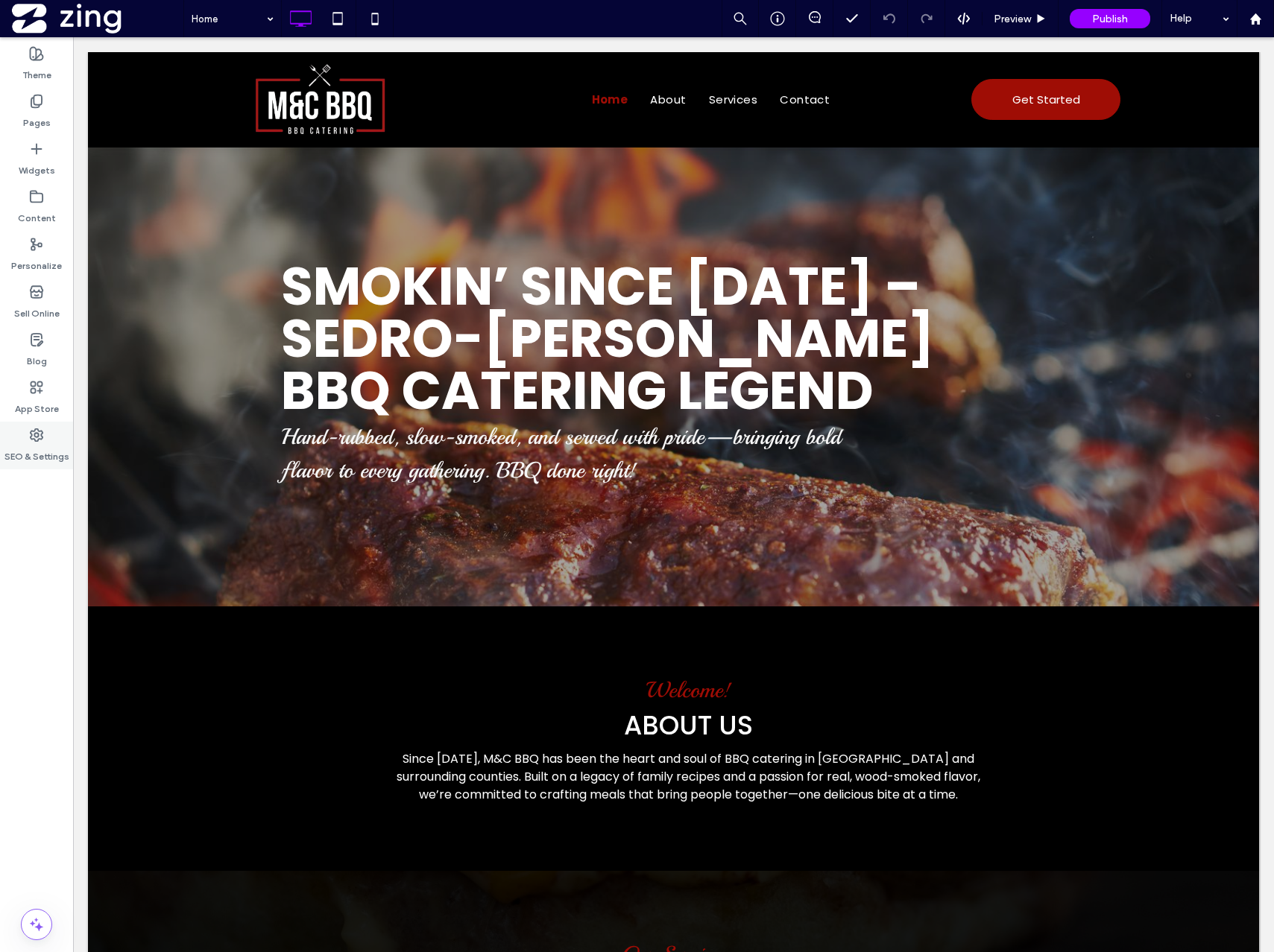
click at [42, 458] on label "SEO & Settings" at bounding box center [37, 453] width 65 height 21
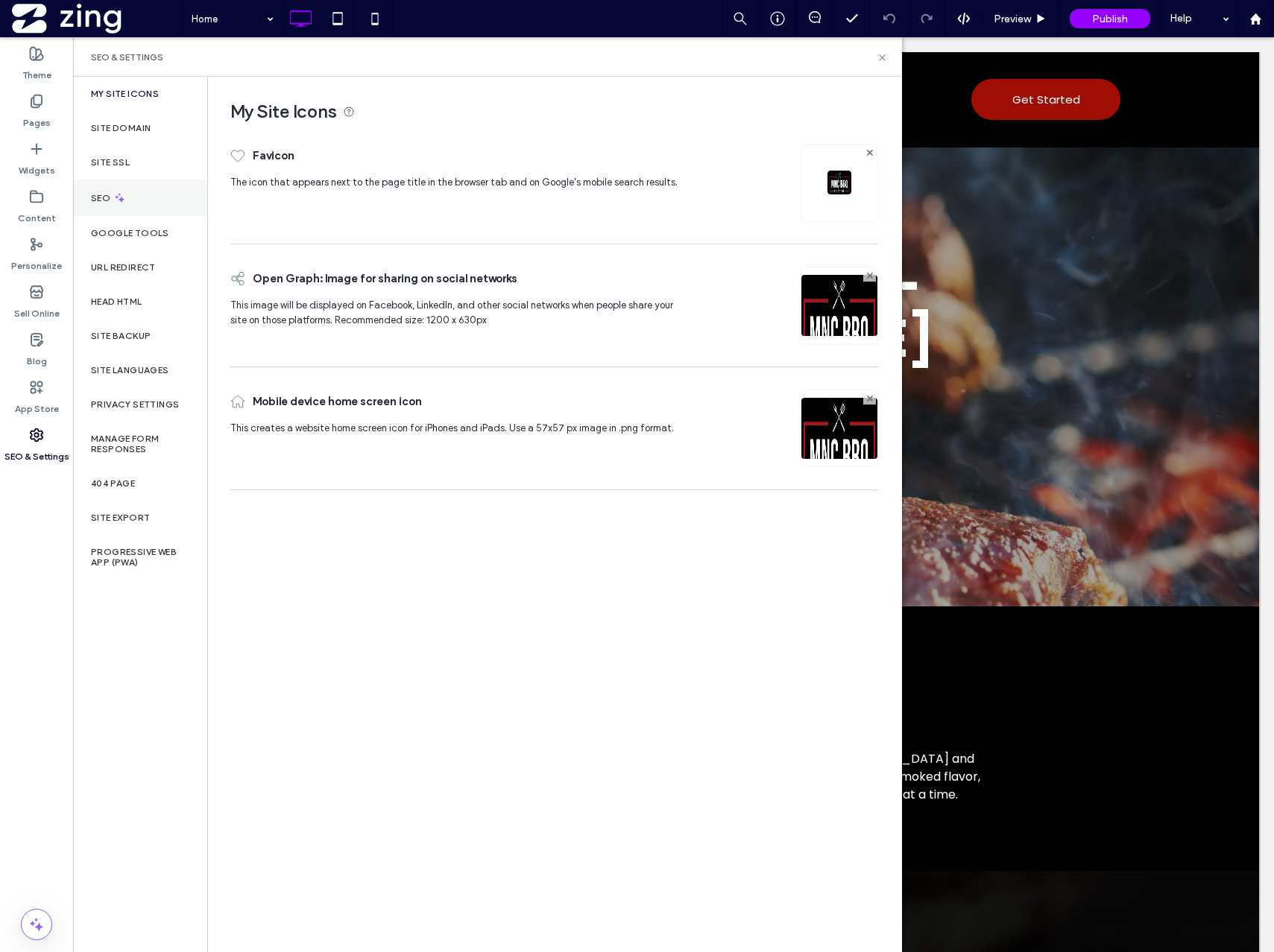
click at [122, 196] on icon at bounding box center [120, 197] width 12 height 12
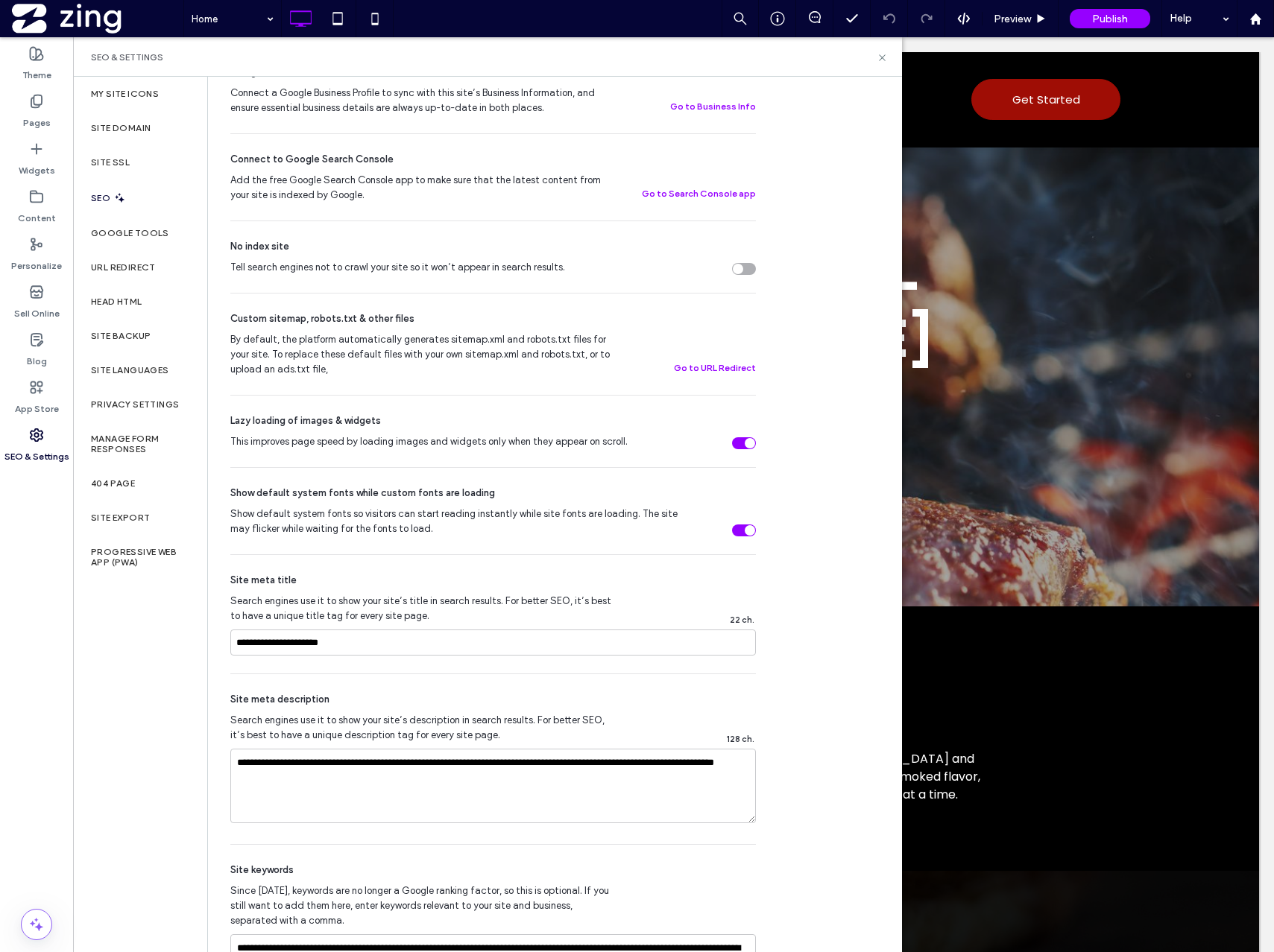
scroll to position [523, 0]
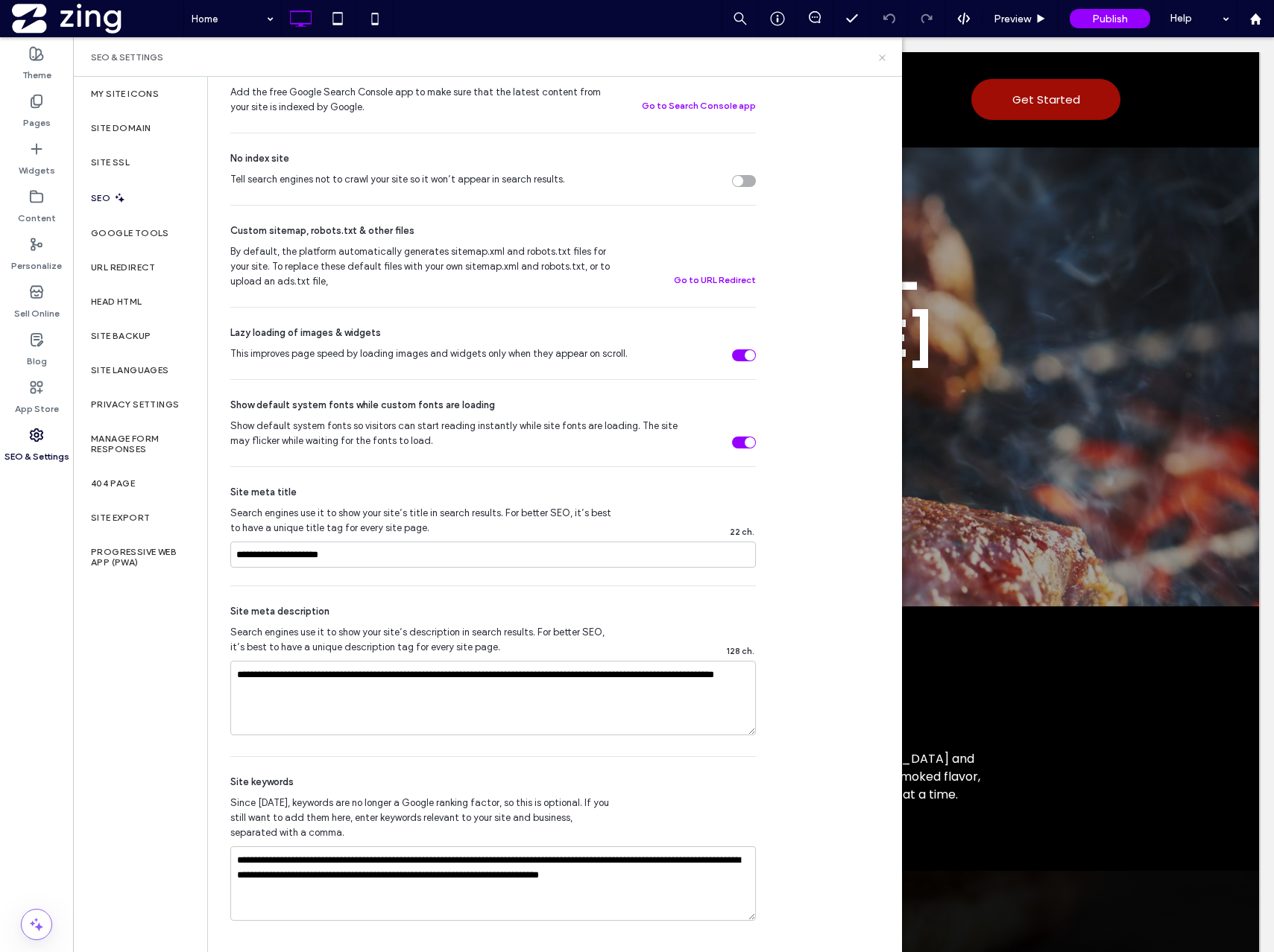
click at [883, 56] on icon at bounding box center [882, 57] width 11 height 11
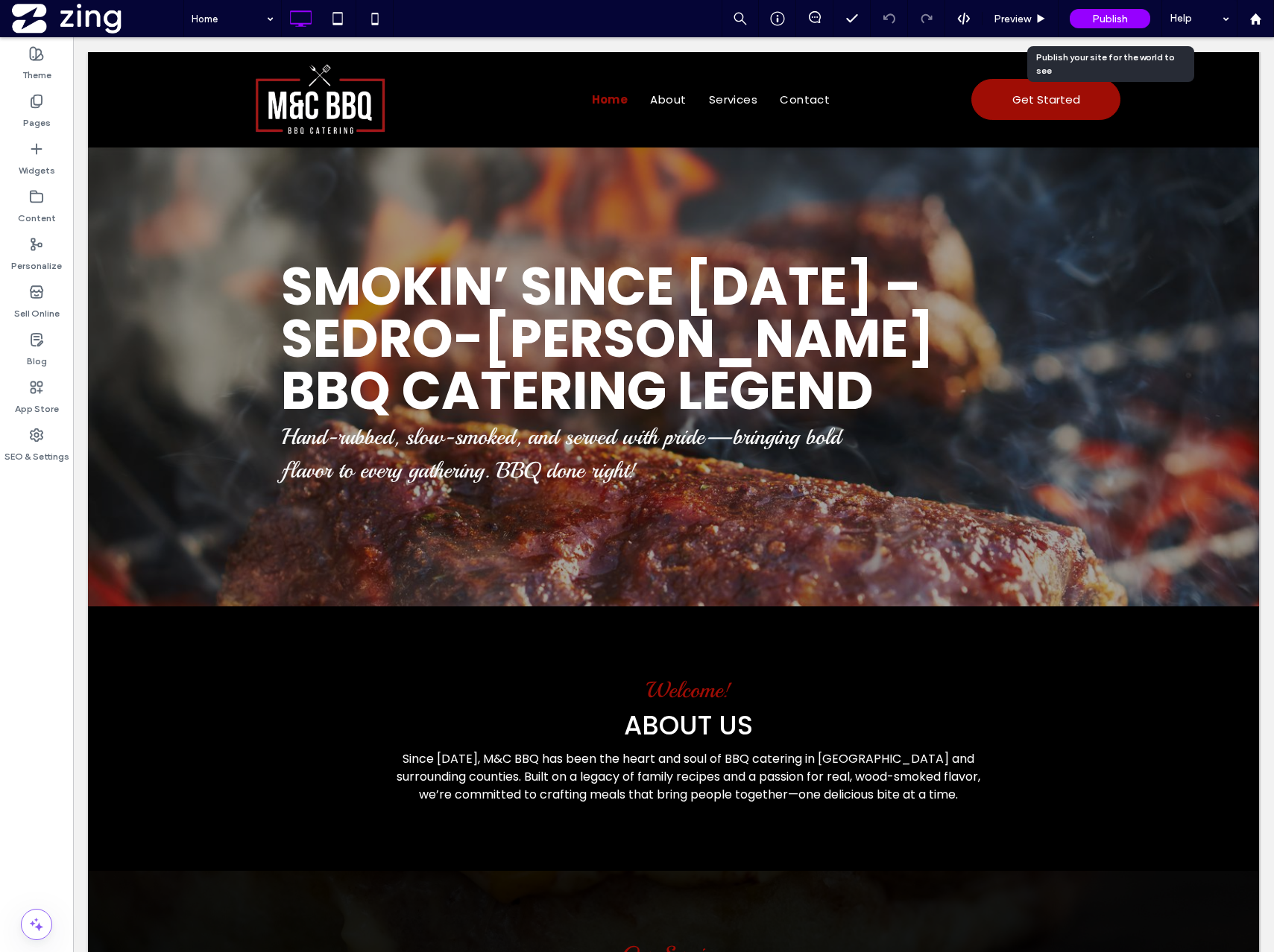
click at [1092, 14] on span "Publish" at bounding box center [1110, 19] width 36 height 12
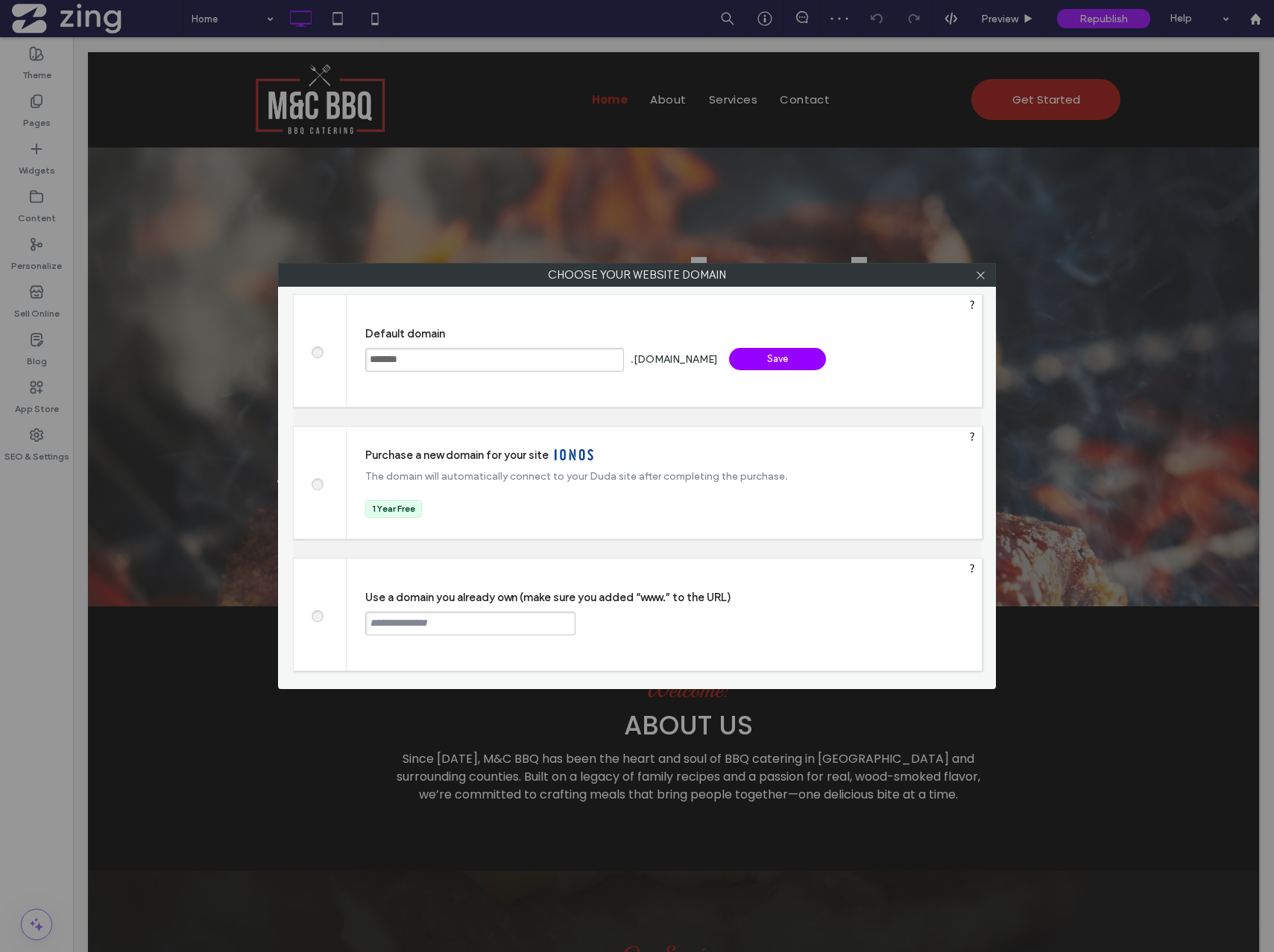
click at [460, 620] on input "text" at bounding box center [470, 623] width 210 height 24
type input "**********"
click at [637, 607] on div "**********" at bounding box center [664, 614] width 635 height 112
click at [634, 621] on div "Continue" at bounding box center [632, 622] width 97 height 22
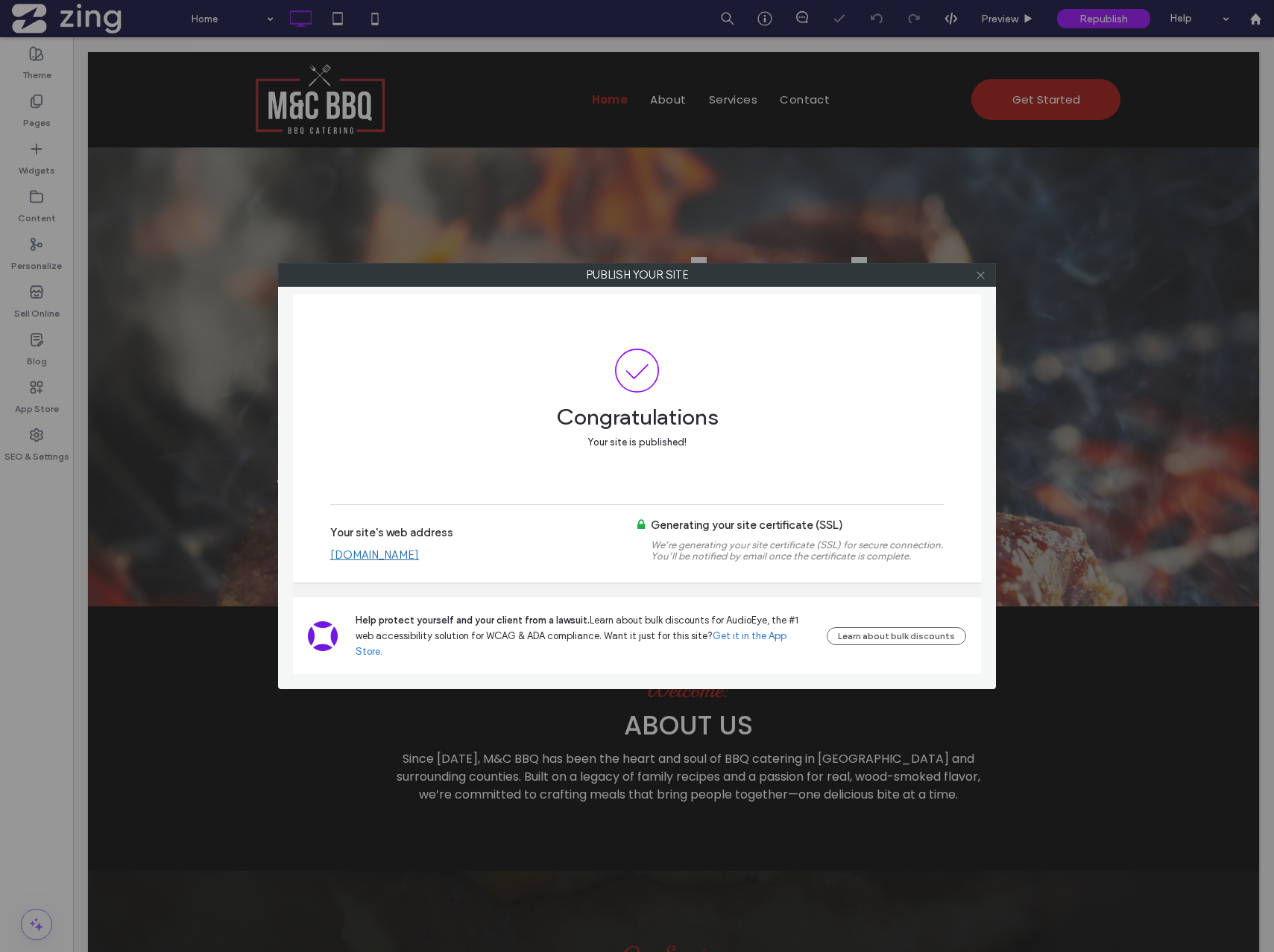
click at [978, 279] on icon at bounding box center [980, 275] width 11 height 11
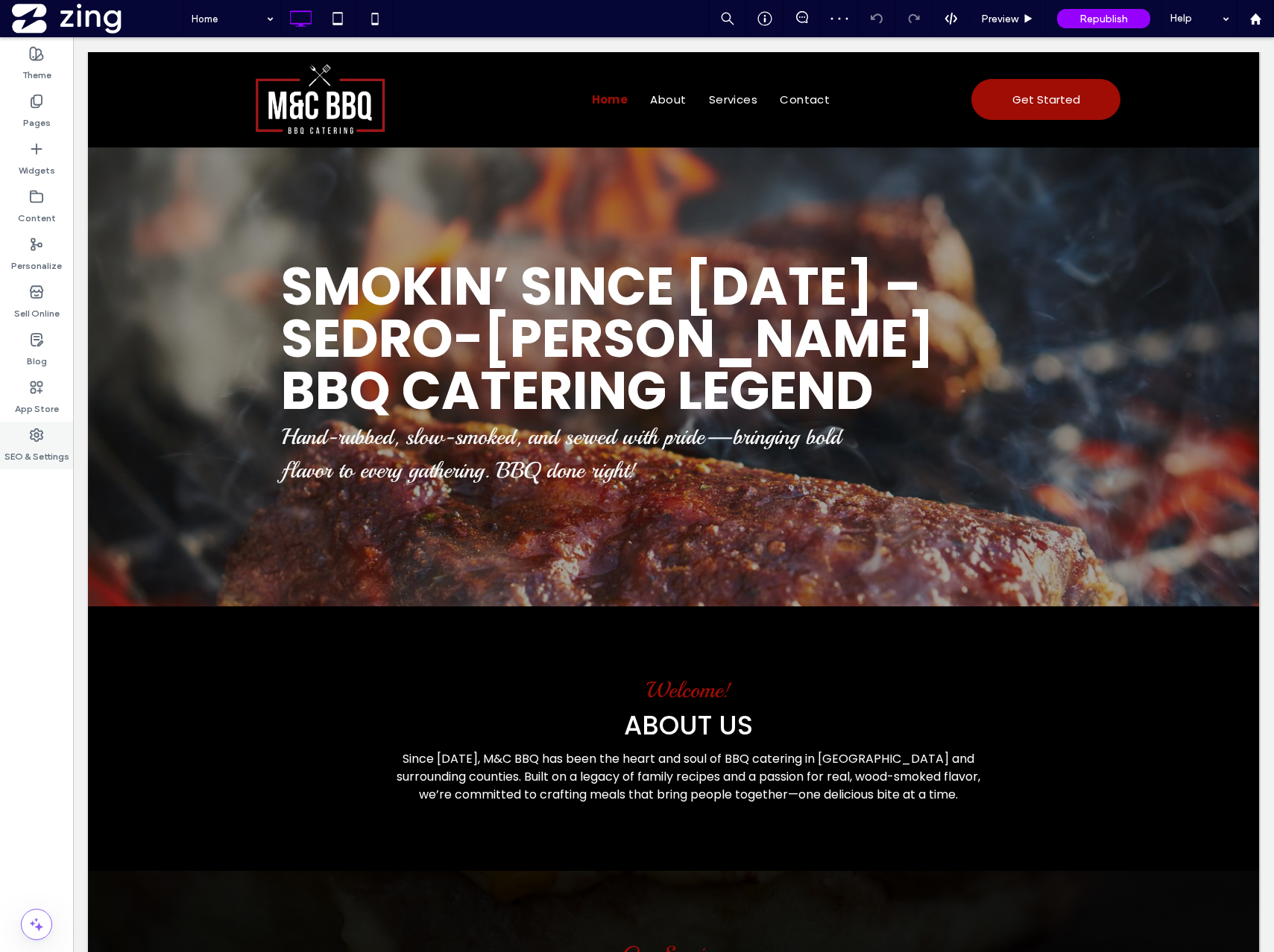
click at [45, 443] on label "SEO & Settings" at bounding box center [37, 453] width 65 height 21
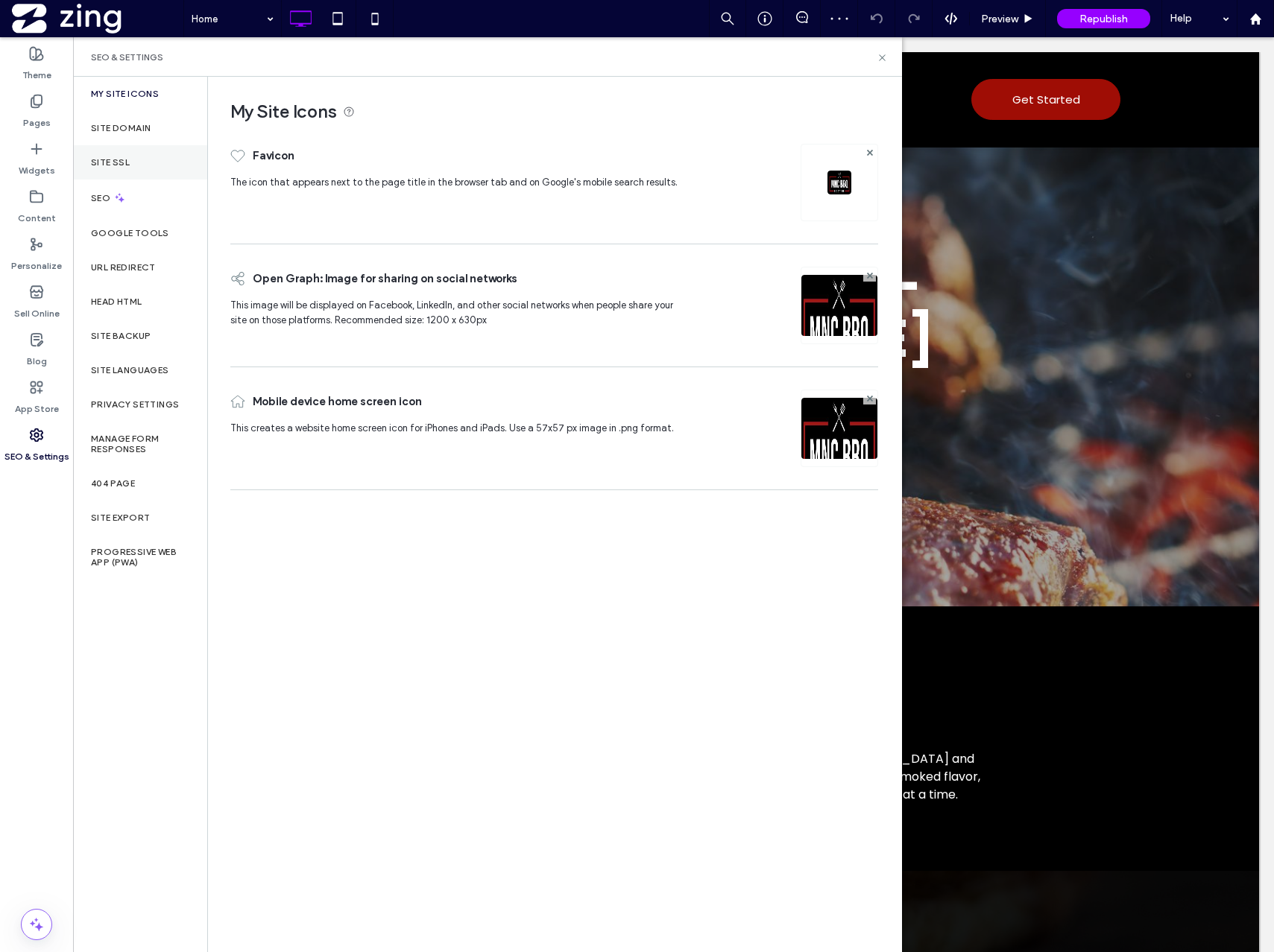
click at [123, 157] on label "Site SSL" at bounding box center [110, 162] width 39 height 11
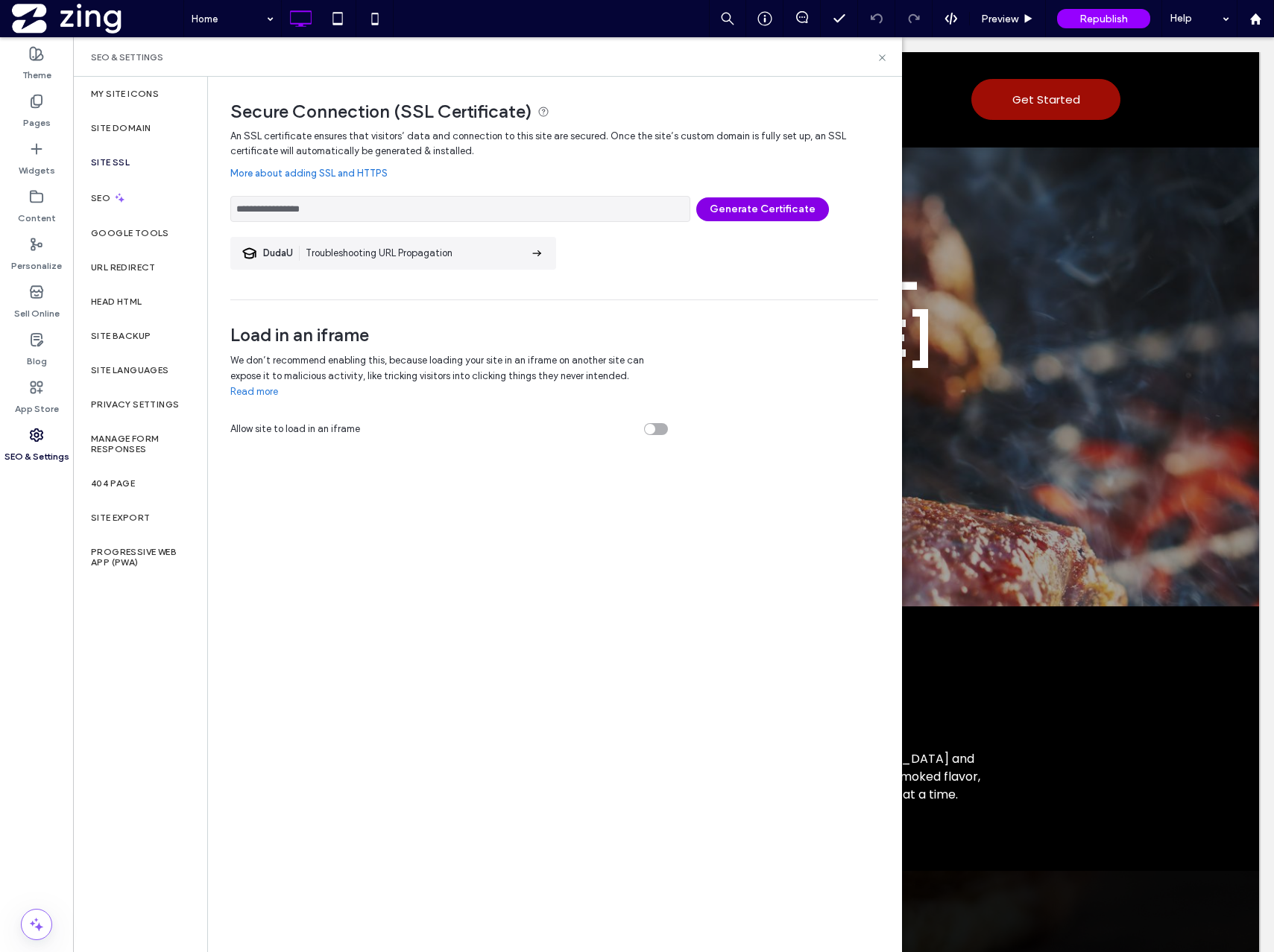
click at [716, 205] on button "Generate Certificate" at bounding box center [763, 209] width 132 height 24
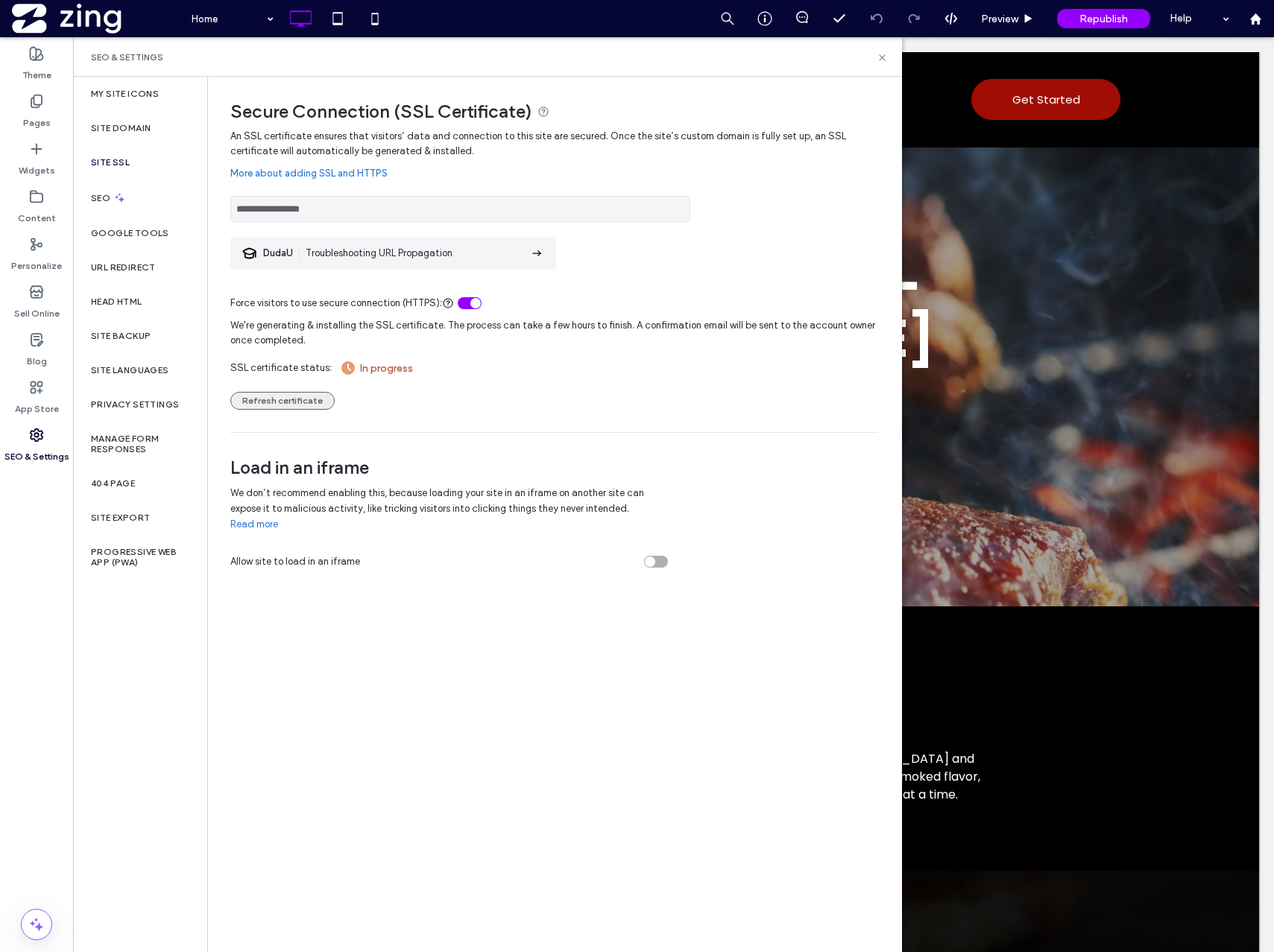
click at [261, 404] on button "Refresh certificate" at bounding box center [282, 401] width 104 height 18
click at [257, 404] on button "Refresh certificate" at bounding box center [282, 401] width 104 height 18
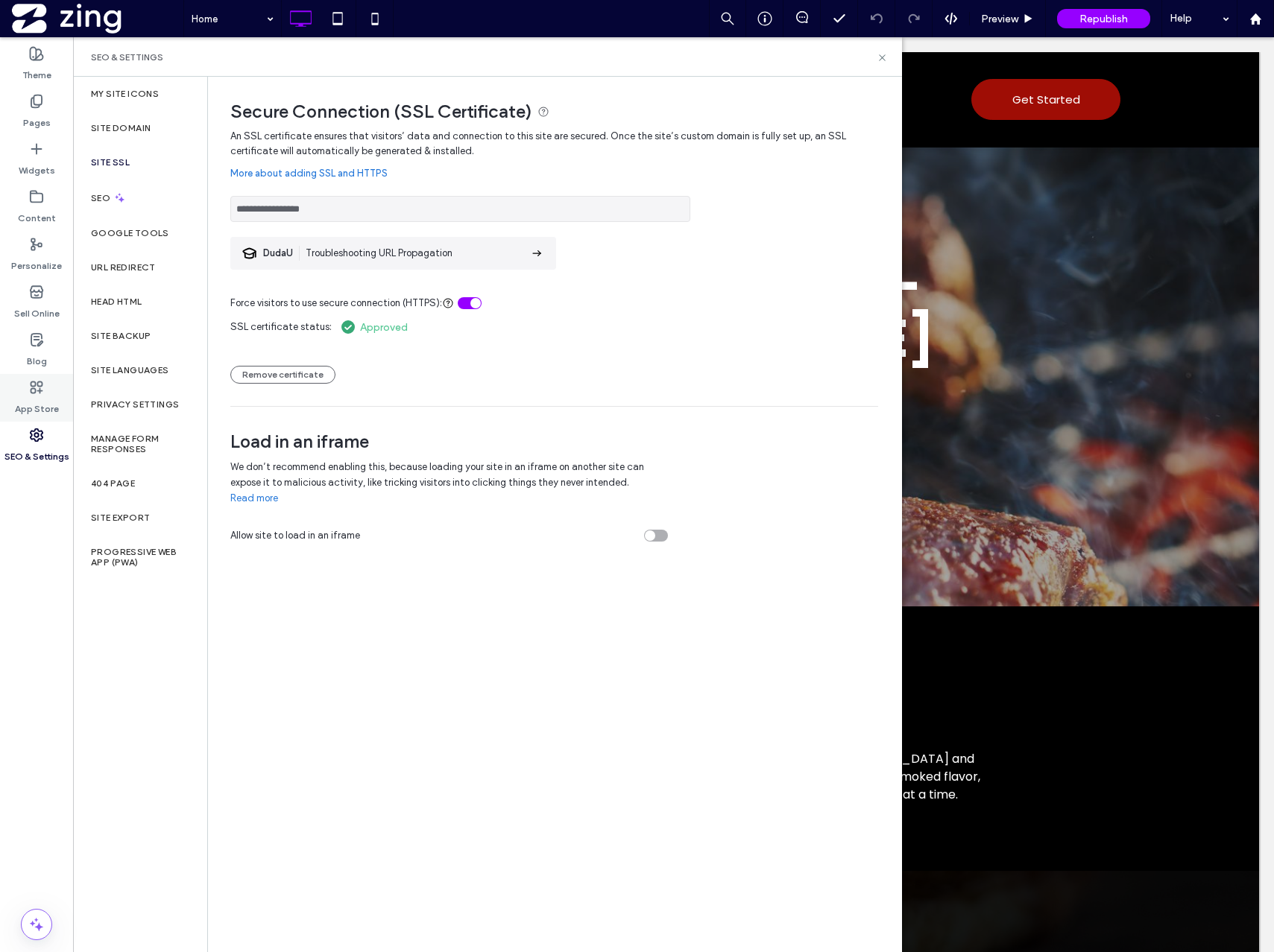
click at [34, 404] on label "App Store" at bounding box center [37, 405] width 44 height 21
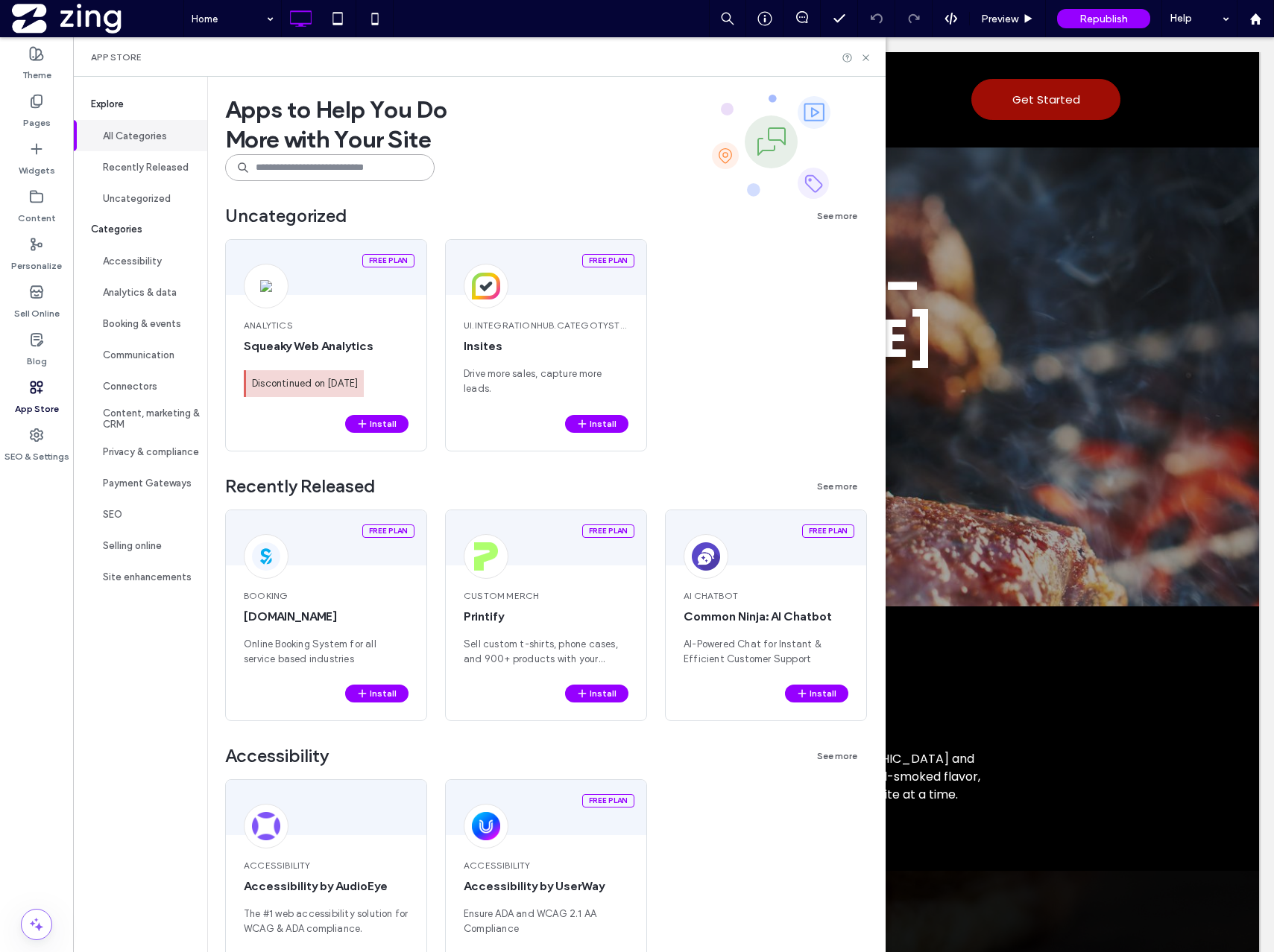
click at [296, 171] on input at bounding box center [330, 167] width 210 height 26
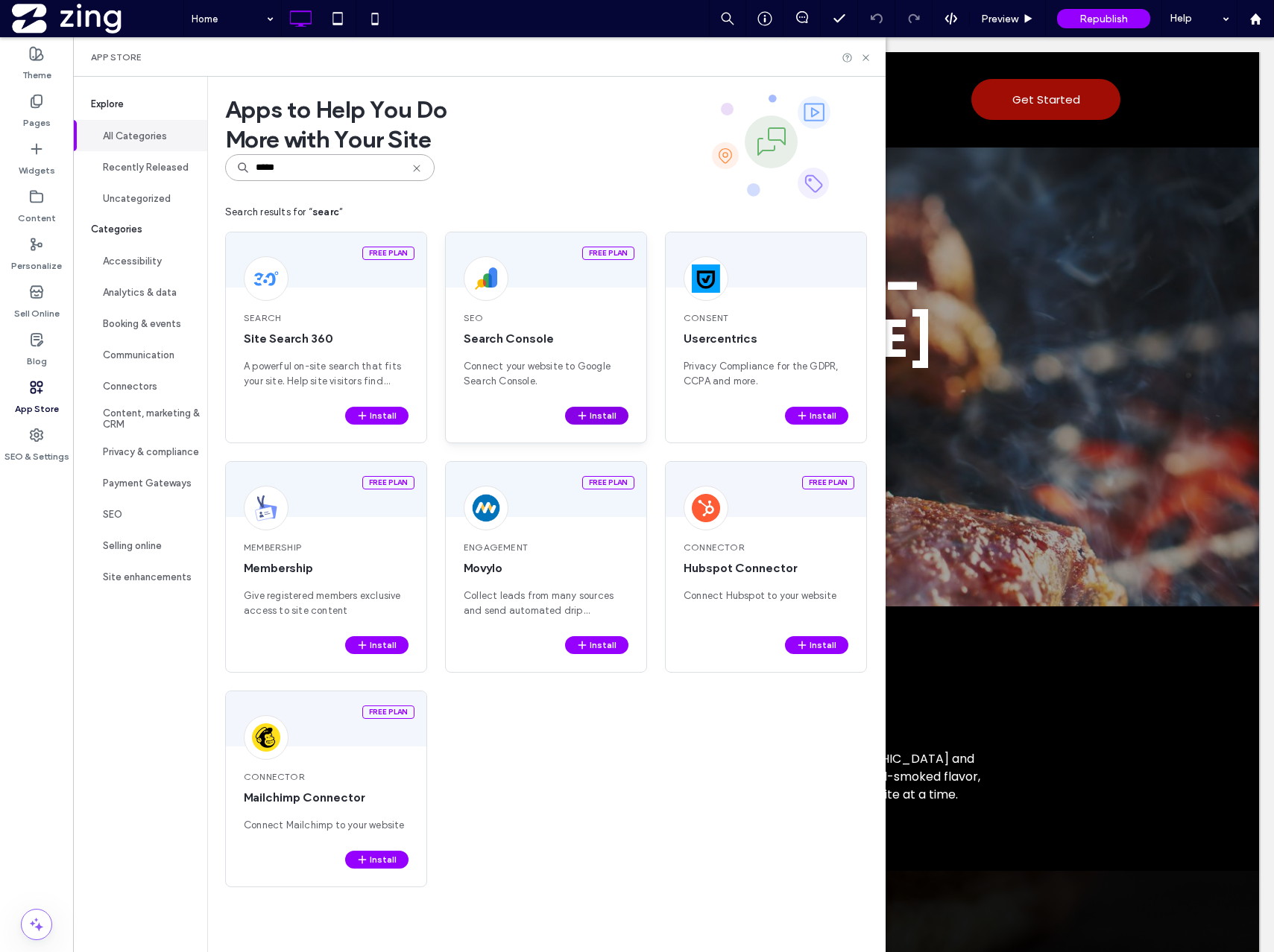
type input "*****"
click at [600, 418] on button "Install" at bounding box center [597, 416] width 63 height 18
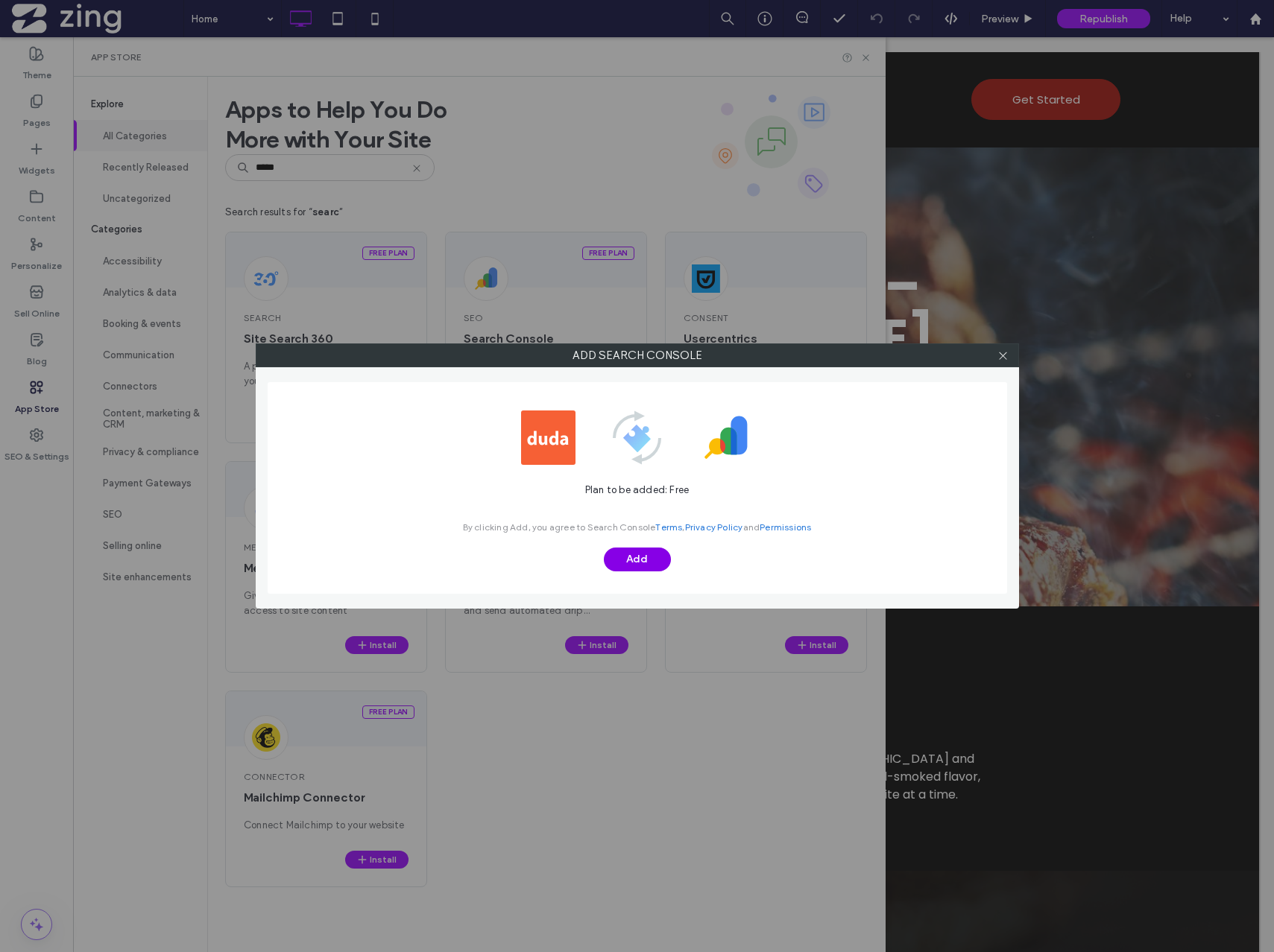
click at [636, 552] on button "Add" at bounding box center [637, 559] width 67 height 24
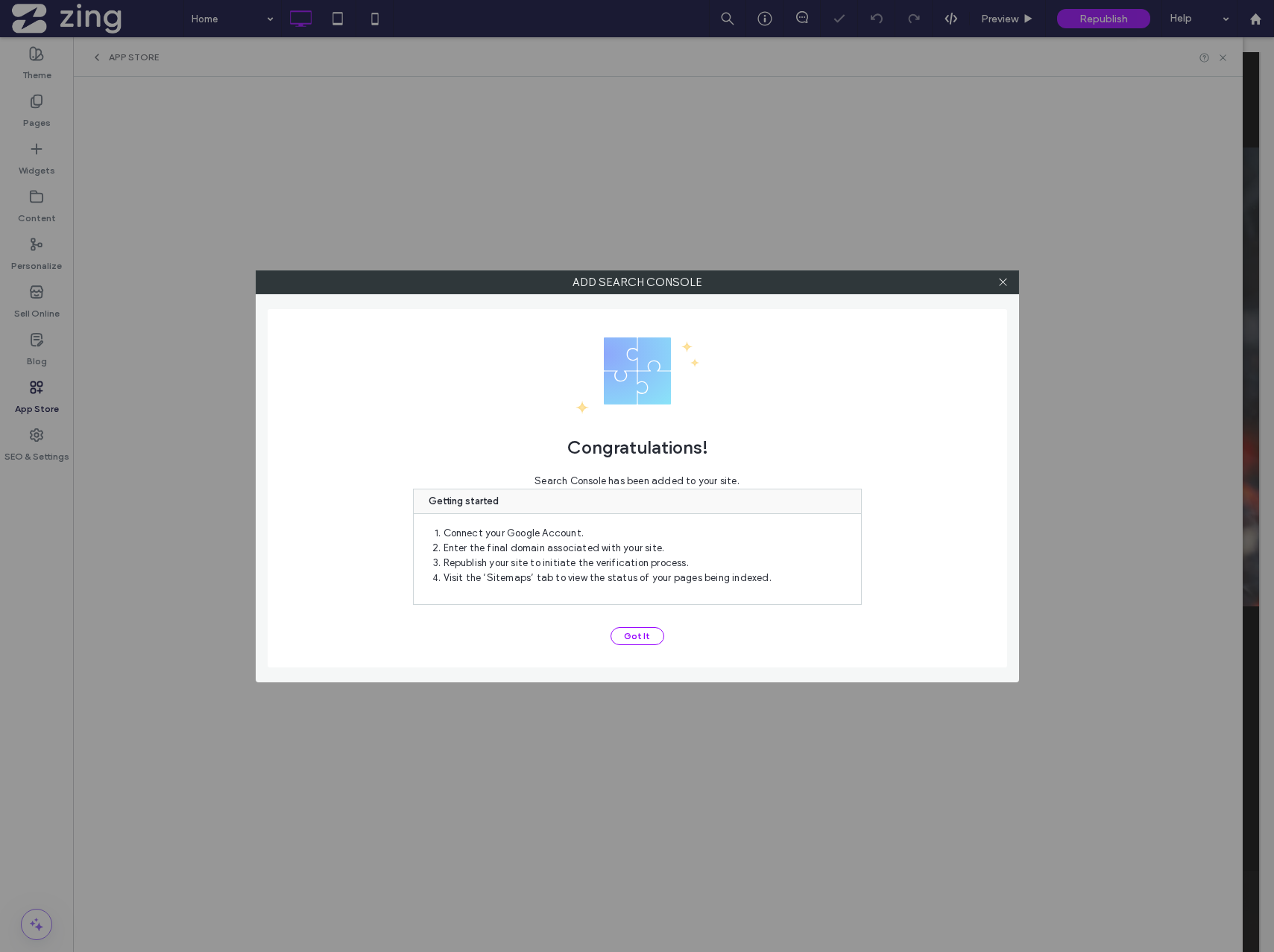
scroll to position [0, 0]
click at [1004, 286] on icon at bounding box center [1002, 282] width 11 height 11
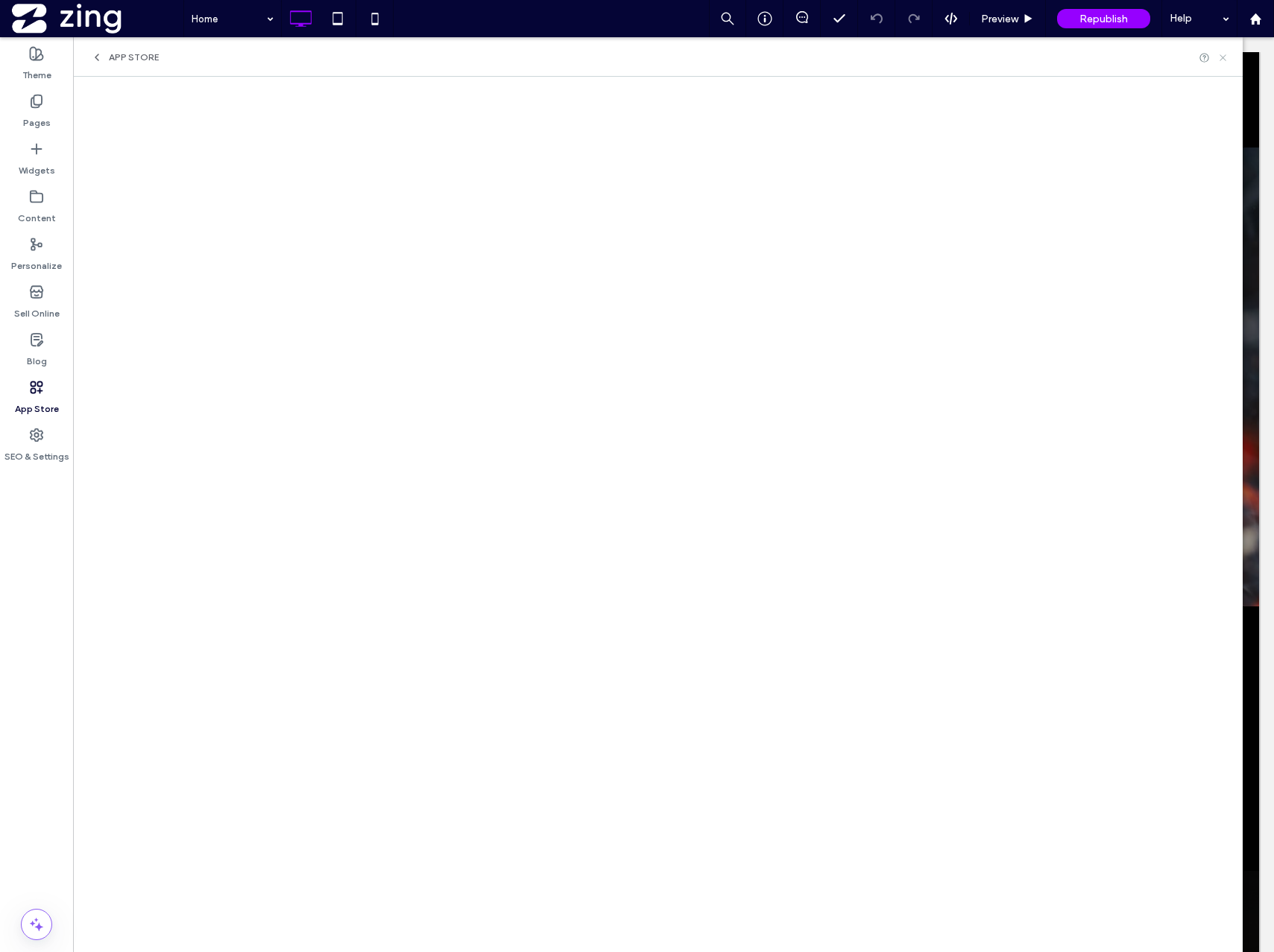
click at [1224, 60] on icon at bounding box center [1223, 57] width 11 height 11
